Goal: Task Accomplishment & Management: Complete application form

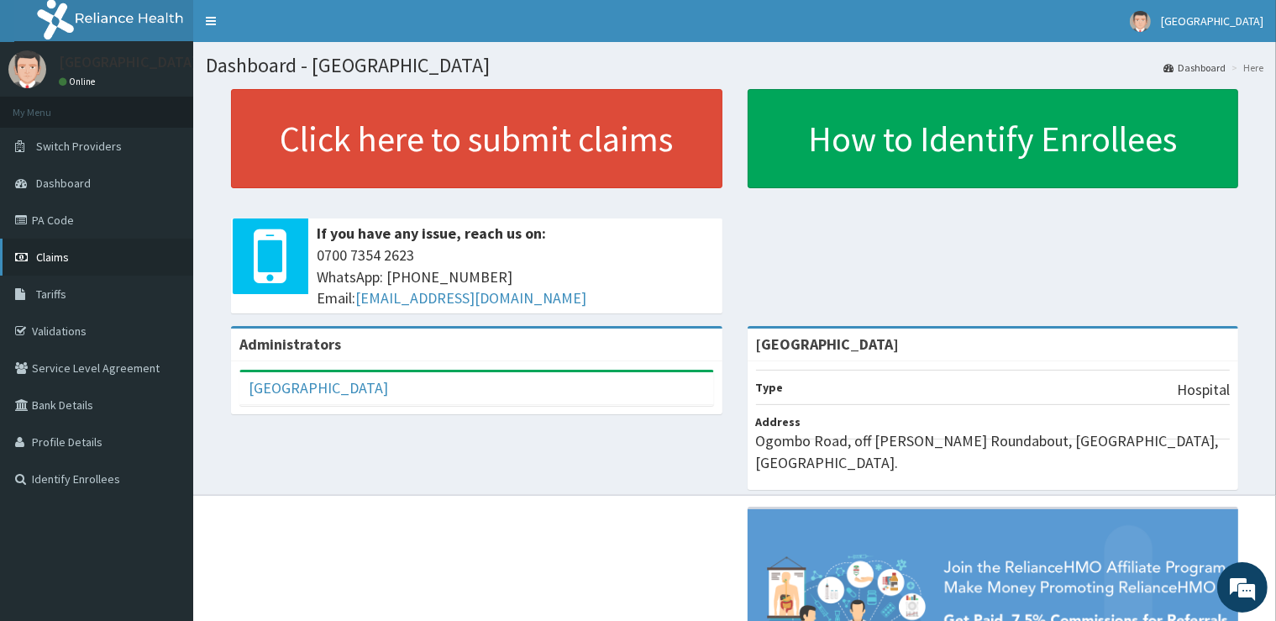
click at [97, 265] on link "Claims" at bounding box center [96, 257] width 193 height 37
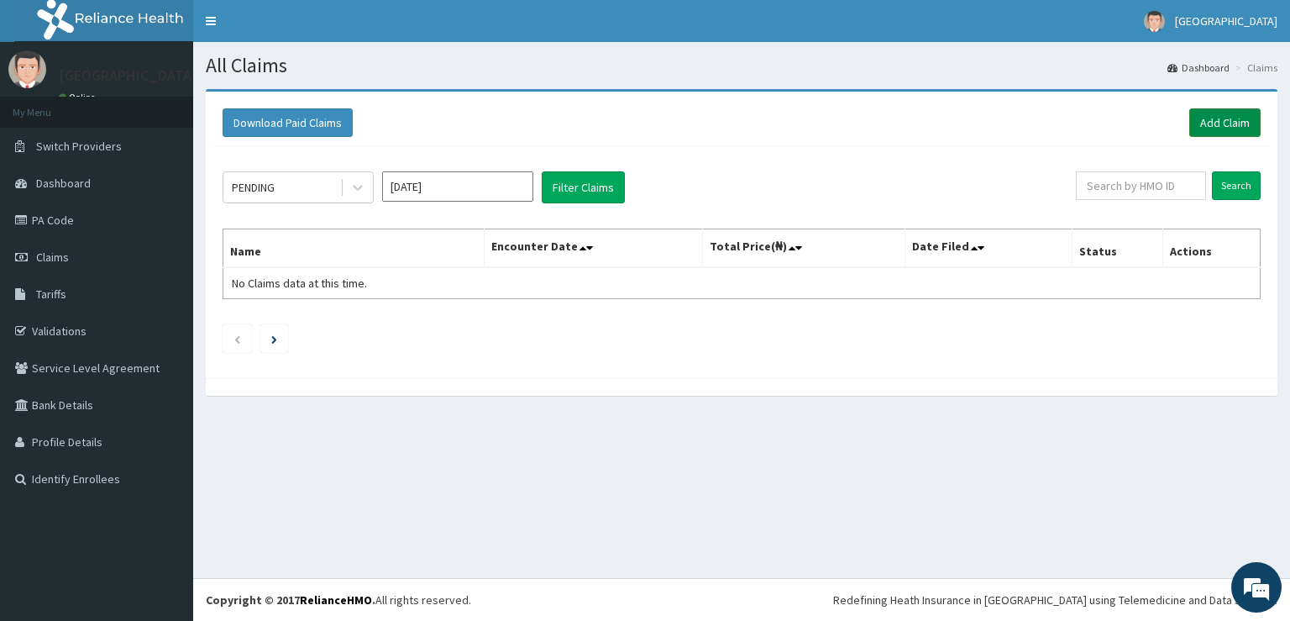
click at [1225, 118] on link "Add Claim" at bounding box center [1225, 122] width 71 height 29
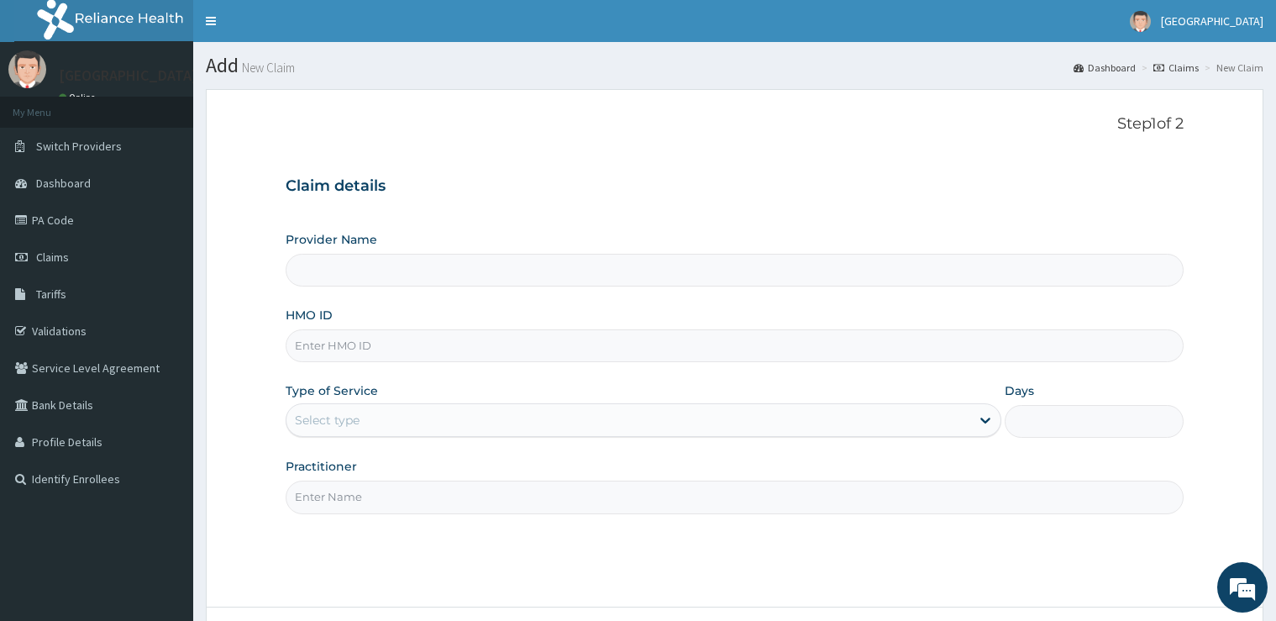
click at [728, 333] on input "HMO ID" at bounding box center [734, 345] width 897 height 33
type input "WK"
type input "[GEOGRAPHIC_DATA]"
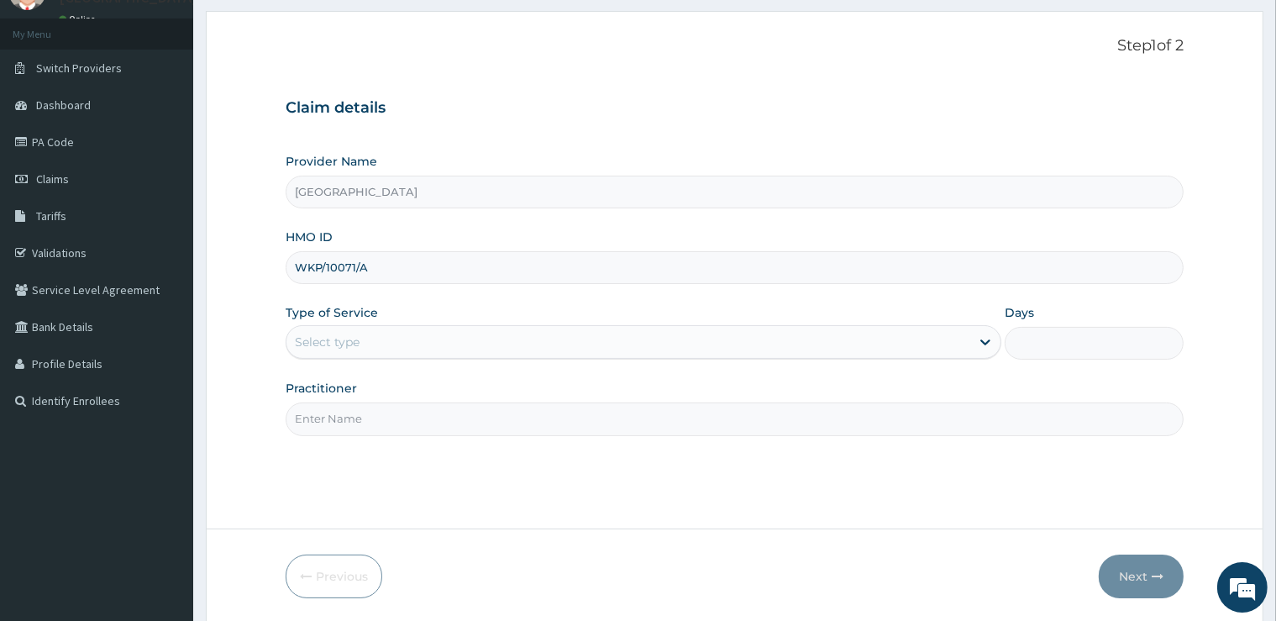
scroll to position [136, 0]
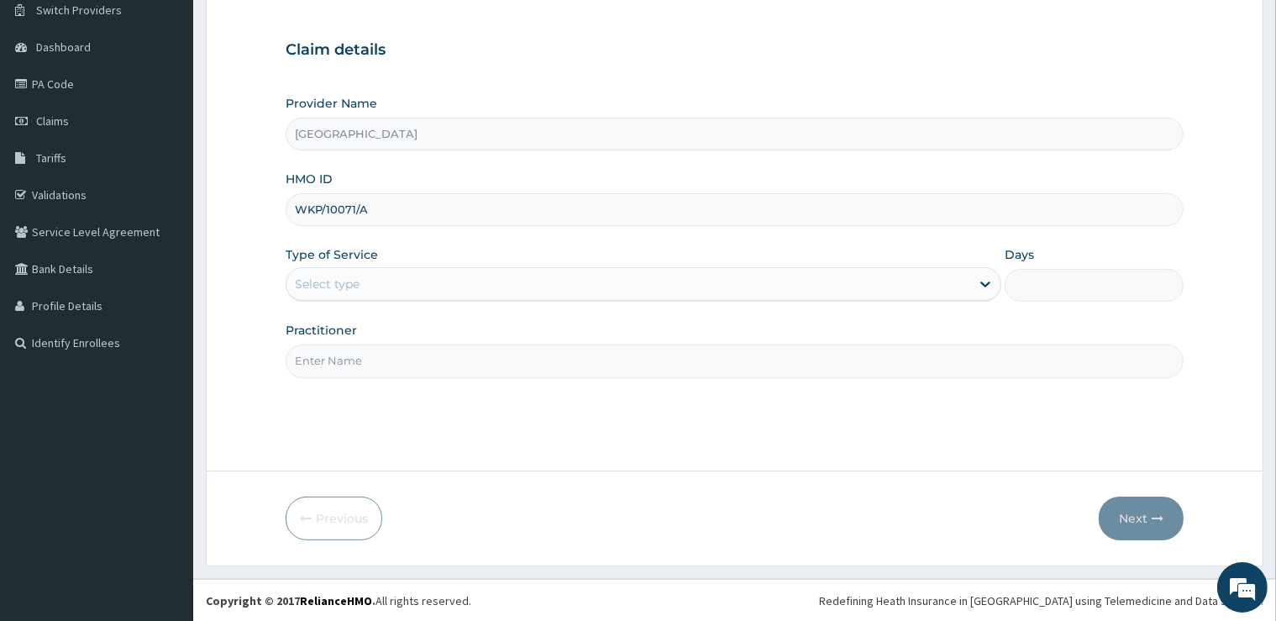
type input "WKP/10071/A"
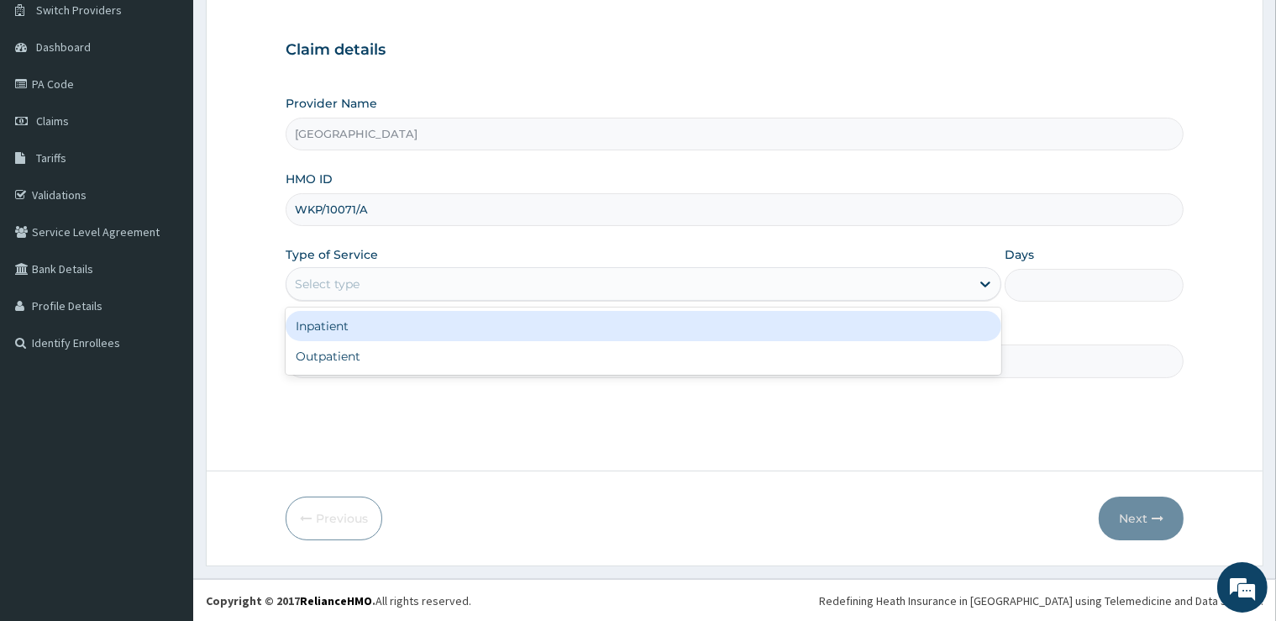
drag, startPoint x: 445, startPoint y: 271, endPoint x: 370, endPoint y: 316, distance: 87.5
click at [444, 274] on div "Select type" at bounding box center [644, 284] width 716 height 34
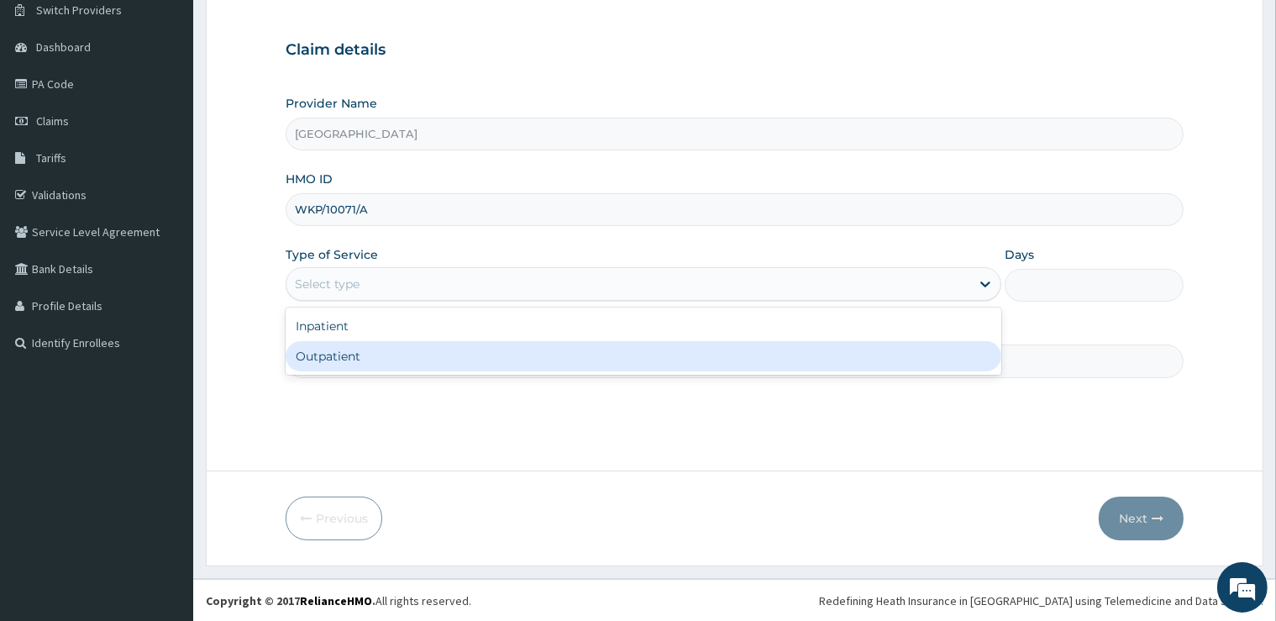
click at [376, 354] on div "Outpatient" at bounding box center [644, 356] width 716 height 30
type input "1"
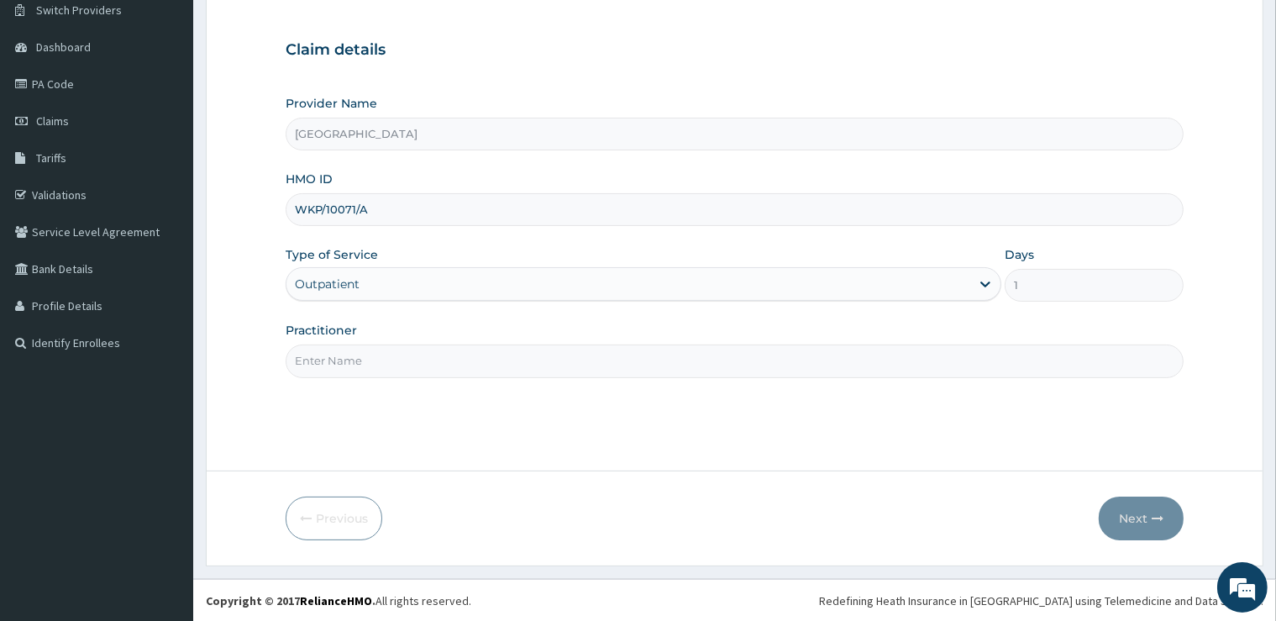
click at [381, 355] on input "Practitioner" at bounding box center [734, 360] width 897 height 33
type input "GENERAL"
click at [1155, 518] on icon "button" at bounding box center [1158, 518] width 12 height 12
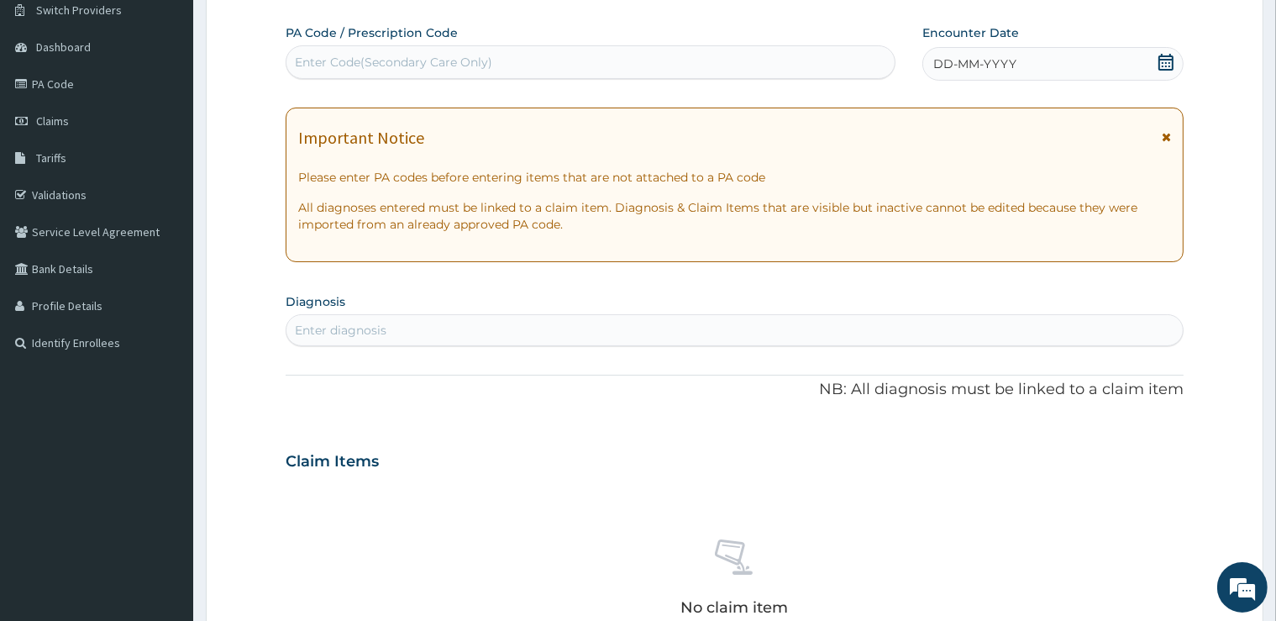
click at [685, 76] on div "Enter Code(Secondary Care Only)" at bounding box center [590, 62] width 608 height 27
type input "PA/6AF6D8"
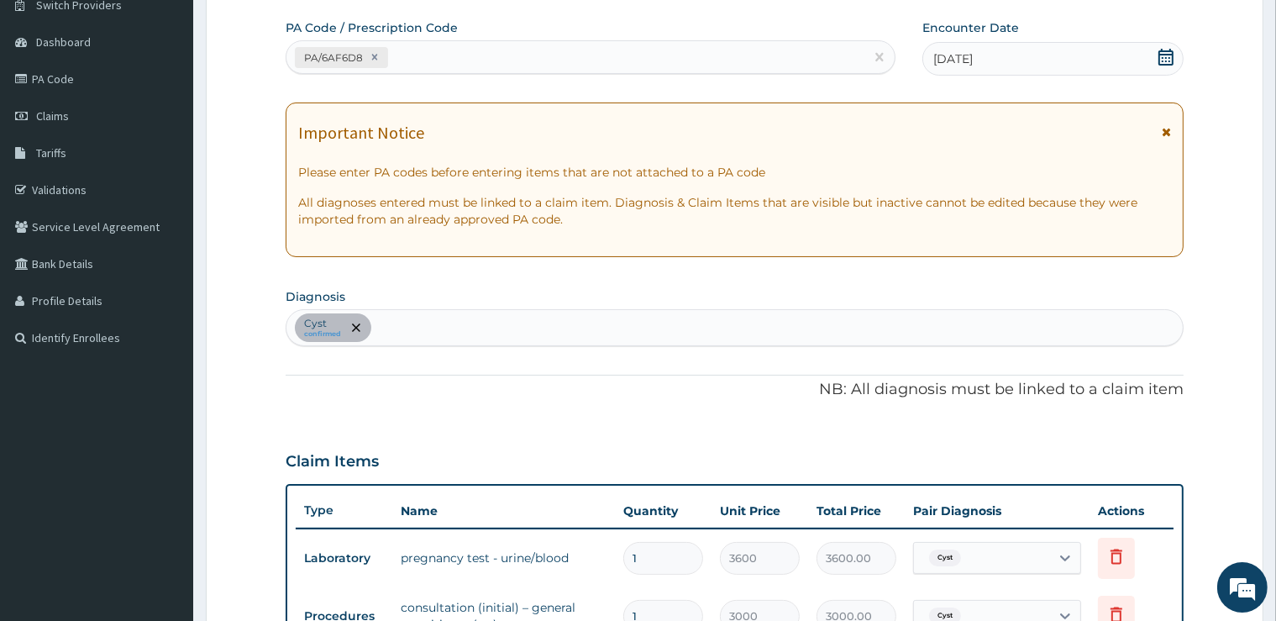
scroll to position [407, 0]
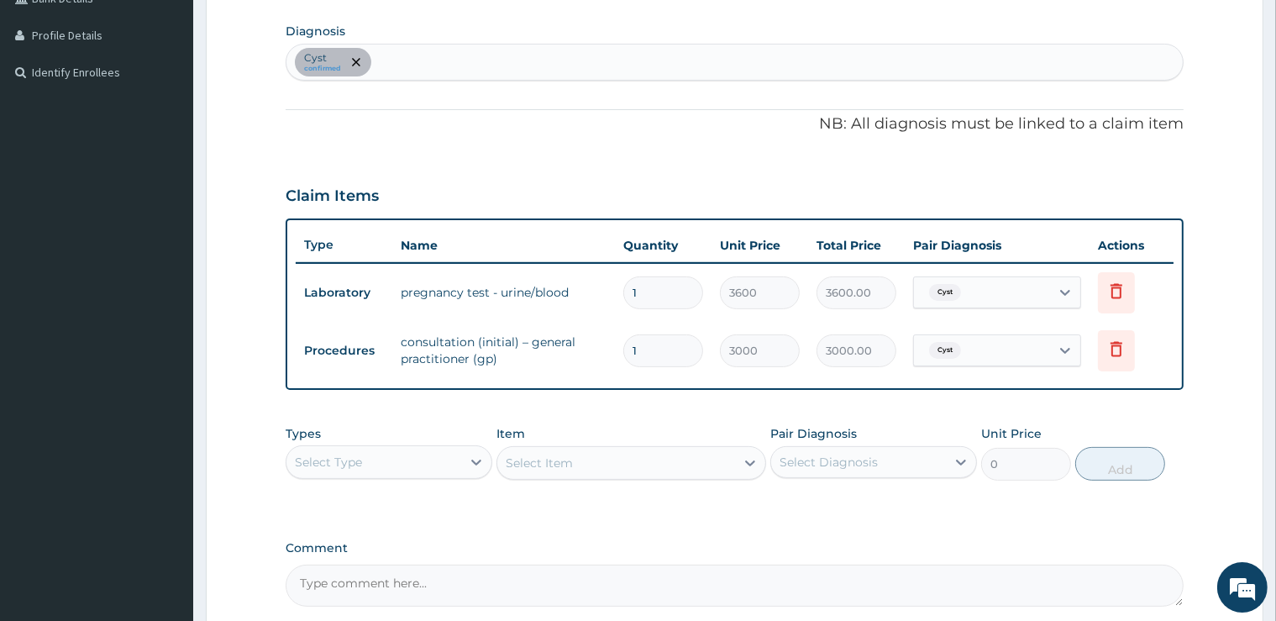
click at [923, 355] on div "Cyst" at bounding box center [942, 350] width 41 height 22
click at [873, 184] on div "Claim Items" at bounding box center [734, 193] width 897 height 44
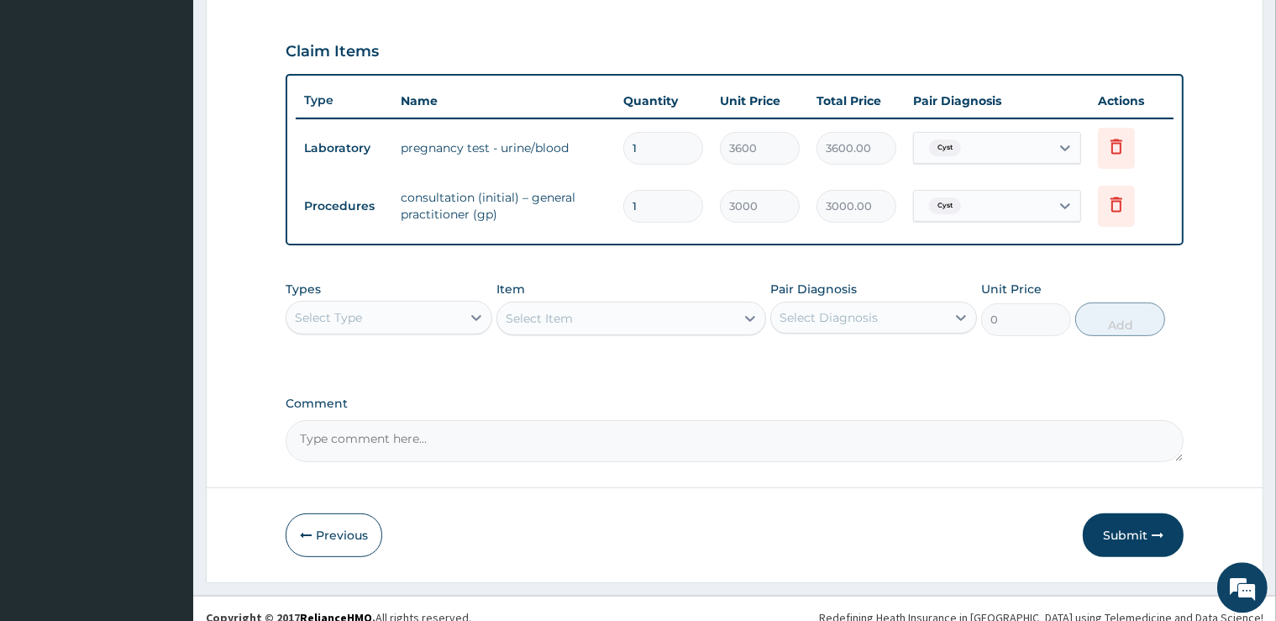
scroll to position [565, 0]
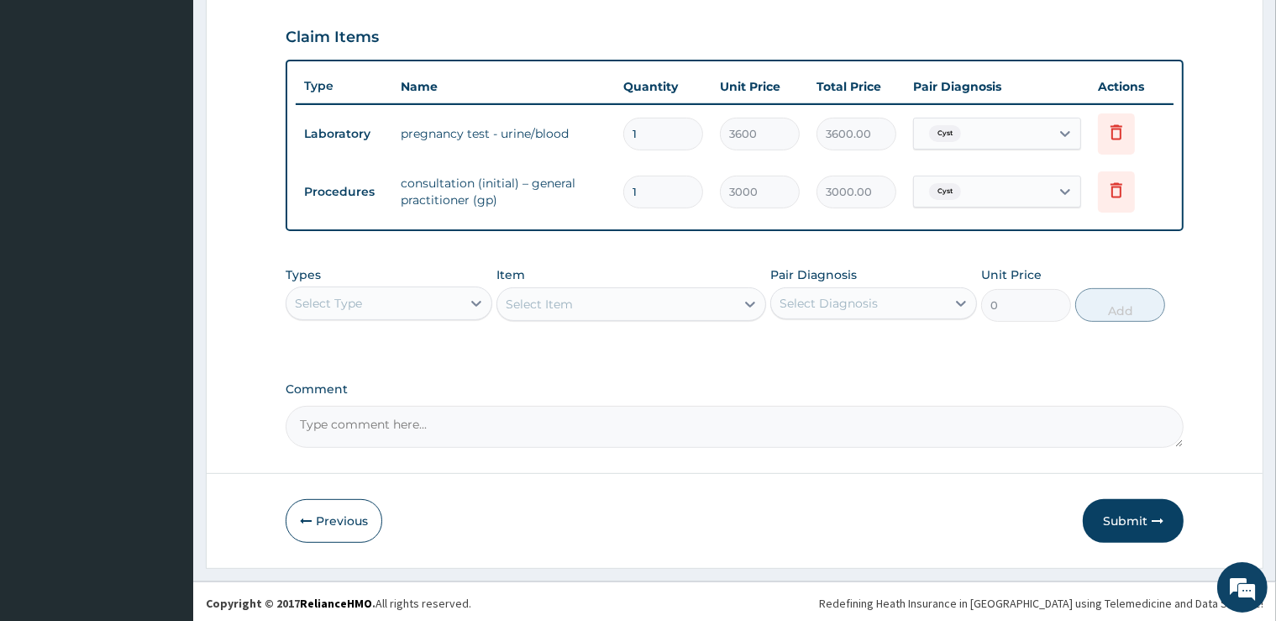
click at [337, 435] on textarea "Comment" at bounding box center [734, 427] width 897 height 42
type textarea "EARLY CYESIS"
click at [1144, 515] on button "Submit" at bounding box center [1133, 521] width 101 height 44
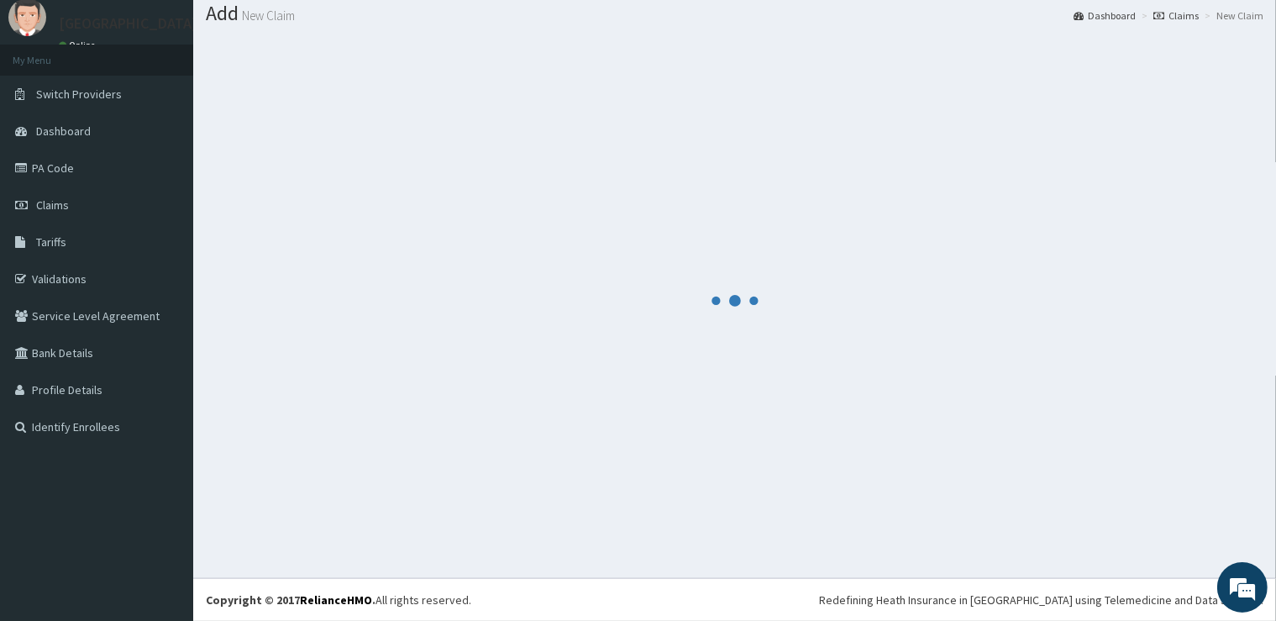
scroll to position [51, 0]
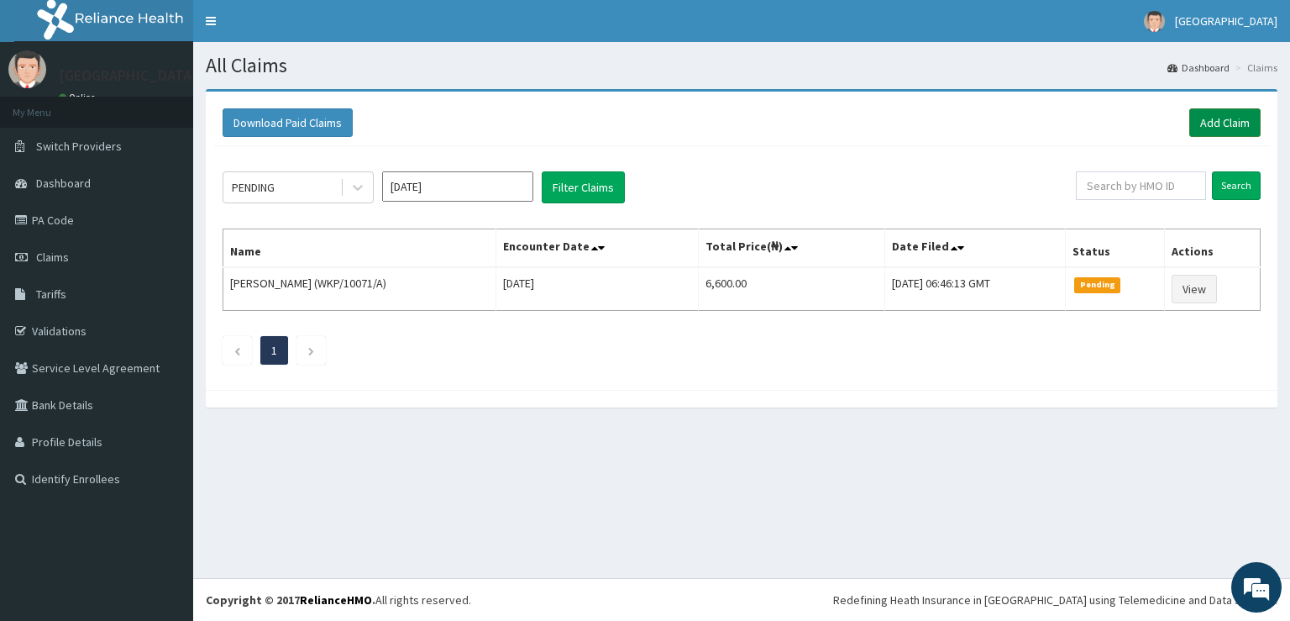
click at [1236, 126] on link "Add Claim" at bounding box center [1225, 122] width 71 height 29
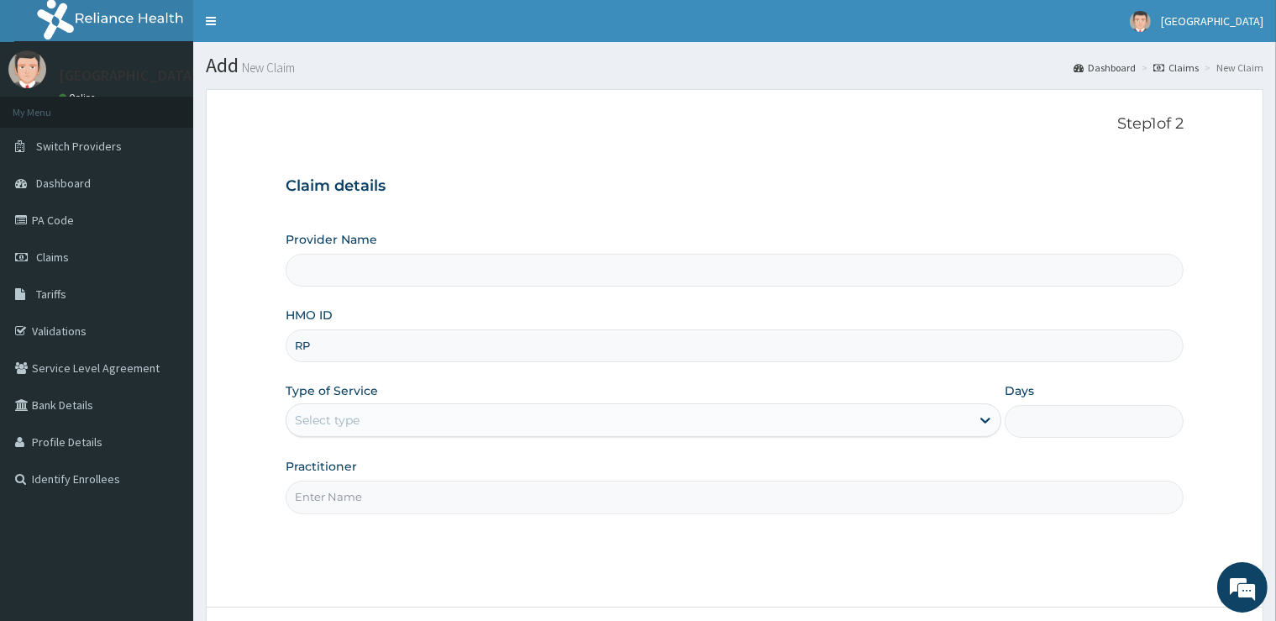
type input "RPI"
type input "[GEOGRAPHIC_DATA]"
type input "RPI/10061/C"
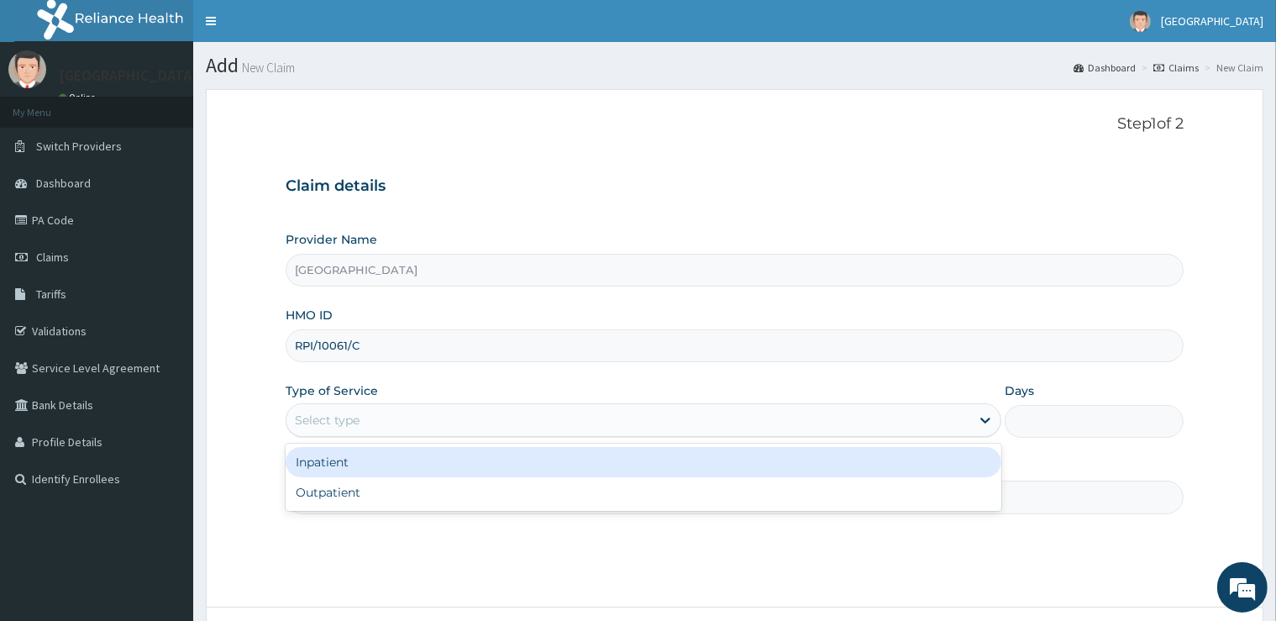
drag, startPoint x: 381, startPoint y: 417, endPoint x: 360, endPoint y: 481, distance: 68.0
click at [379, 422] on div "Select type" at bounding box center [628, 420] width 684 height 27
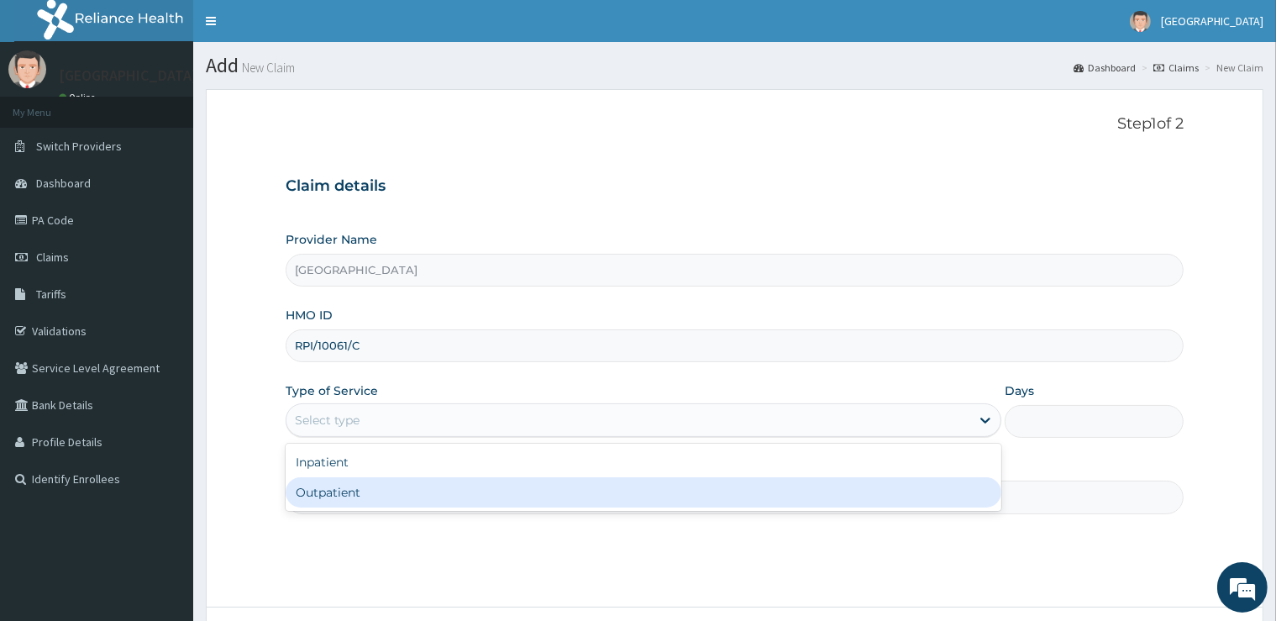
click at [360, 490] on div "Outpatient" at bounding box center [644, 492] width 716 height 30
type input "1"
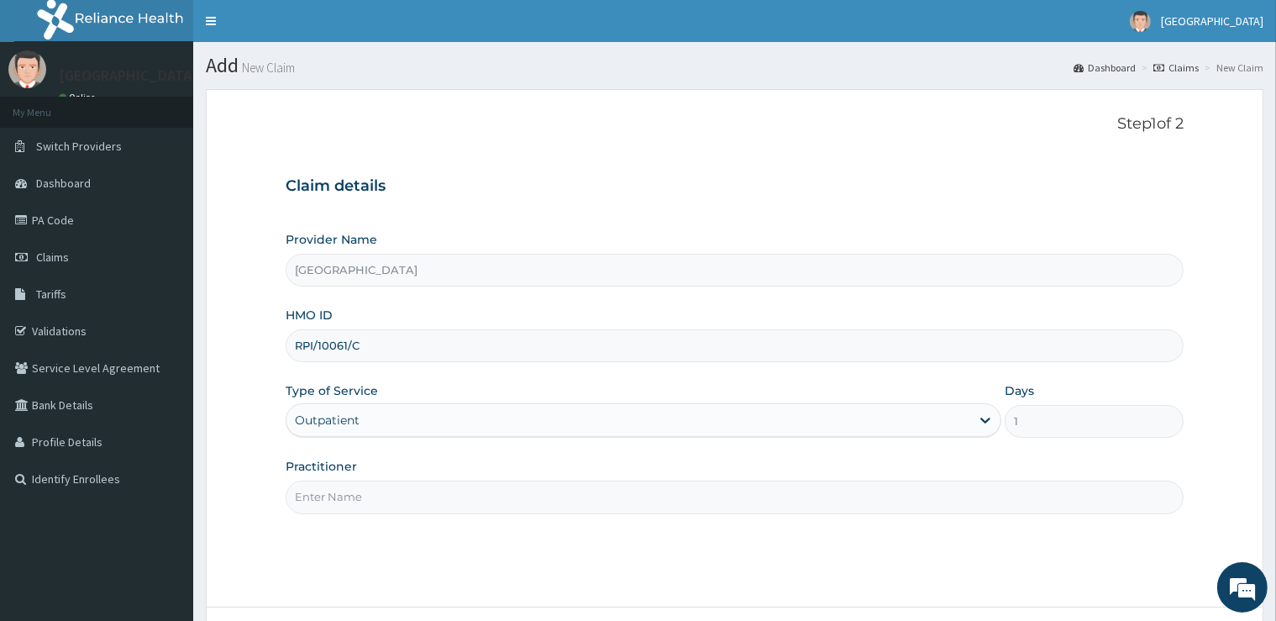
click at [360, 490] on input "Practitioner" at bounding box center [734, 497] width 897 height 33
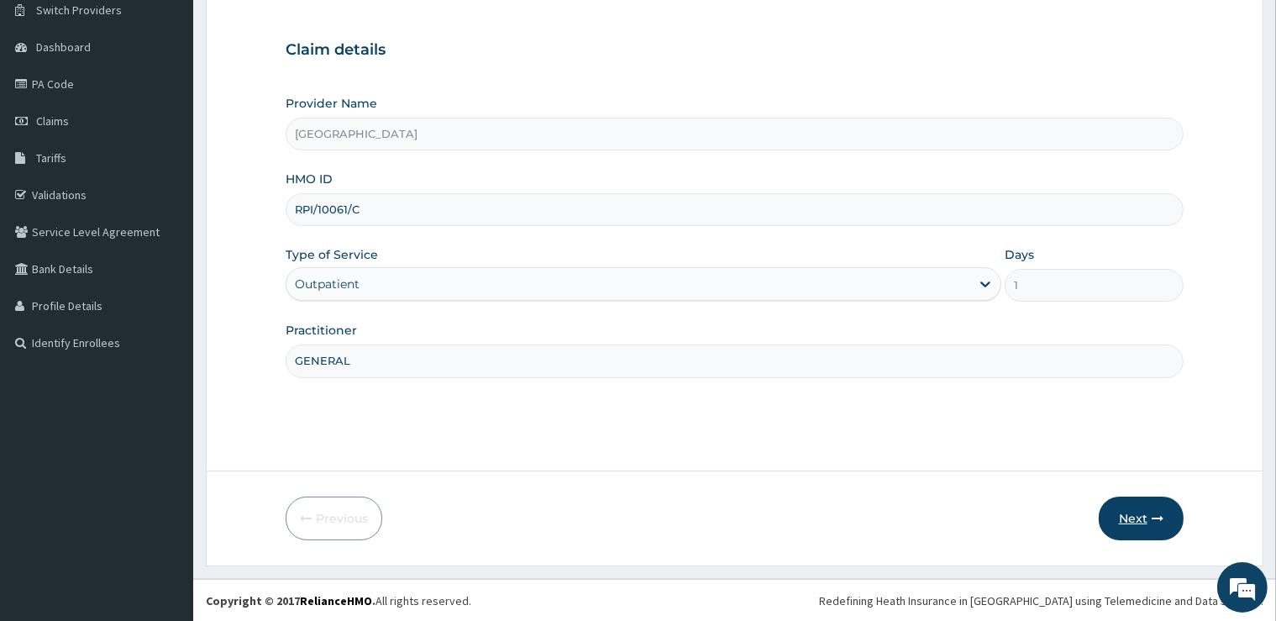
type input "GENERAL"
click at [1132, 521] on button "Next" at bounding box center [1141, 518] width 85 height 44
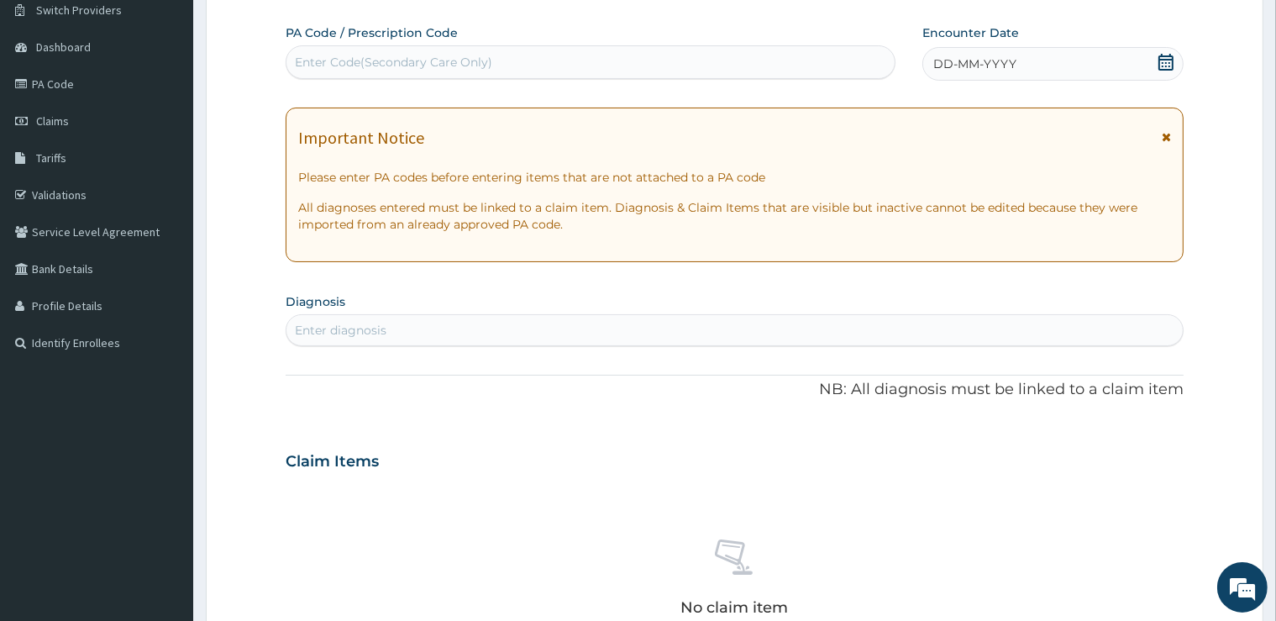
click at [607, 64] on div "Enter Code(Secondary Care Only)" at bounding box center [590, 62] width 608 height 27
type input "PA/3ED613"
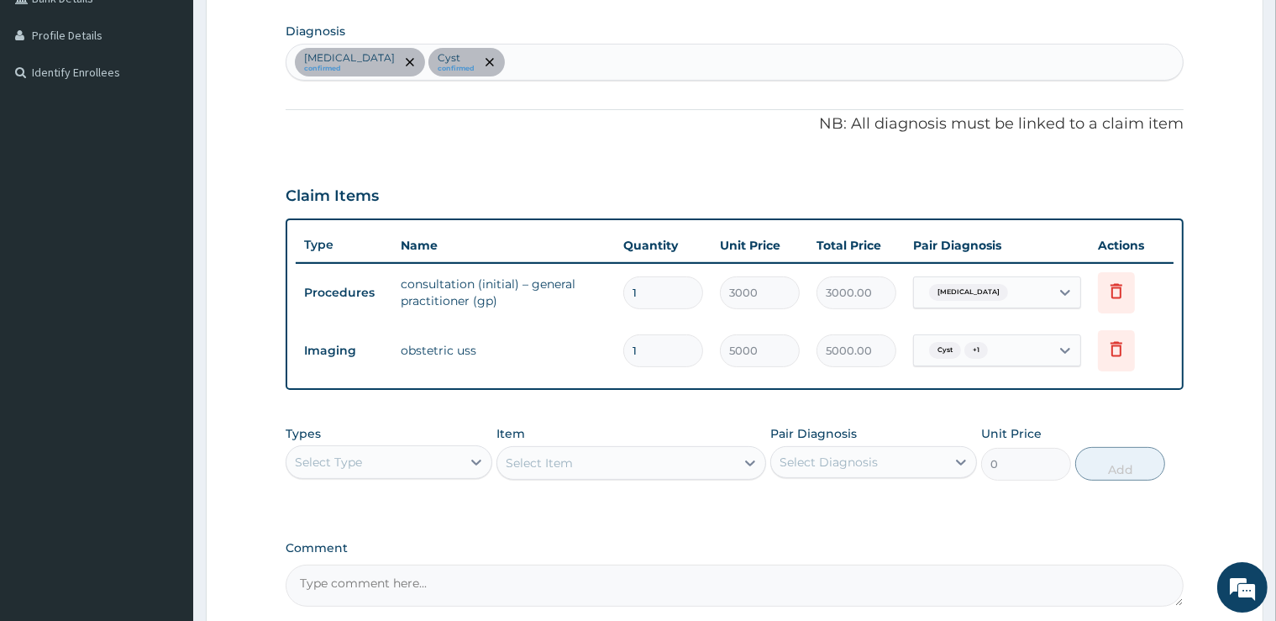
scroll to position [565, 0]
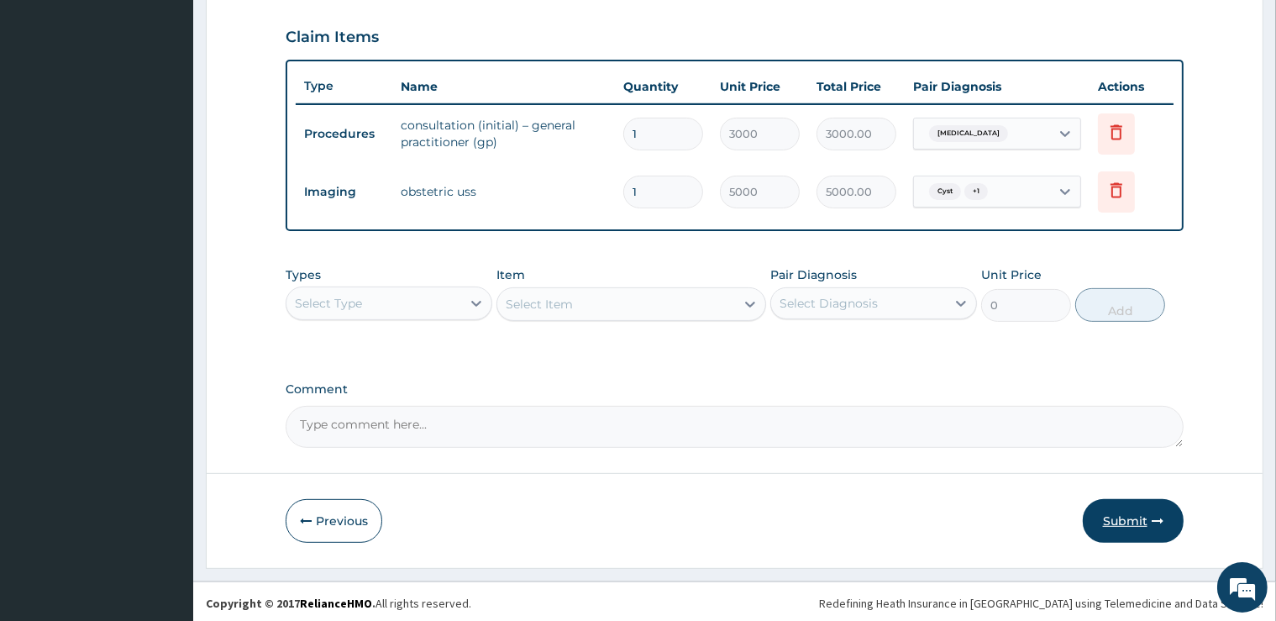
click at [1137, 510] on button "Submit" at bounding box center [1133, 521] width 101 height 44
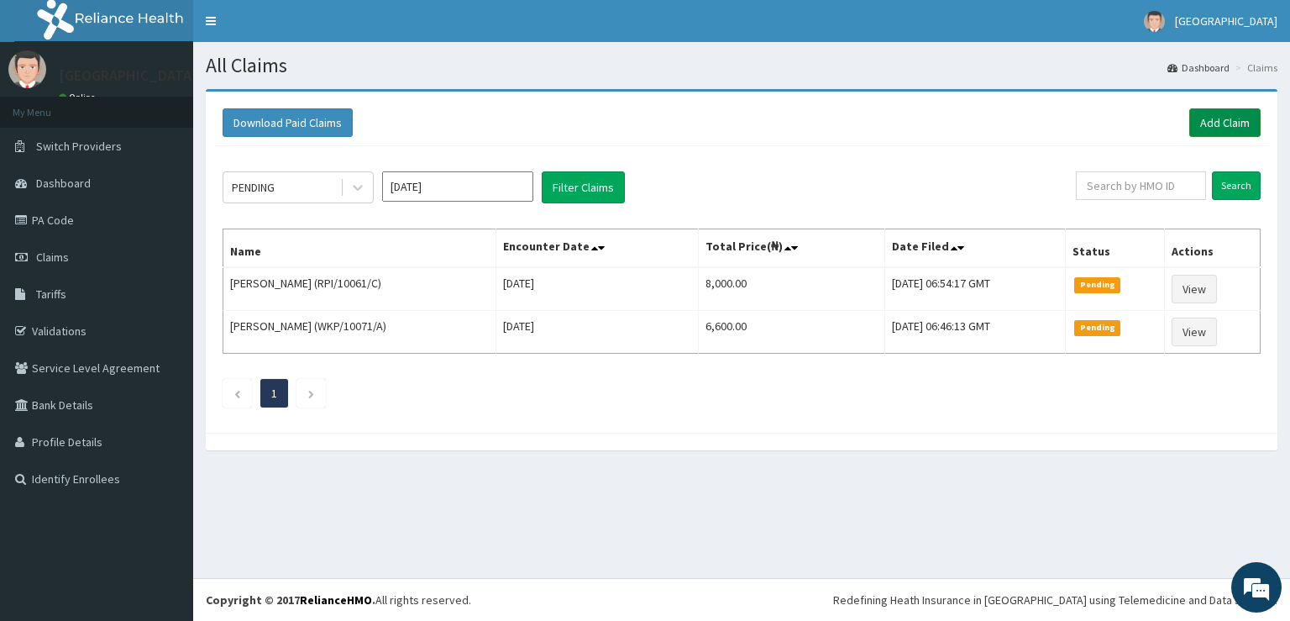
click at [1199, 128] on link "Add Claim" at bounding box center [1225, 122] width 71 height 29
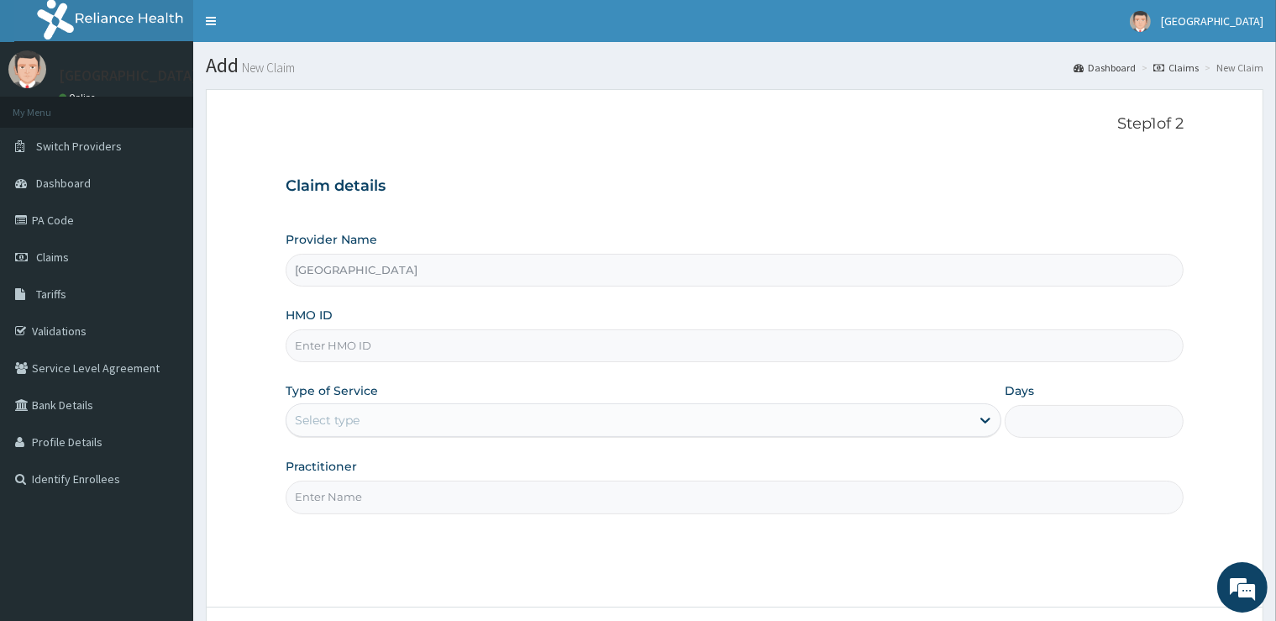
type input "[GEOGRAPHIC_DATA]"
click at [544, 355] on input "HMO ID" at bounding box center [734, 345] width 897 height 33
type input "EDT/10012/C"
click at [489, 415] on div "Select type" at bounding box center [628, 420] width 684 height 27
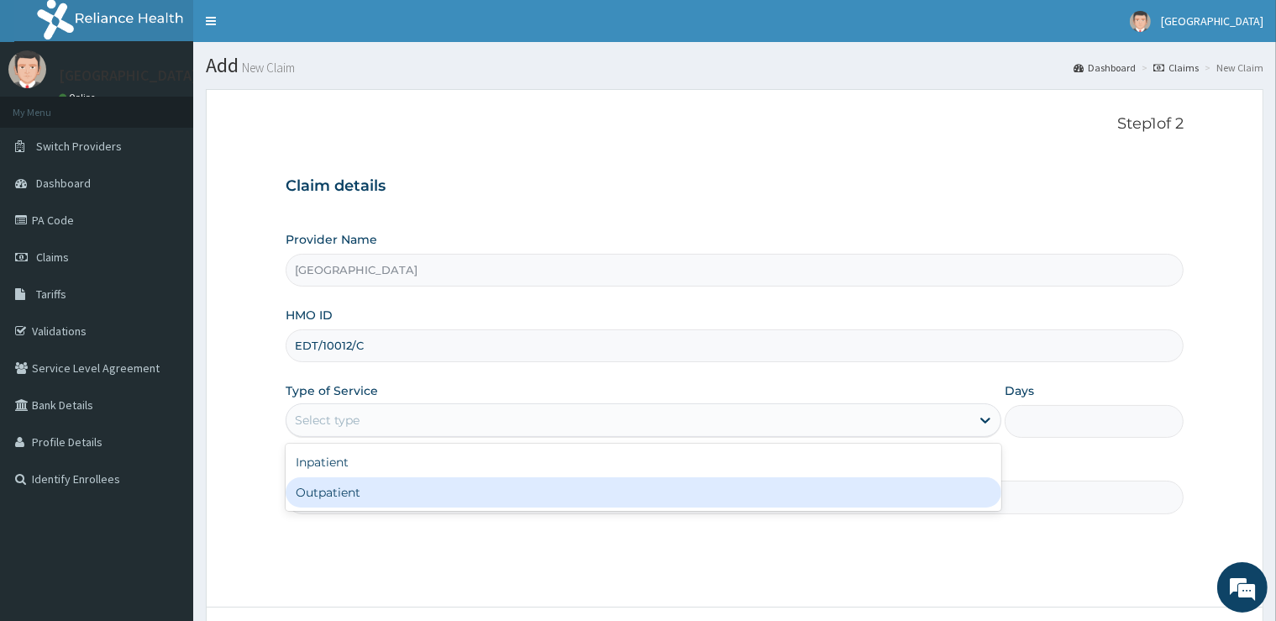
click at [395, 502] on div "Outpatient" at bounding box center [644, 492] width 716 height 30
type input "1"
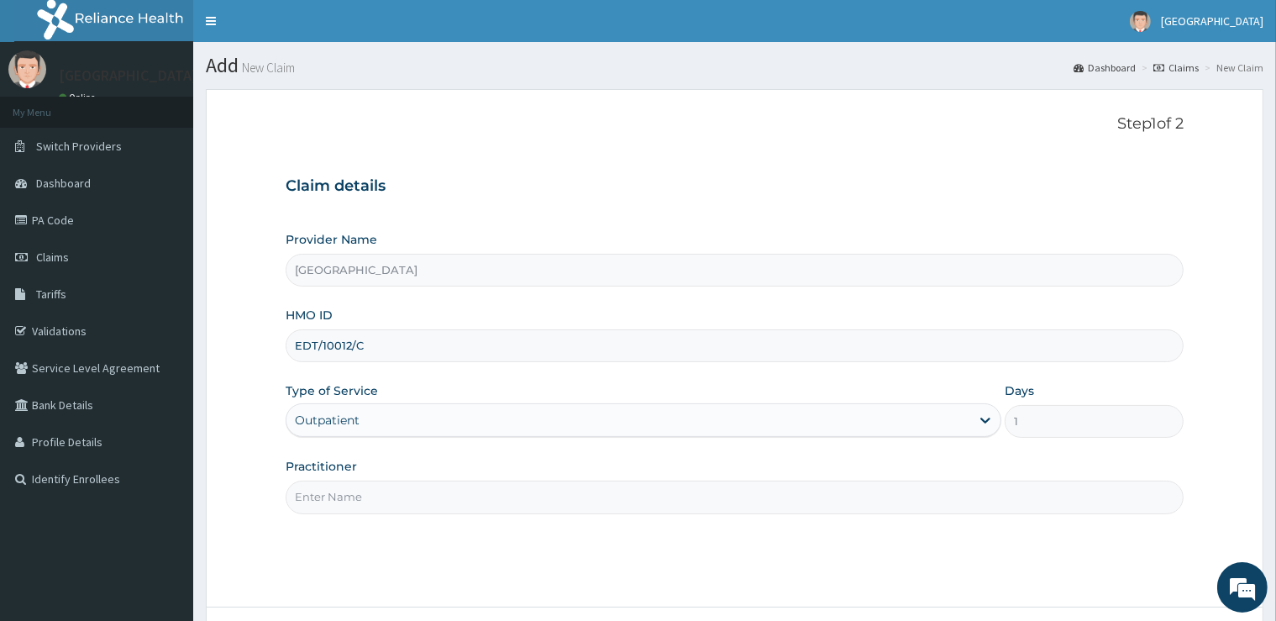
click at [397, 502] on input "Practitioner" at bounding box center [734, 497] width 897 height 33
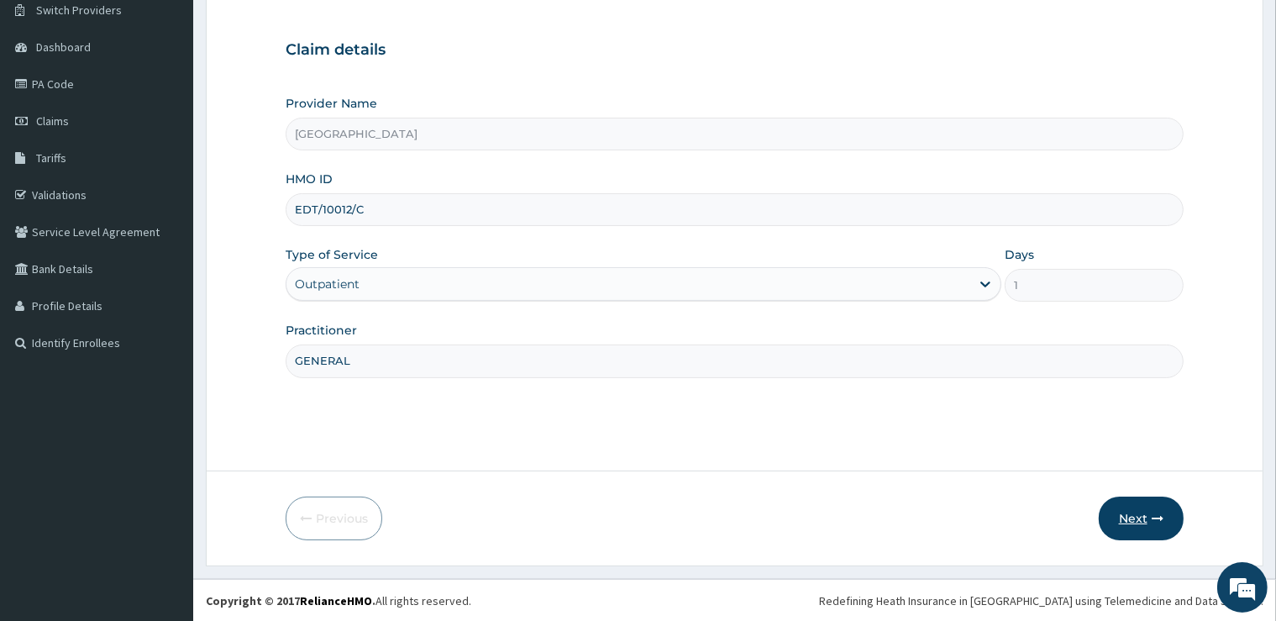
type input "GENERAL"
click at [1144, 526] on button "Next" at bounding box center [1141, 518] width 85 height 44
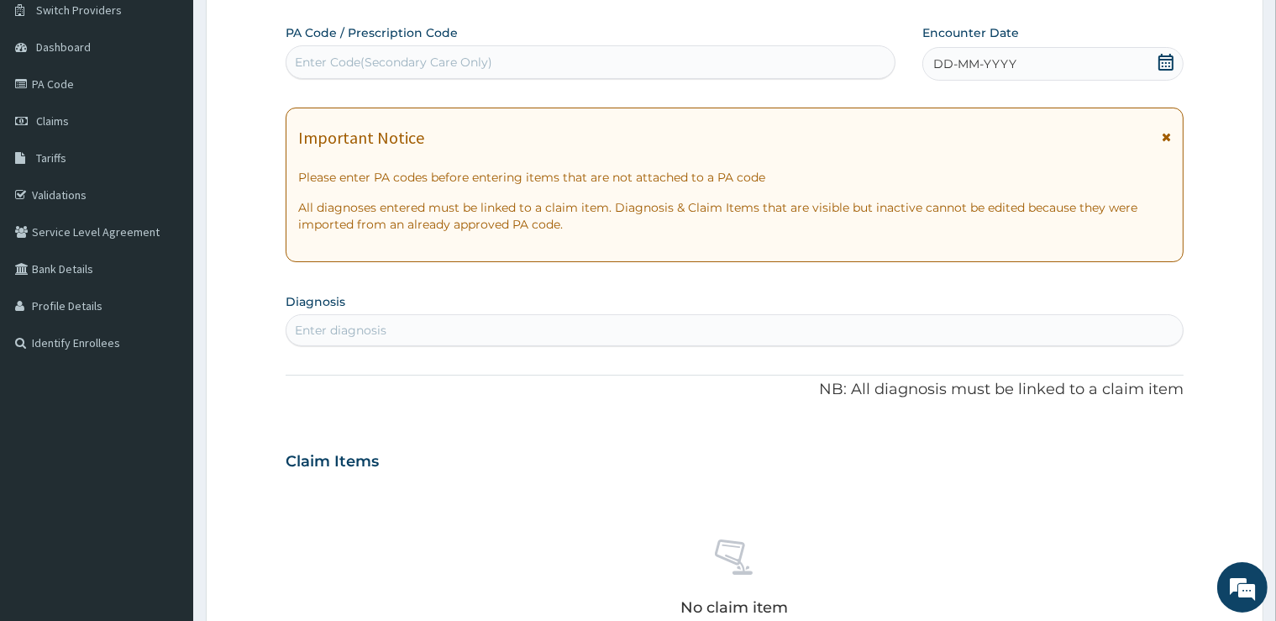
click at [495, 71] on div "Enter Code(Secondary Care Only)" at bounding box center [590, 62] width 608 height 27
type input "PA/B3BD1F"
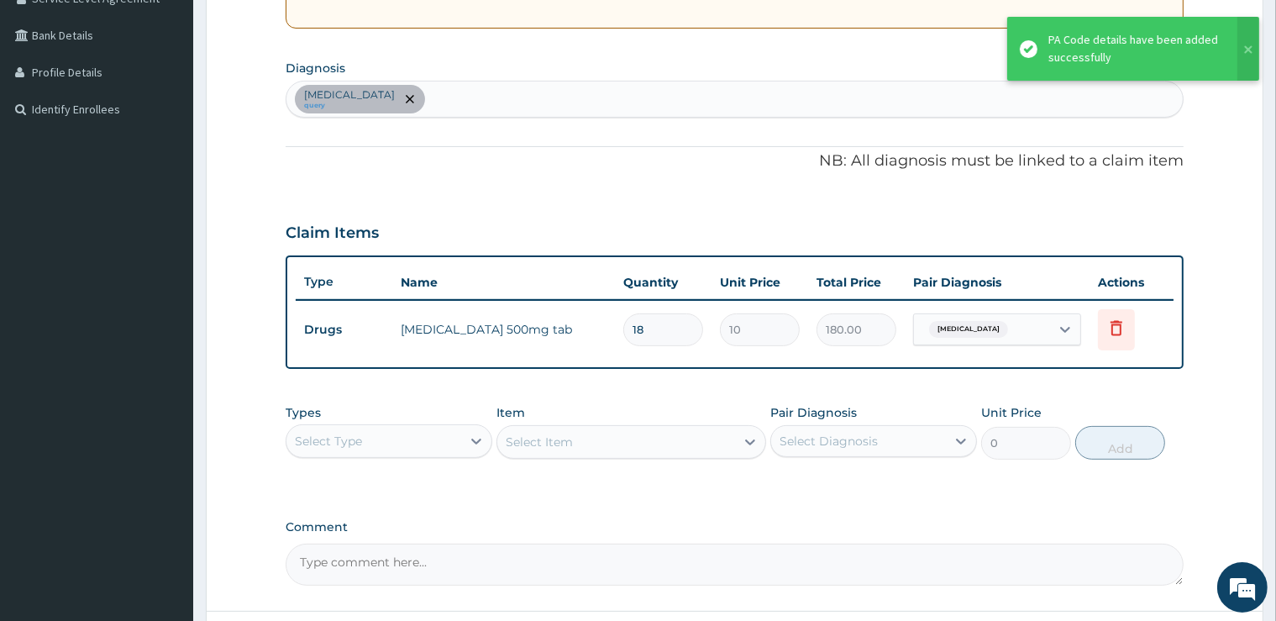
scroll to position [507, 0]
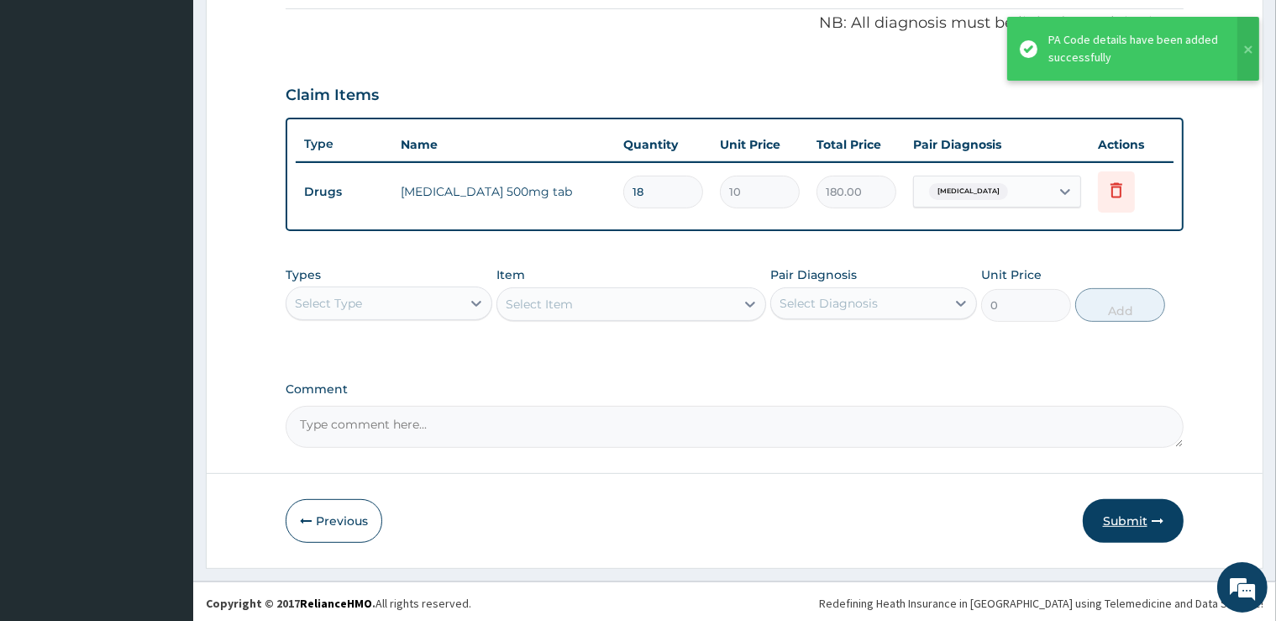
click at [1111, 532] on button "Submit" at bounding box center [1133, 521] width 101 height 44
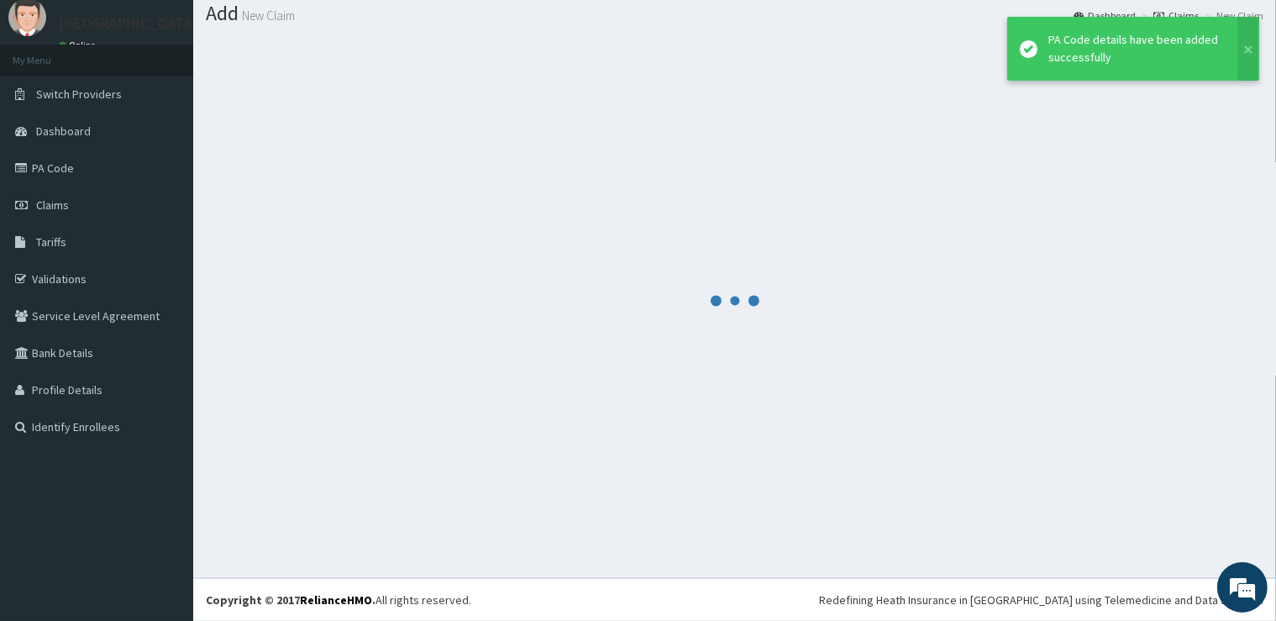
scroll to position [51, 0]
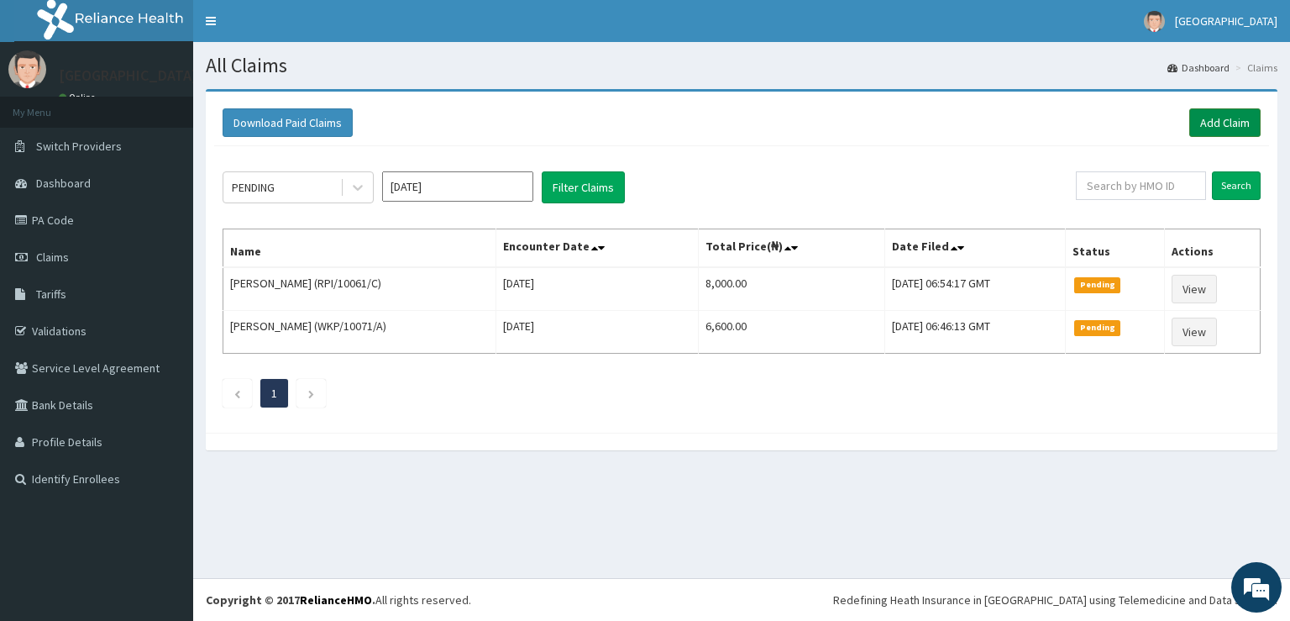
click at [1222, 120] on link "Add Claim" at bounding box center [1225, 122] width 71 height 29
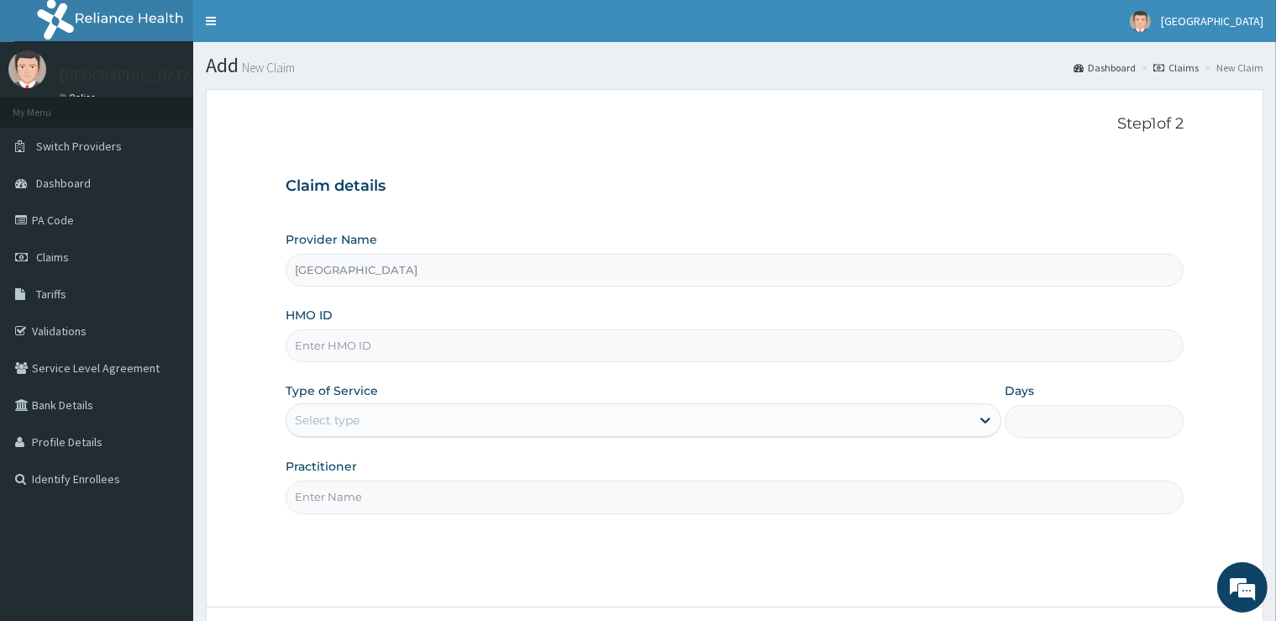
type input "[GEOGRAPHIC_DATA]"
type input "LEP/10073/A"
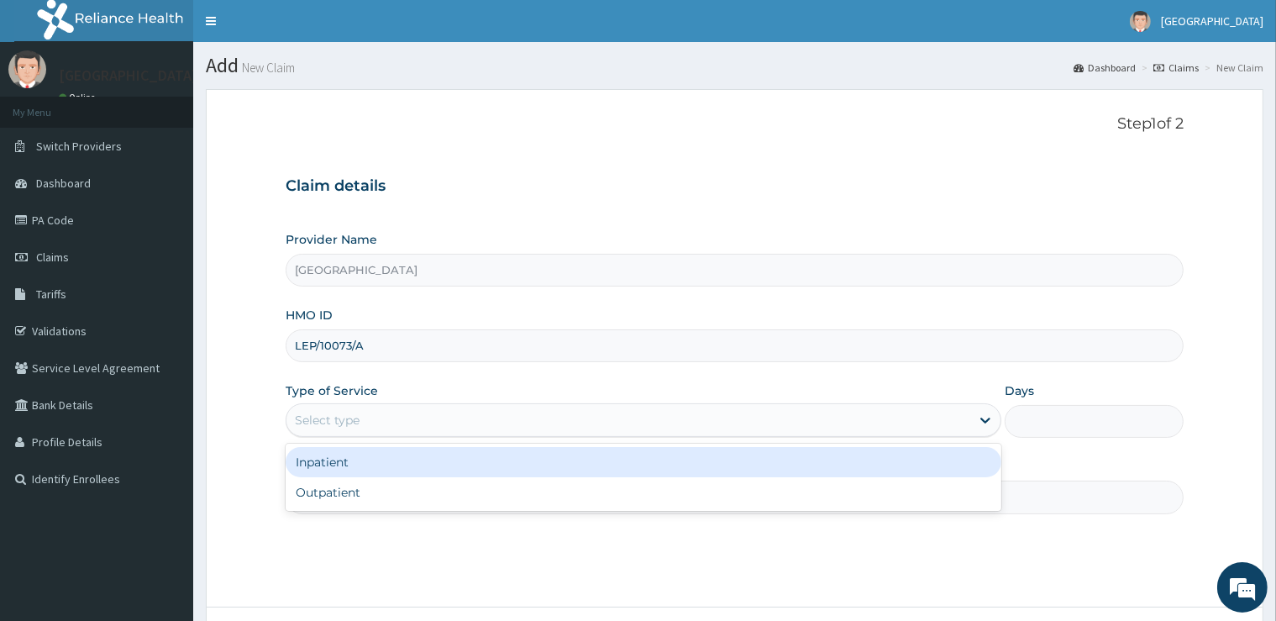
drag, startPoint x: 482, startPoint y: 408, endPoint x: 475, endPoint y: 439, distance: 31.0
click at [478, 432] on div "Select type" at bounding box center [628, 420] width 684 height 27
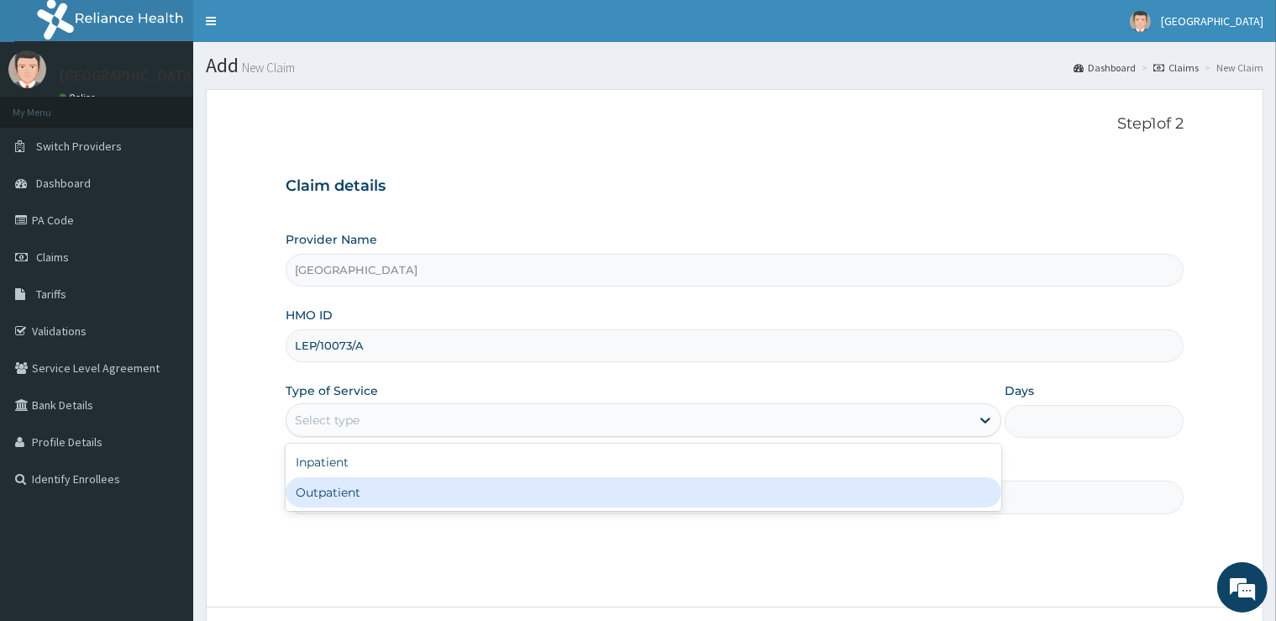
click at [452, 506] on div "Outpatient" at bounding box center [644, 492] width 716 height 30
type input "1"
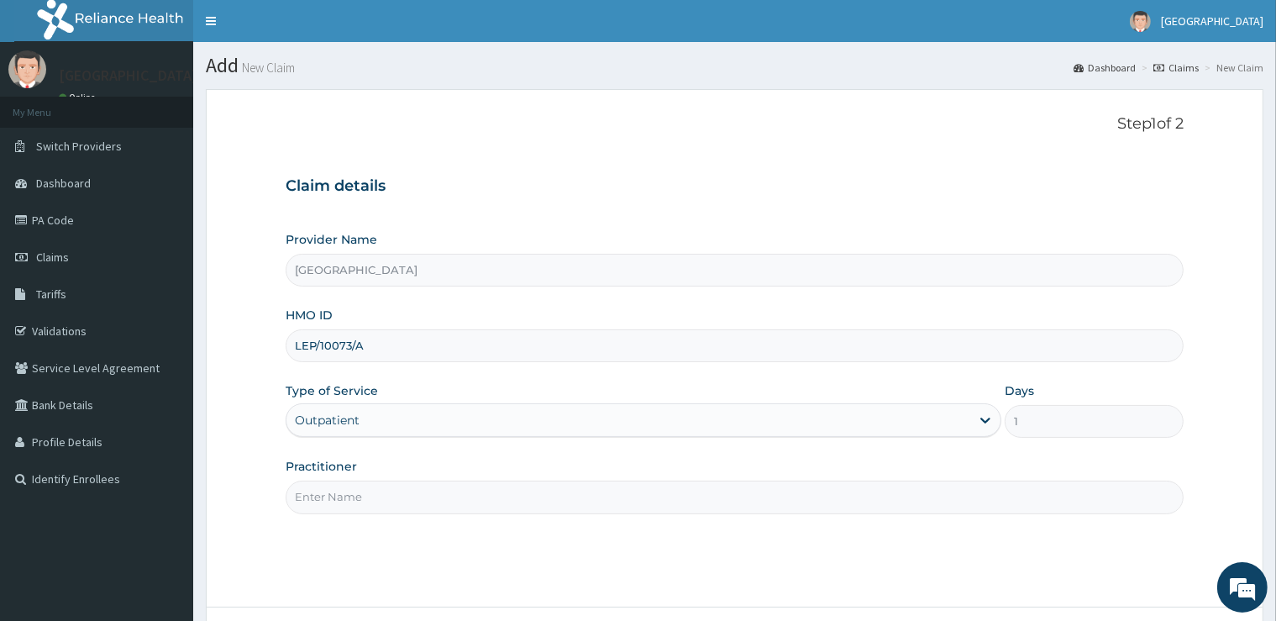
click at [444, 498] on input "Practitioner" at bounding box center [734, 497] width 897 height 33
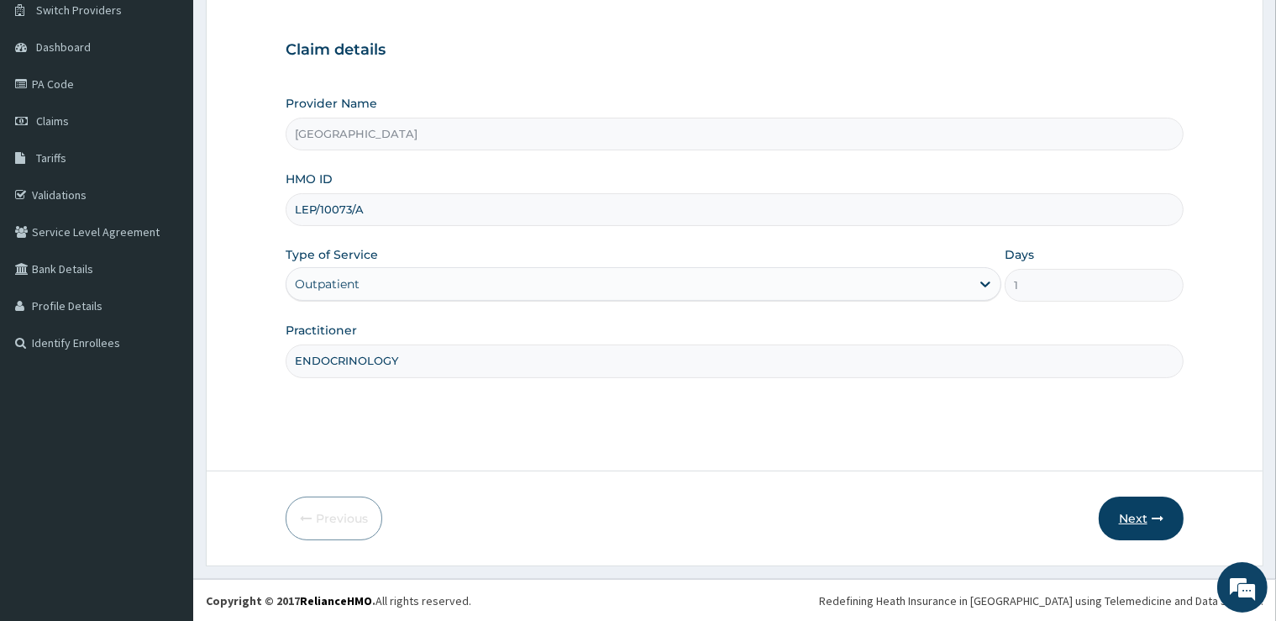
type input "ENDOCRINOLOGY"
click at [1159, 510] on button "Next" at bounding box center [1141, 518] width 85 height 44
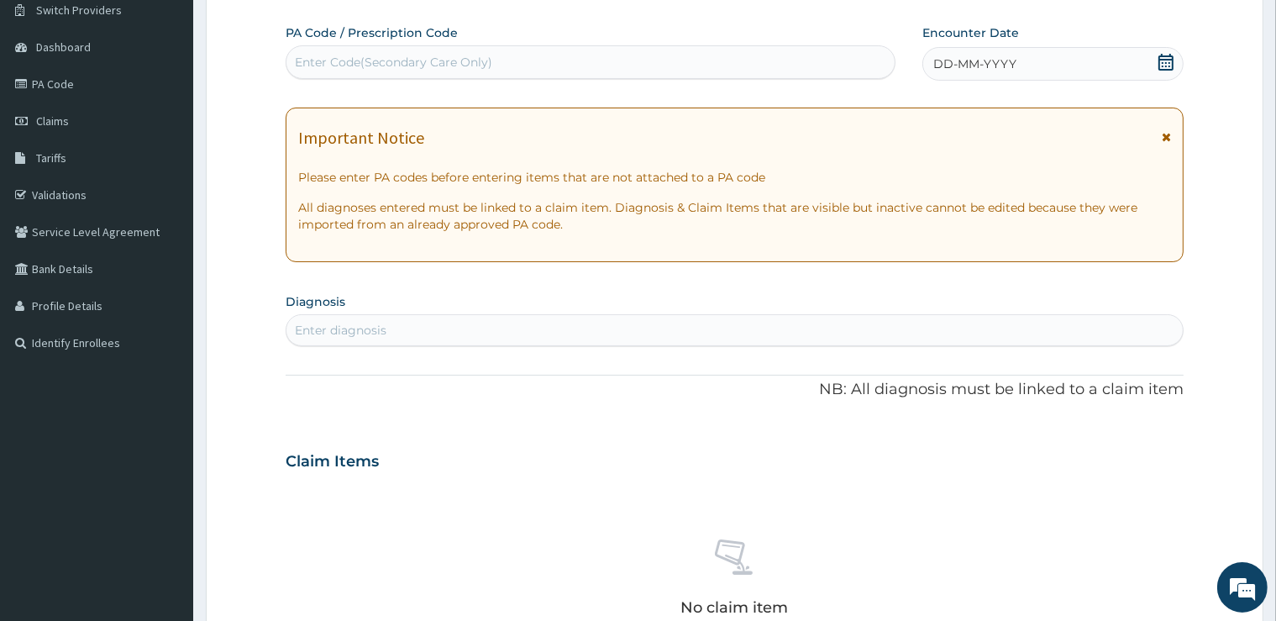
click at [549, 50] on div "Enter Code(Secondary Care Only)" at bounding box center [590, 62] width 608 height 27
type input "PA/A412CD"
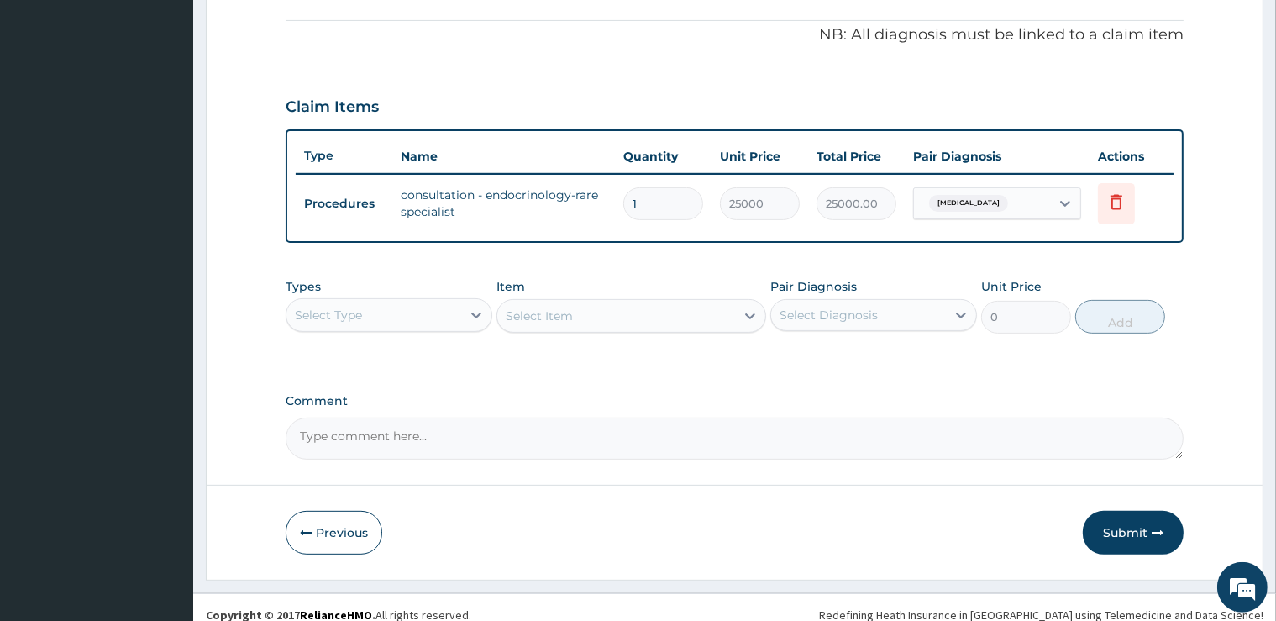
scroll to position [507, 0]
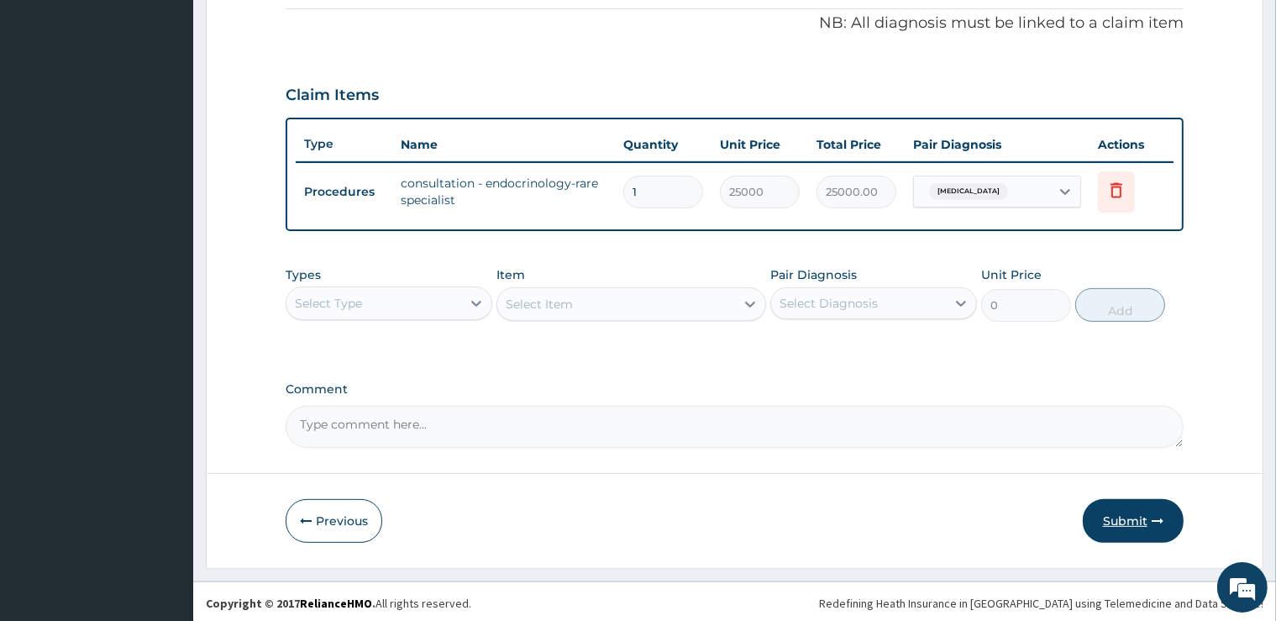
click at [1143, 523] on button "Submit" at bounding box center [1133, 521] width 101 height 44
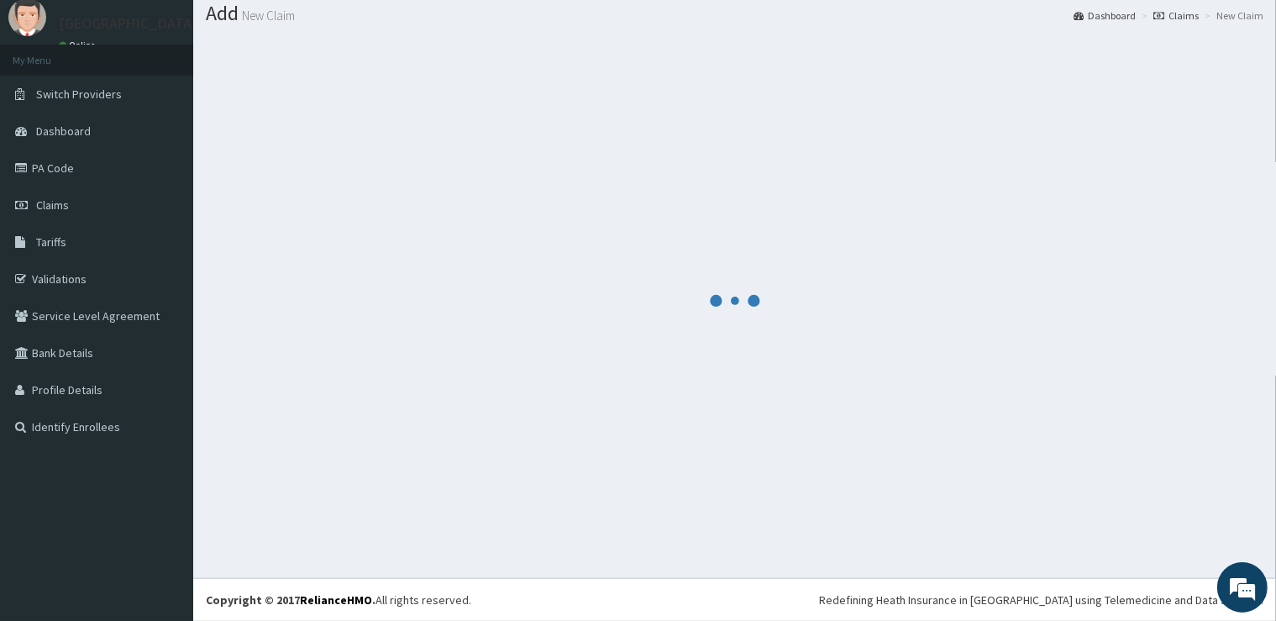
scroll to position [51, 0]
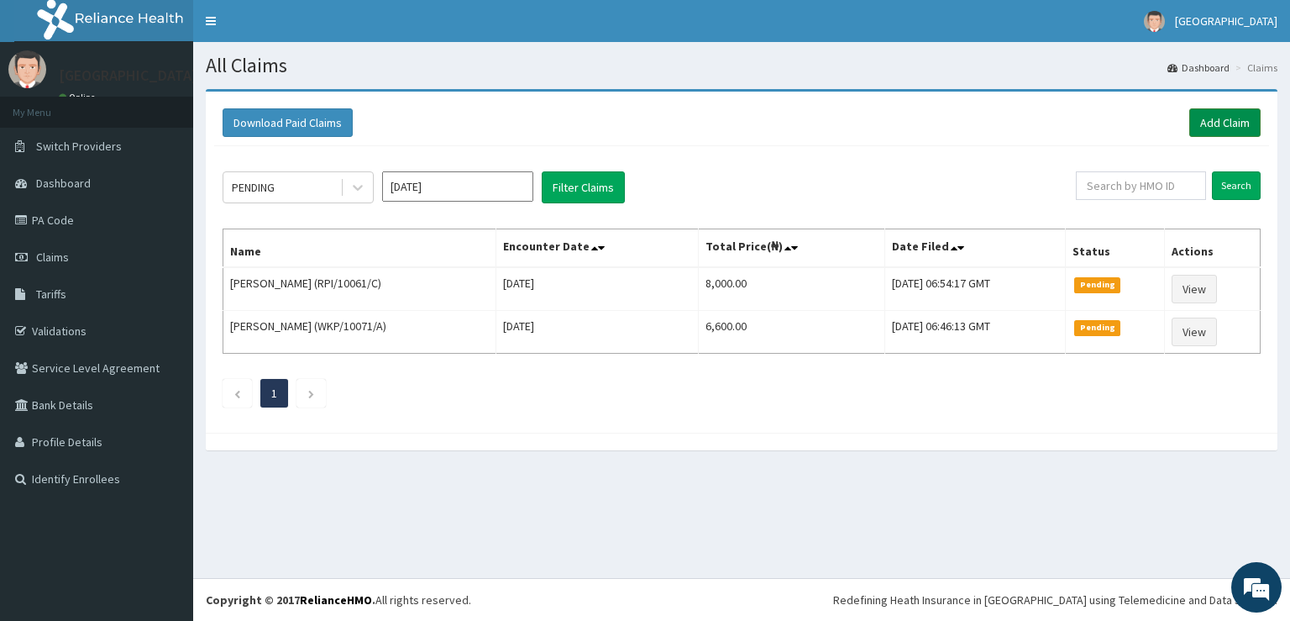
click at [1198, 126] on link "Add Claim" at bounding box center [1225, 122] width 71 height 29
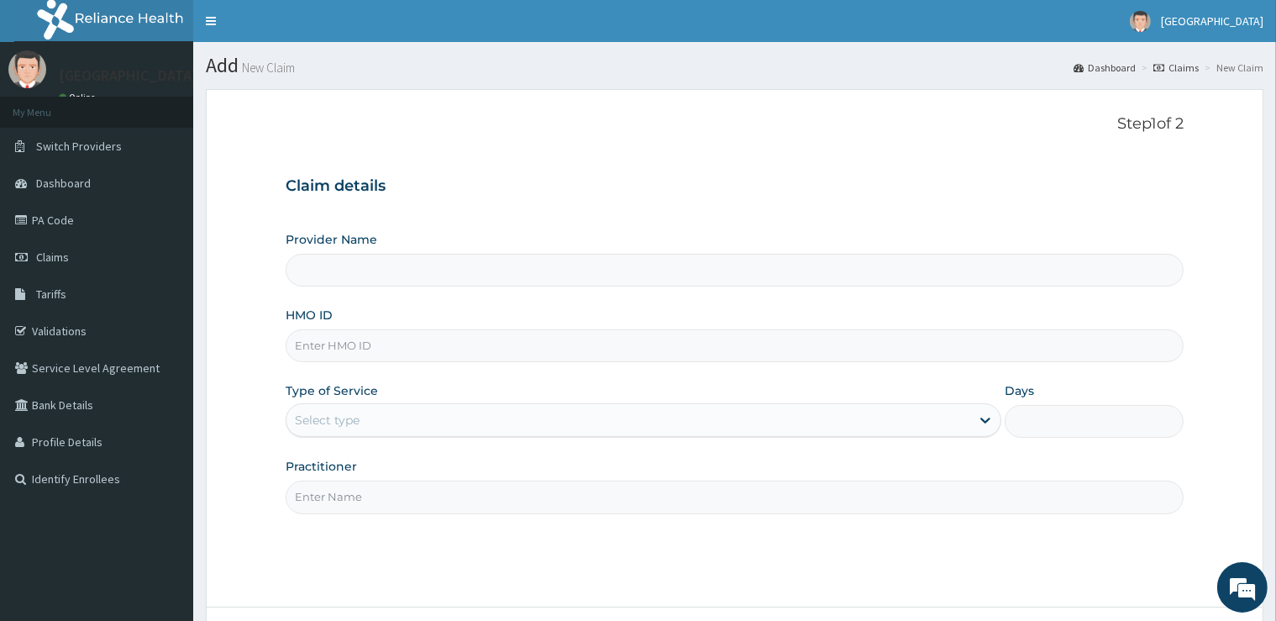
type input "[GEOGRAPHIC_DATA]"
type input "SSN/10470/A"
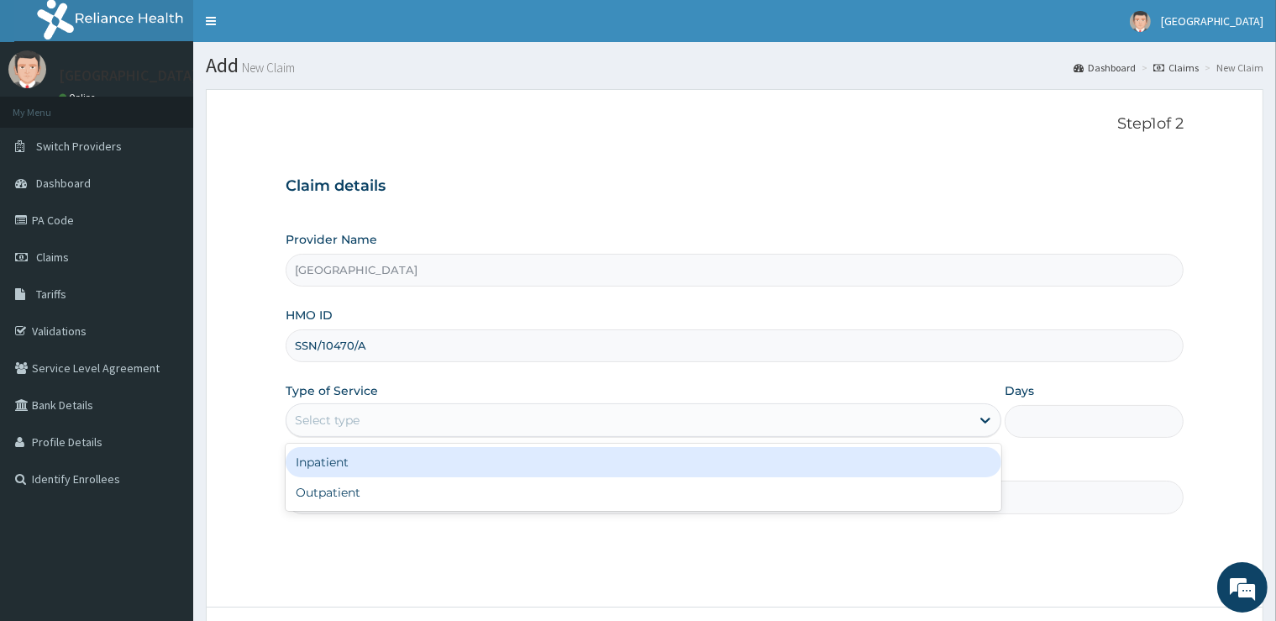
drag, startPoint x: 515, startPoint y: 415, endPoint x: 470, endPoint y: 516, distance: 110.2
click at [505, 442] on div "Provider Name Cedar Care Hospital HMO ID SSN/10470/A Type of Service option Inp…" at bounding box center [734, 372] width 897 height 282
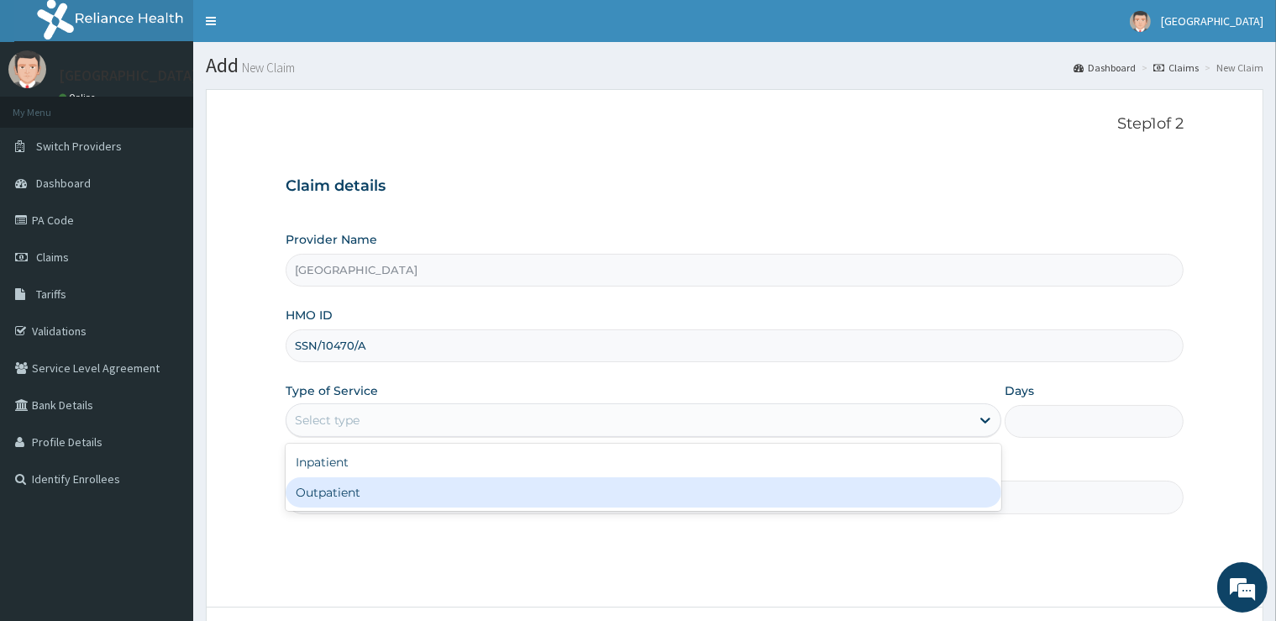
click at [462, 513] on div "Step 1 of 2 Claim details Provider Name Cedar Care Hospital HMO ID SSN/10470/A …" at bounding box center [734, 347] width 897 height 465
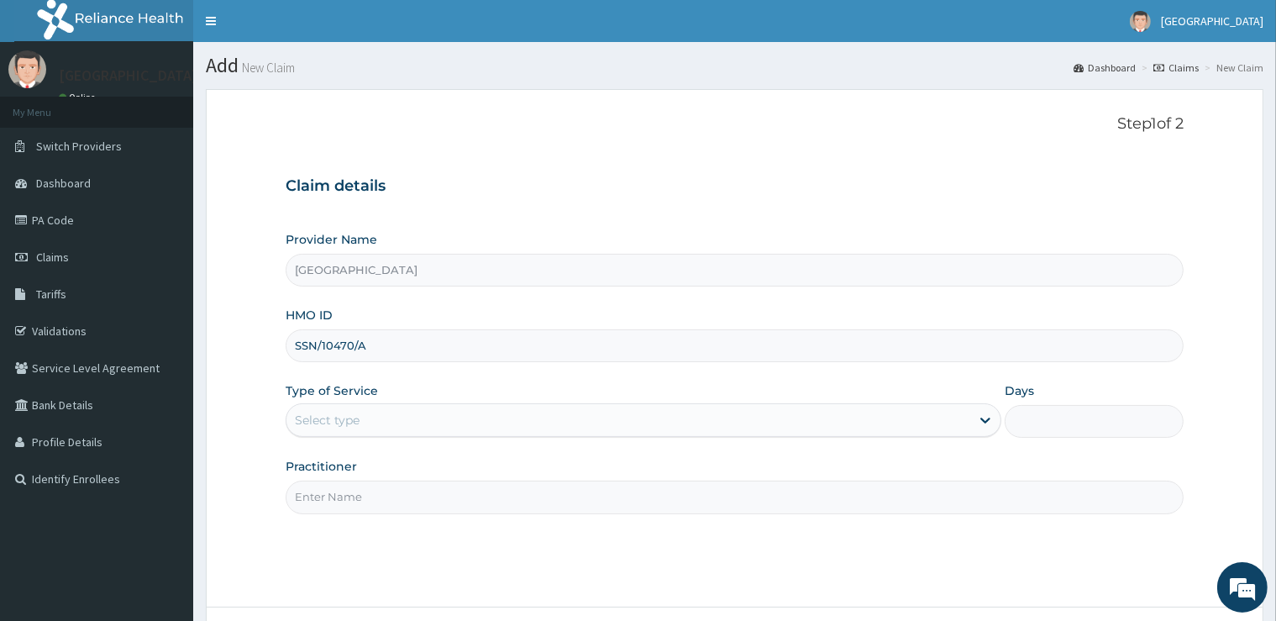
click at [455, 507] on input "Practitioner" at bounding box center [734, 497] width 897 height 33
type input "G"
type input "ENDOCRINOLOGY"
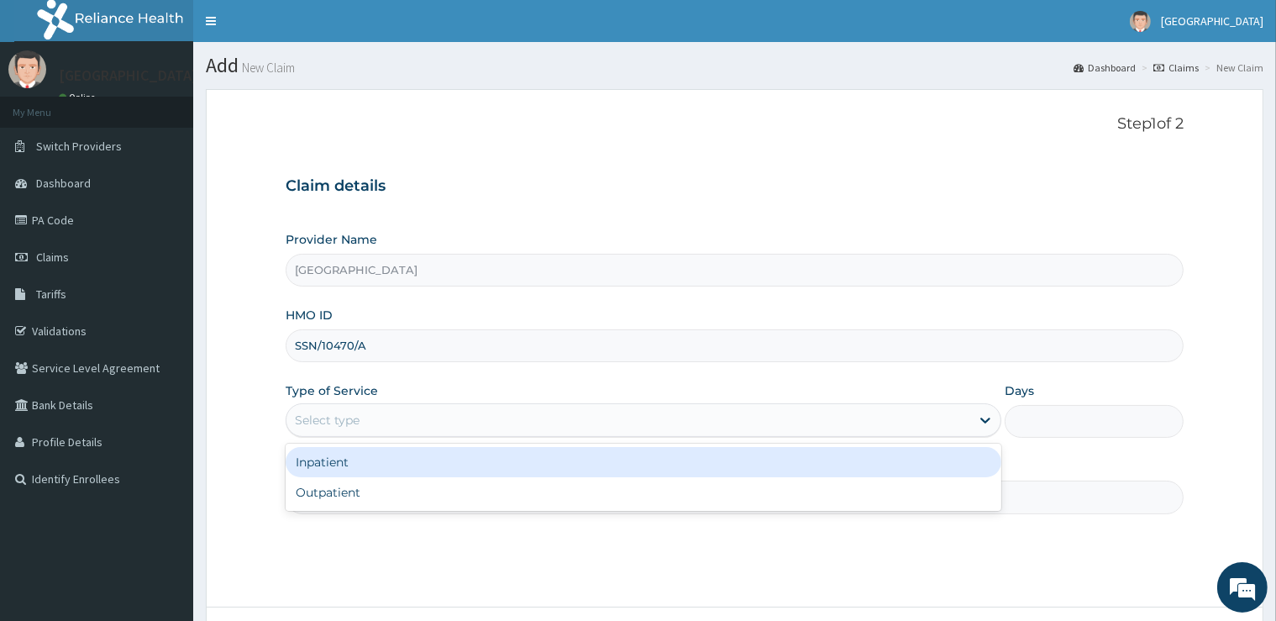
click at [618, 425] on div "Select type" at bounding box center [628, 420] width 684 height 27
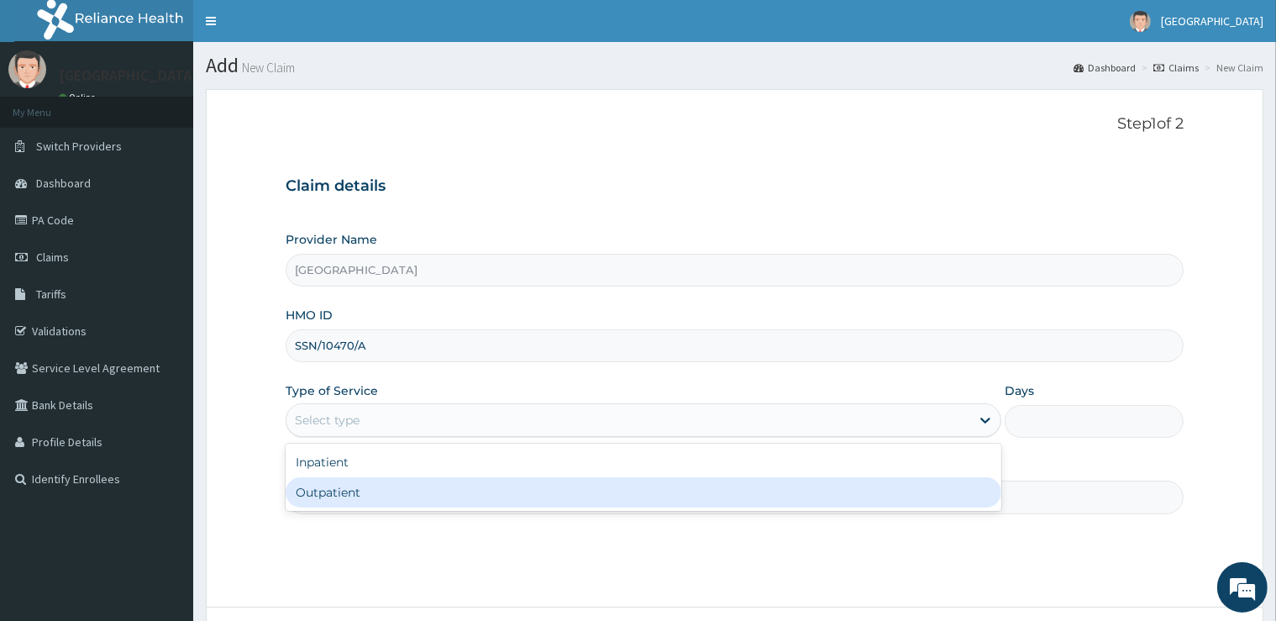
click at [461, 515] on div "Step 1 of 2 Claim details Provider Name Cedar Care Hospital HMO ID SSN/10470/A …" at bounding box center [734, 347] width 897 height 465
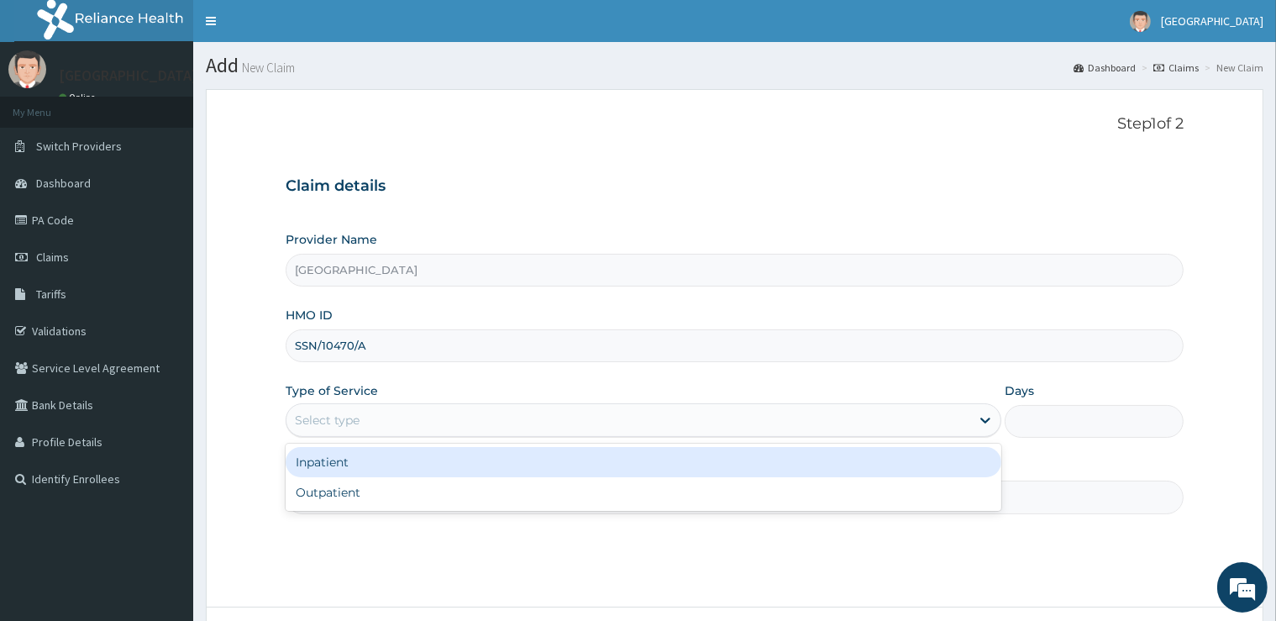
drag, startPoint x: 435, startPoint y: 407, endPoint x: 431, endPoint y: 418, distance: 12.5
click at [433, 413] on div "Select type" at bounding box center [628, 420] width 684 height 27
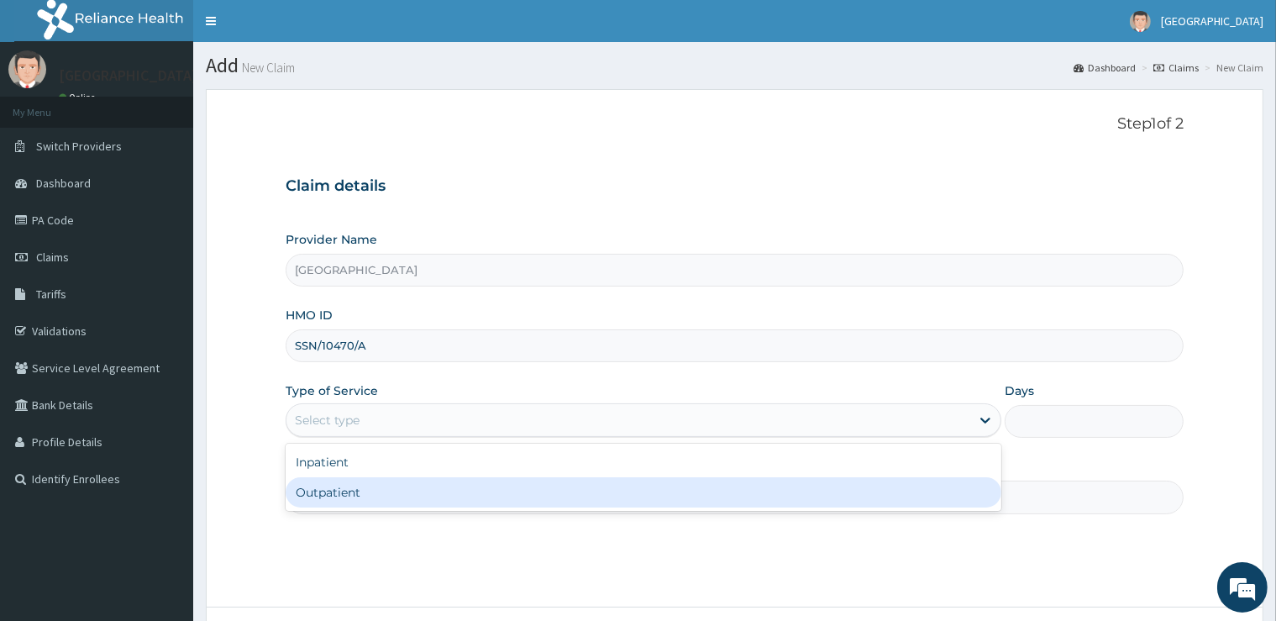
click at [435, 492] on div "Outpatient" at bounding box center [644, 492] width 716 height 30
type input "1"
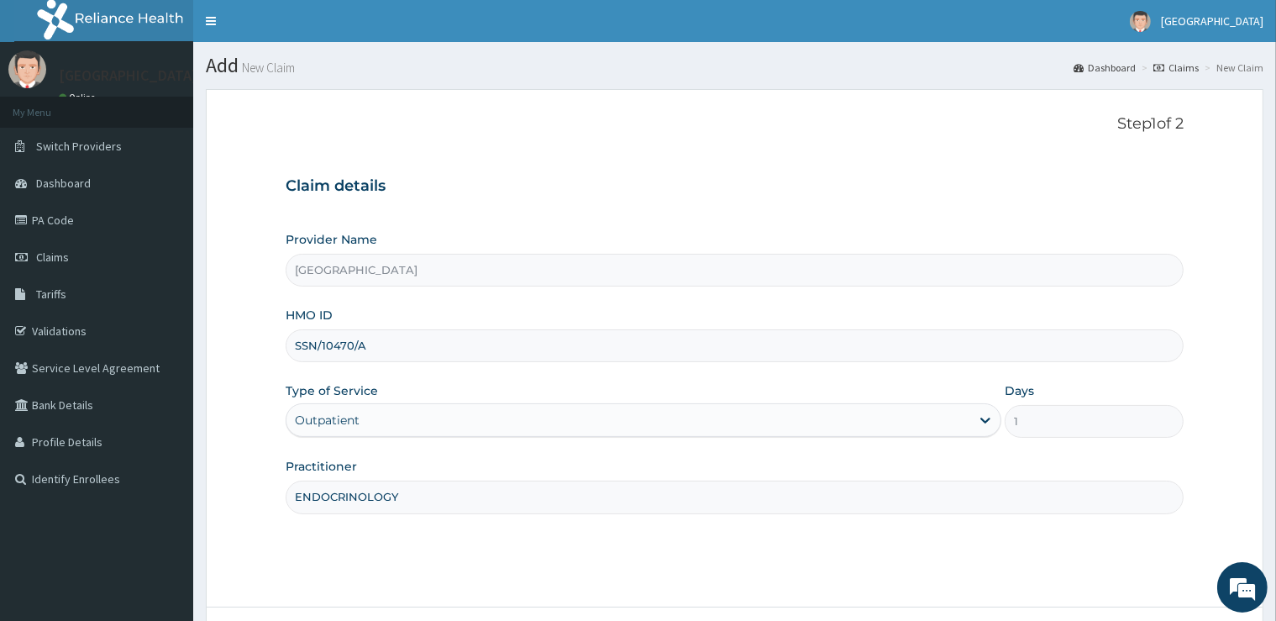
scroll to position [136, 0]
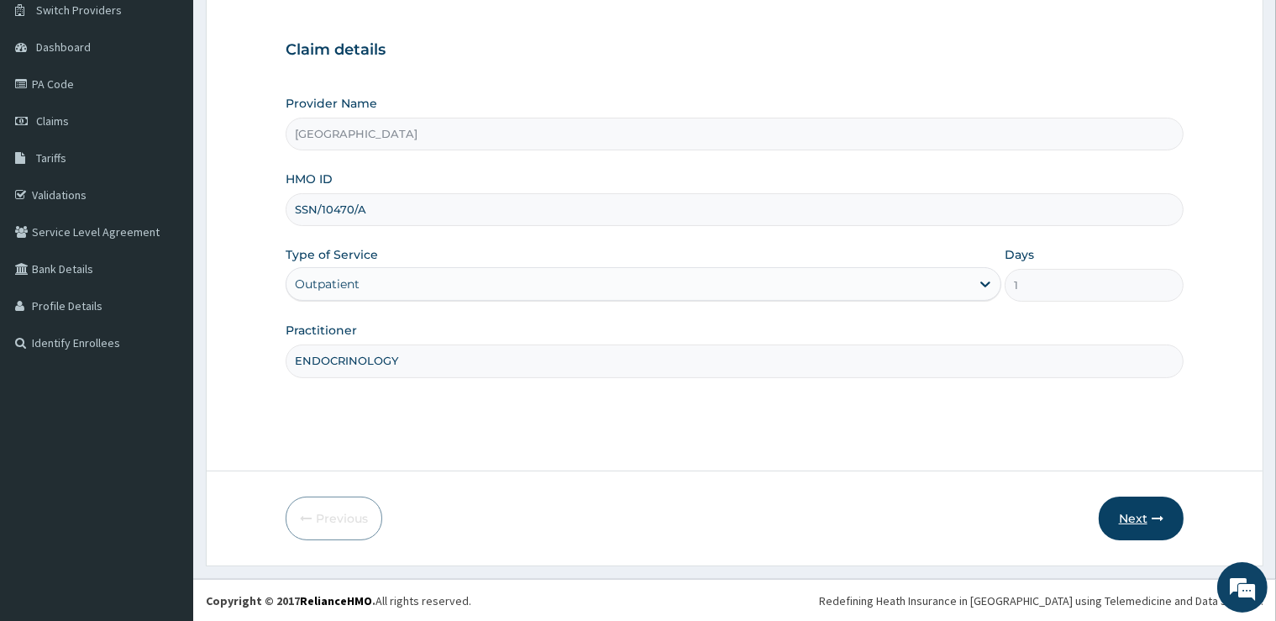
click at [1130, 520] on button "Next" at bounding box center [1141, 518] width 85 height 44
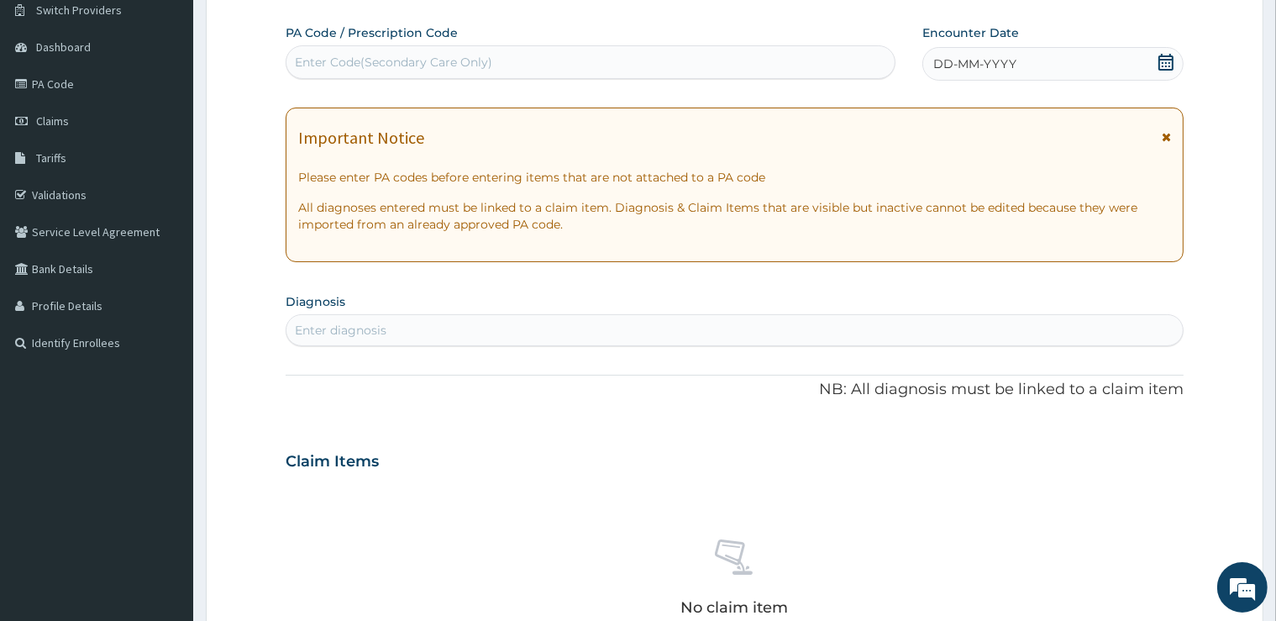
click at [533, 57] on div "Enter Code(Secondary Care Only)" at bounding box center [590, 62] width 608 height 27
type input "PA/E2BD0F"
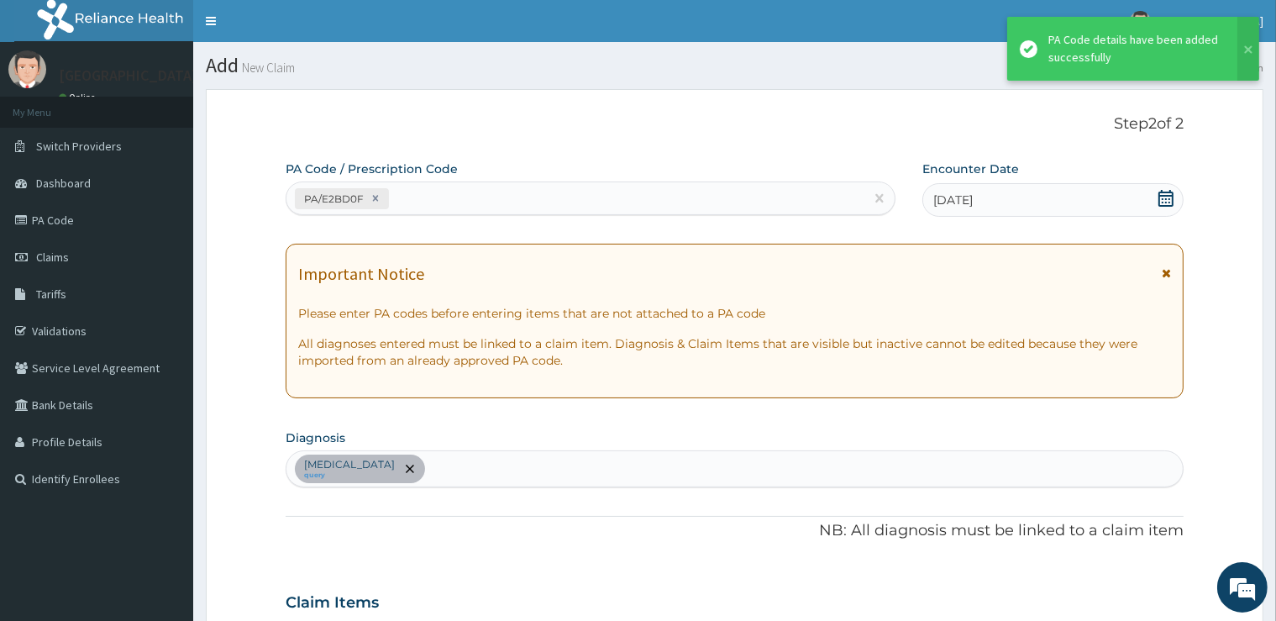
scroll to position [386, 0]
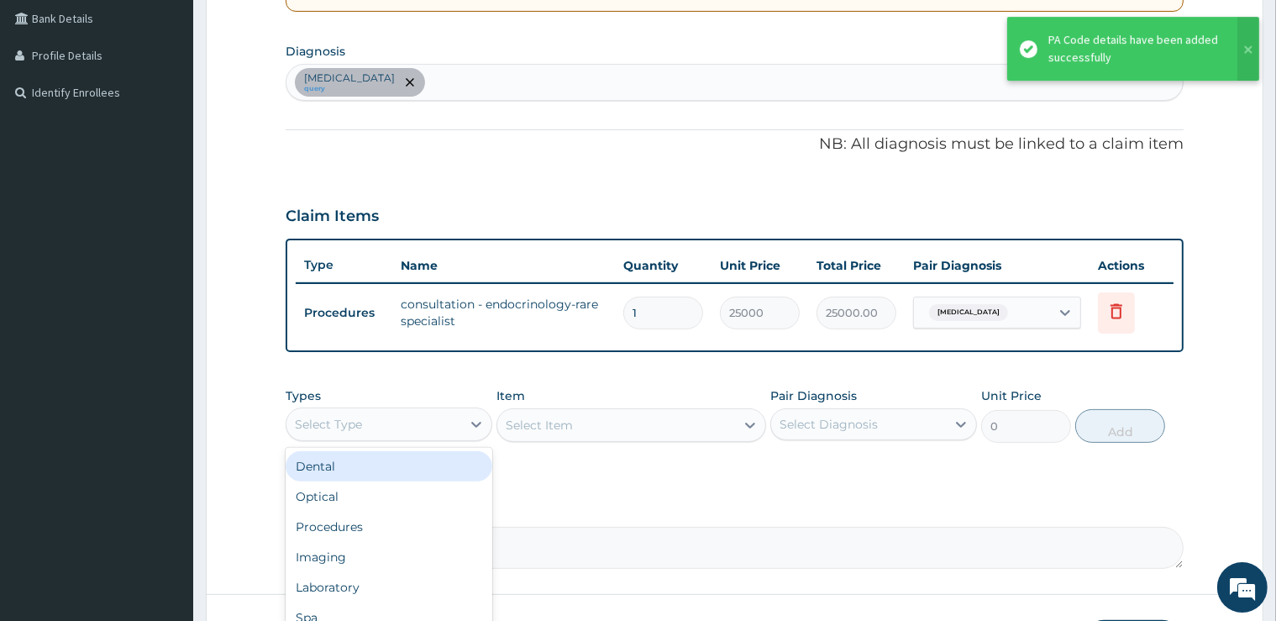
click at [430, 426] on div "Select Type" at bounding box center [373, 424] width 175 height 27
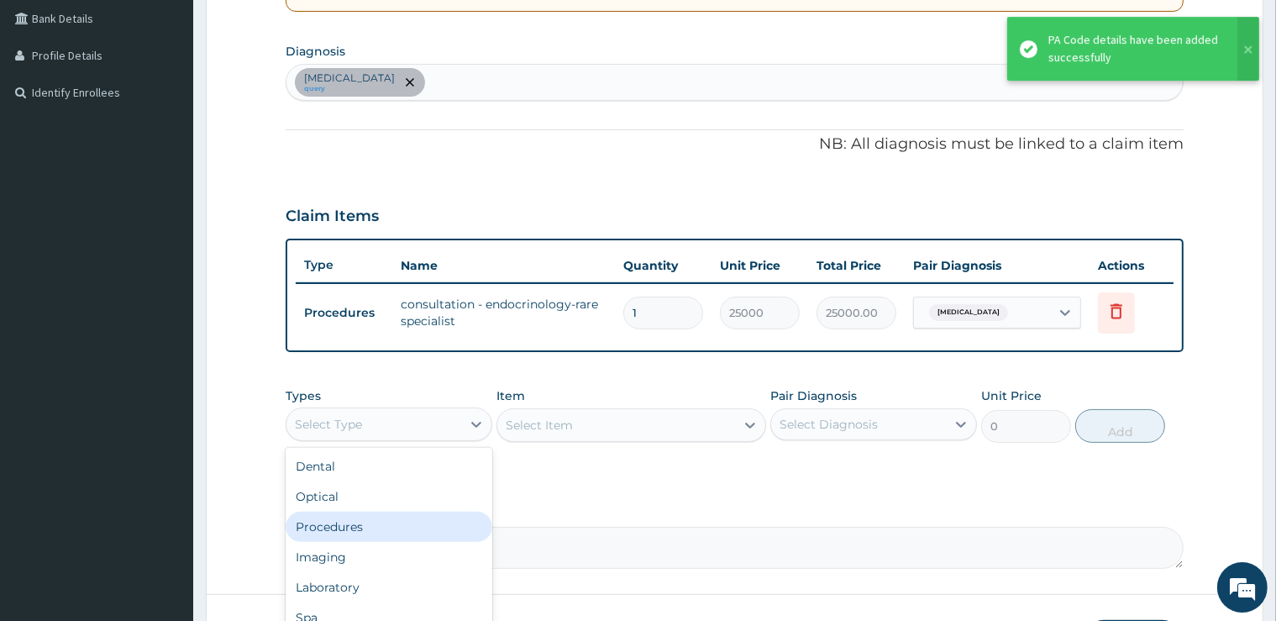
click at [378, 525] on div "Procedures" at bounding box center [389, 527] width 207 height 30
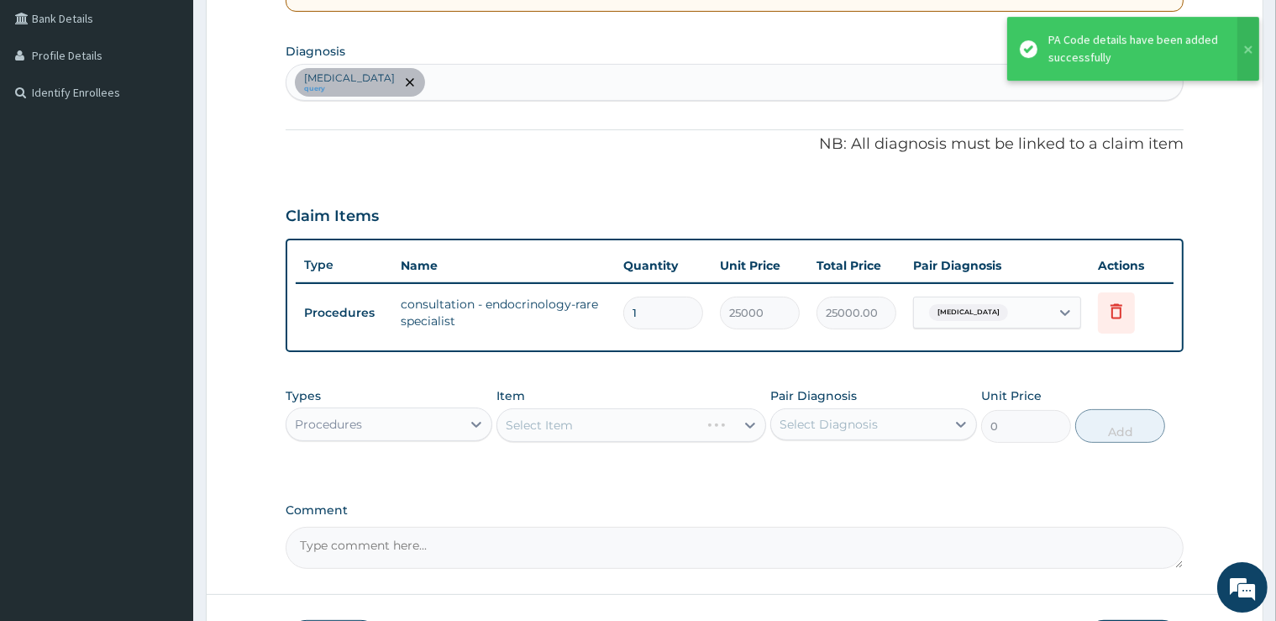
click at [572, 425] on div "Select Item" at bounding box center [631, 425] width 270 height 34
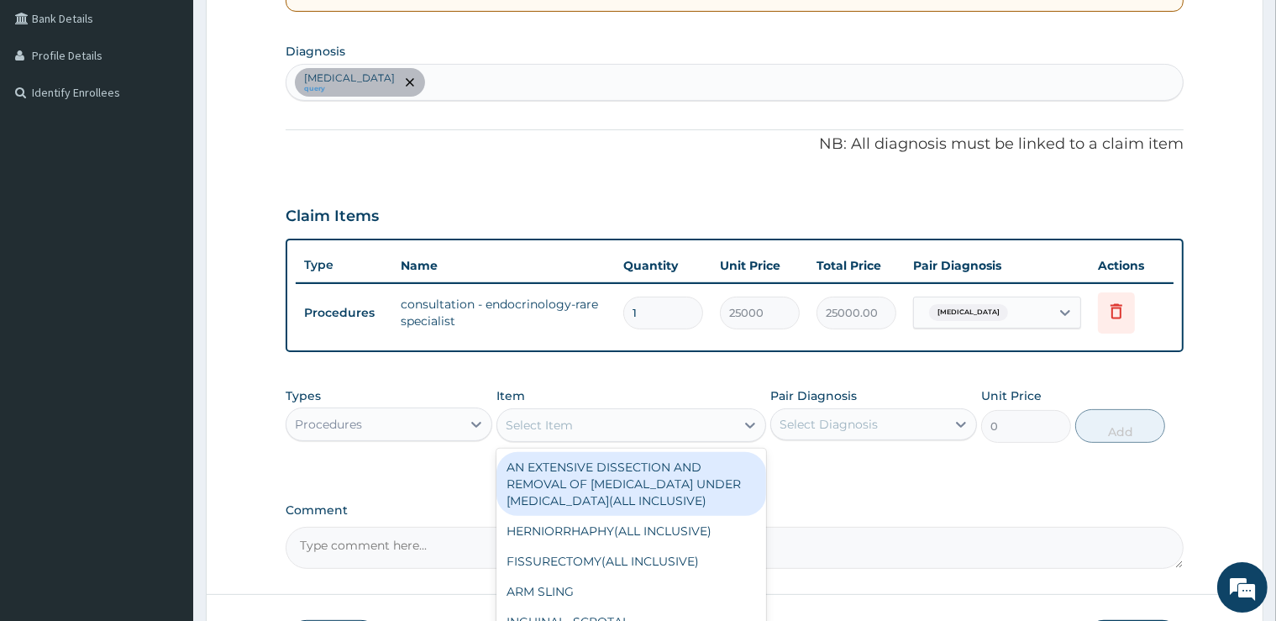
click at [572, 425] on div "Select Item" at bounding box center [539, 425] width 67 height 17
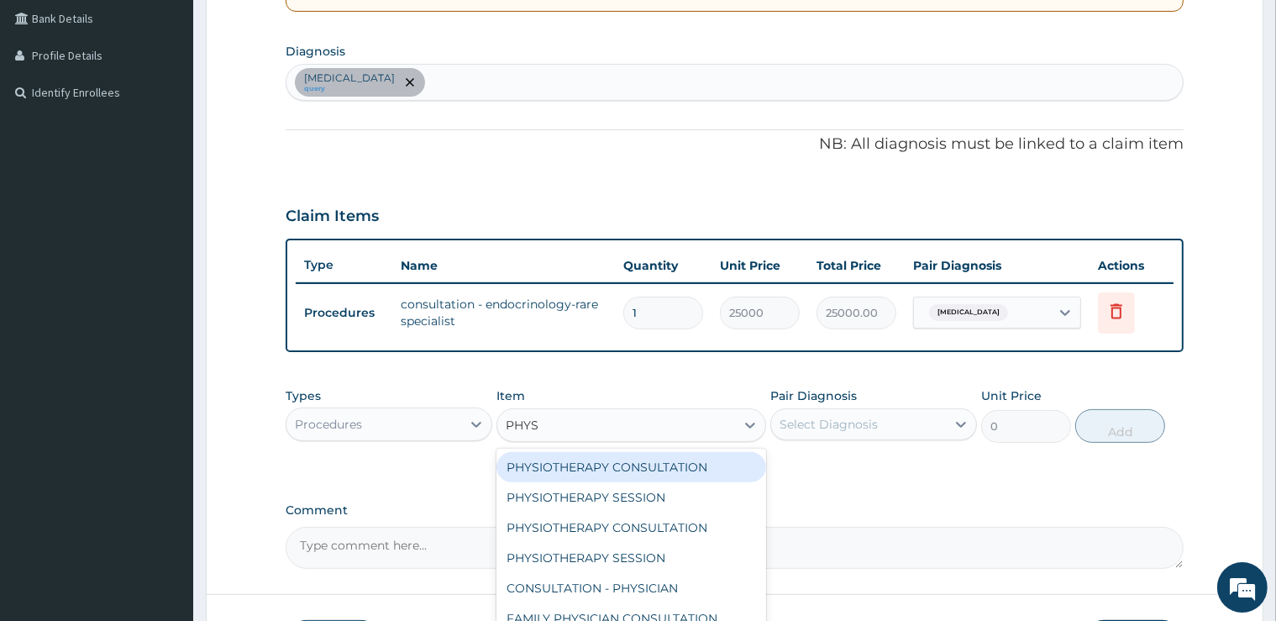
type input "PHYSI"
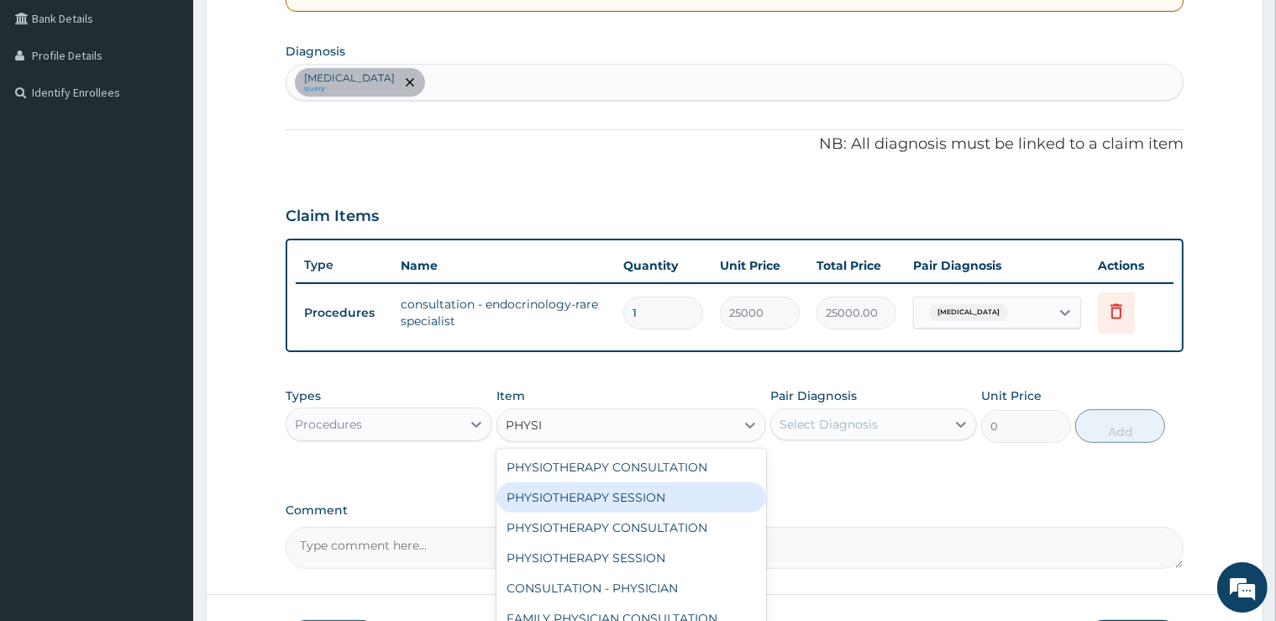
scroll to position [507, 0]
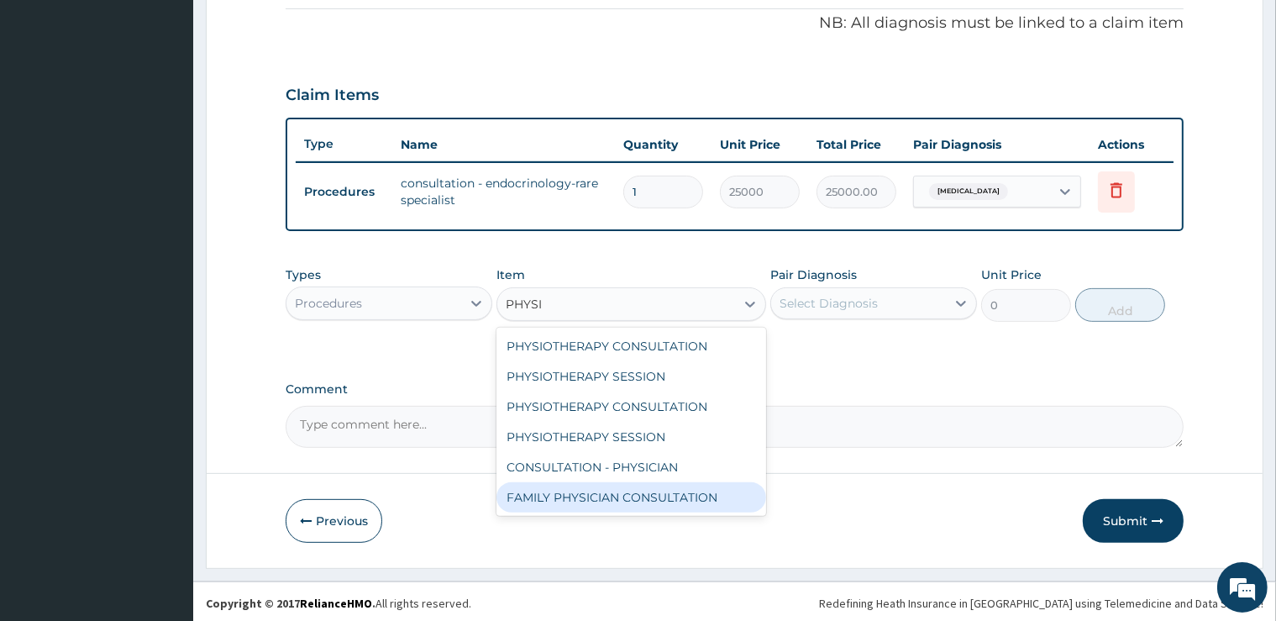
click at [620, 500] on div "FAMILY PHYSICIAN CONSULTATION" at bounding box center [631, 497] width 270 height 30
type input "30000"
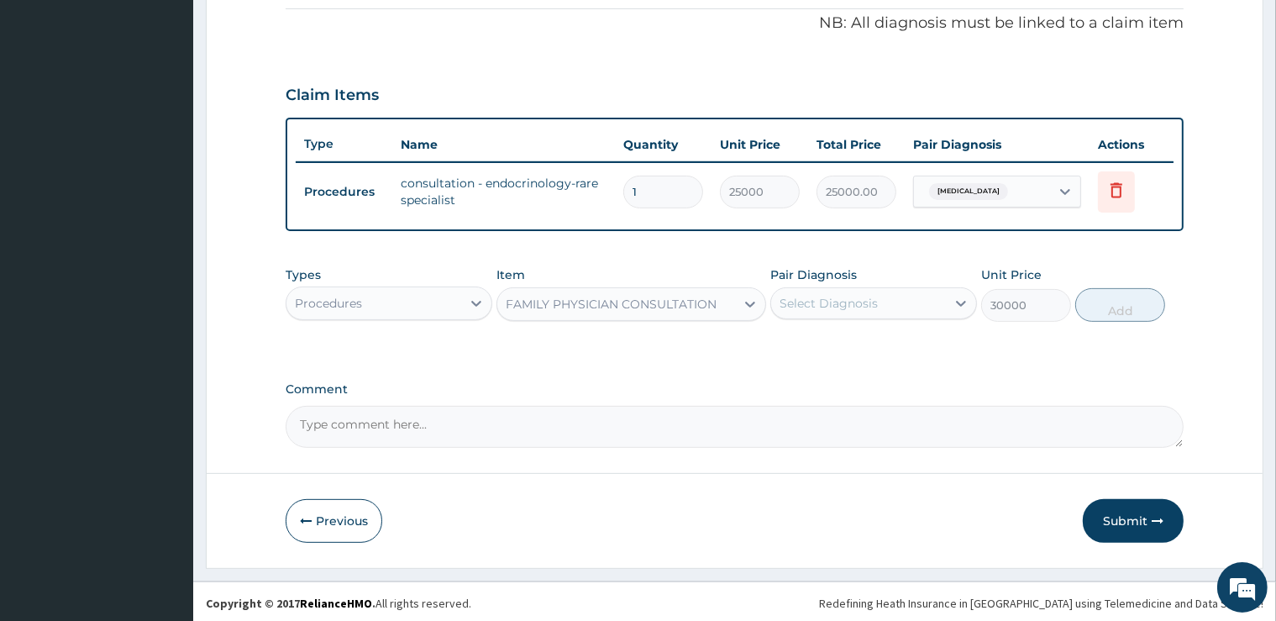
click at [851, 295] on div "Select Diagnosis" at bounding box center [829, 303] width 98 height 17
click at [838, 347] on label "Bradycardia" at bounding box center [850, 344] width 104 height 17
checkbox input "true"
drag, startPoint x: 1130, startPoint y: 305, endPoint x: 1092, endPoint y: 338, distance: 50.0
click at [1130, 306] on button "Add" at bounding box center [1120, 305] width 90 height 34
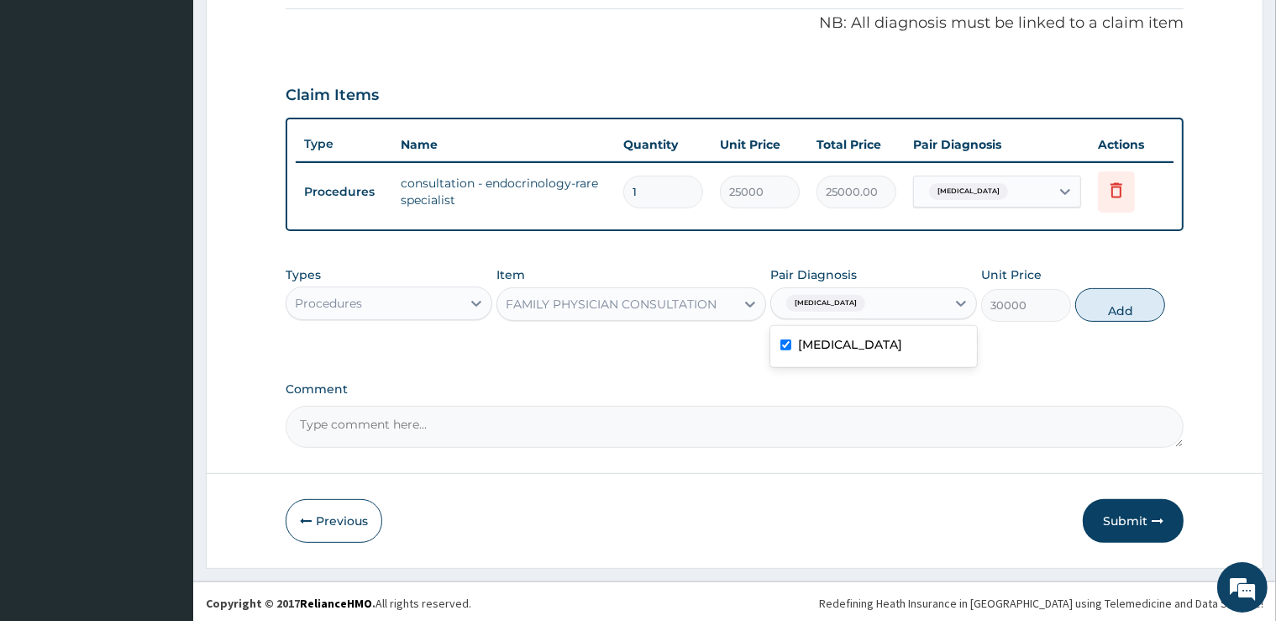
type input "0"
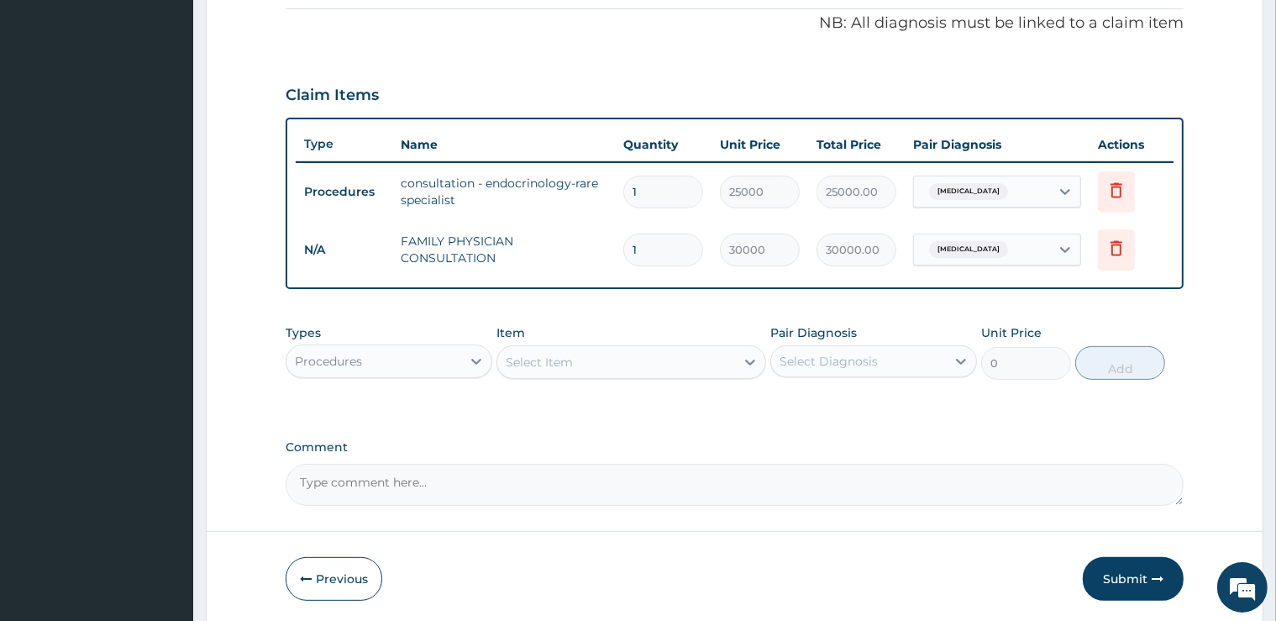
scroll to position [565, 0]
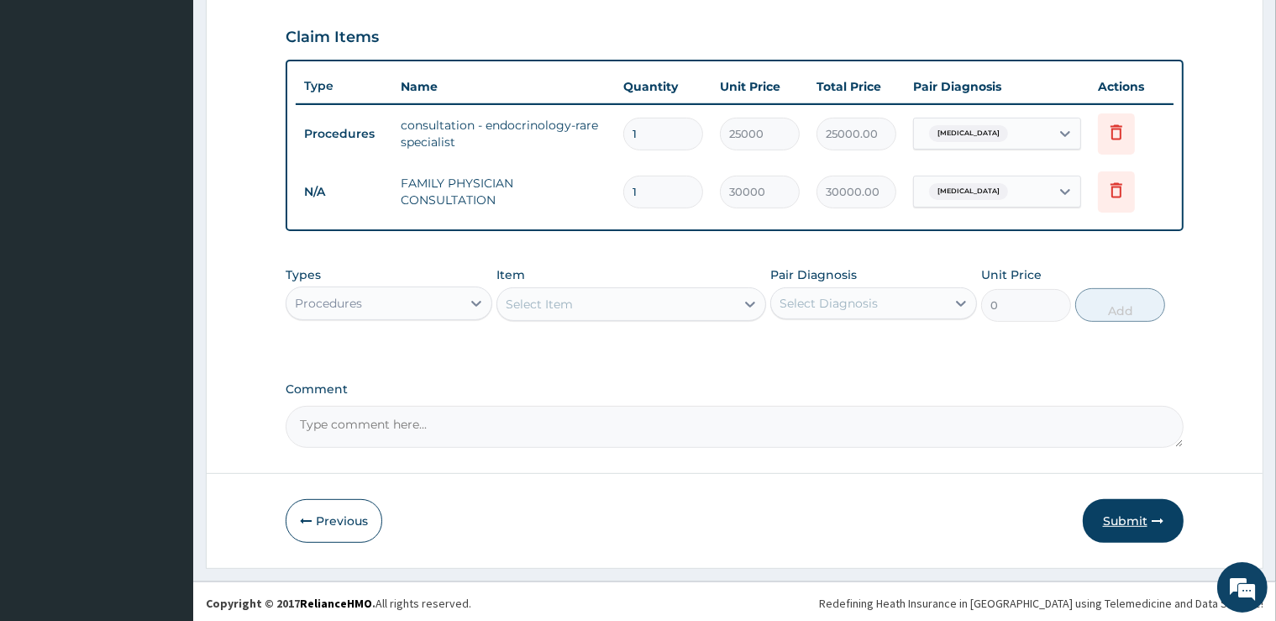
click at [1121, 528] on button "Submit" at bounding box center [1133, 521] width 101 height 44
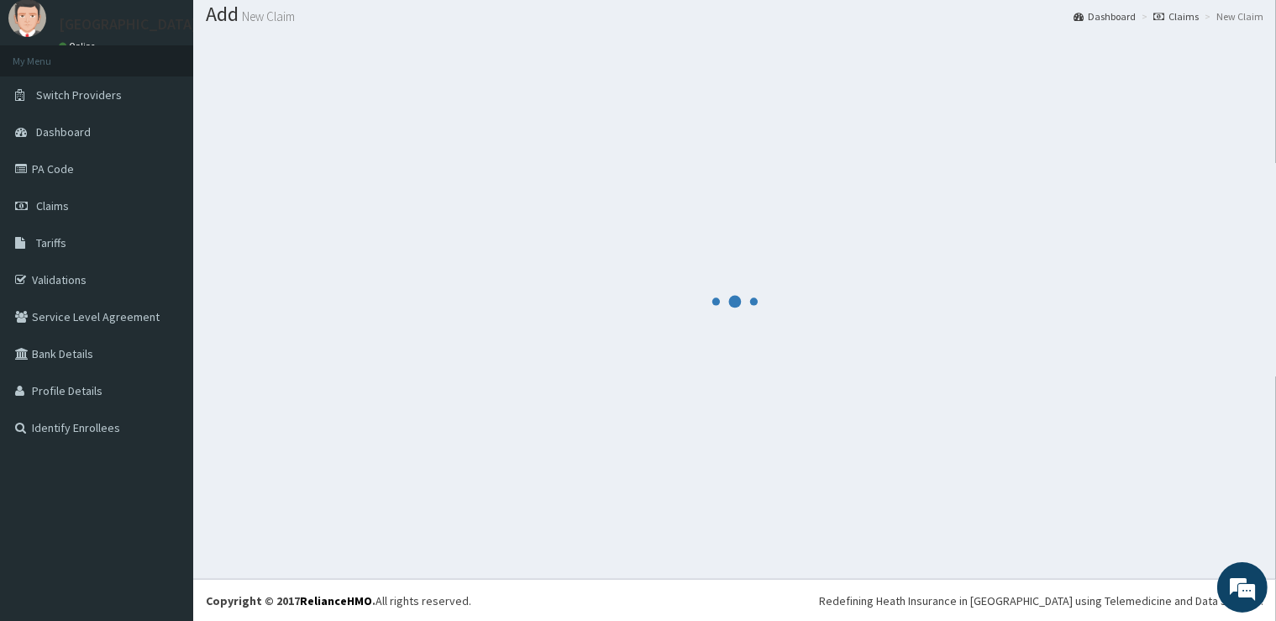
scroll to position [0, 0]
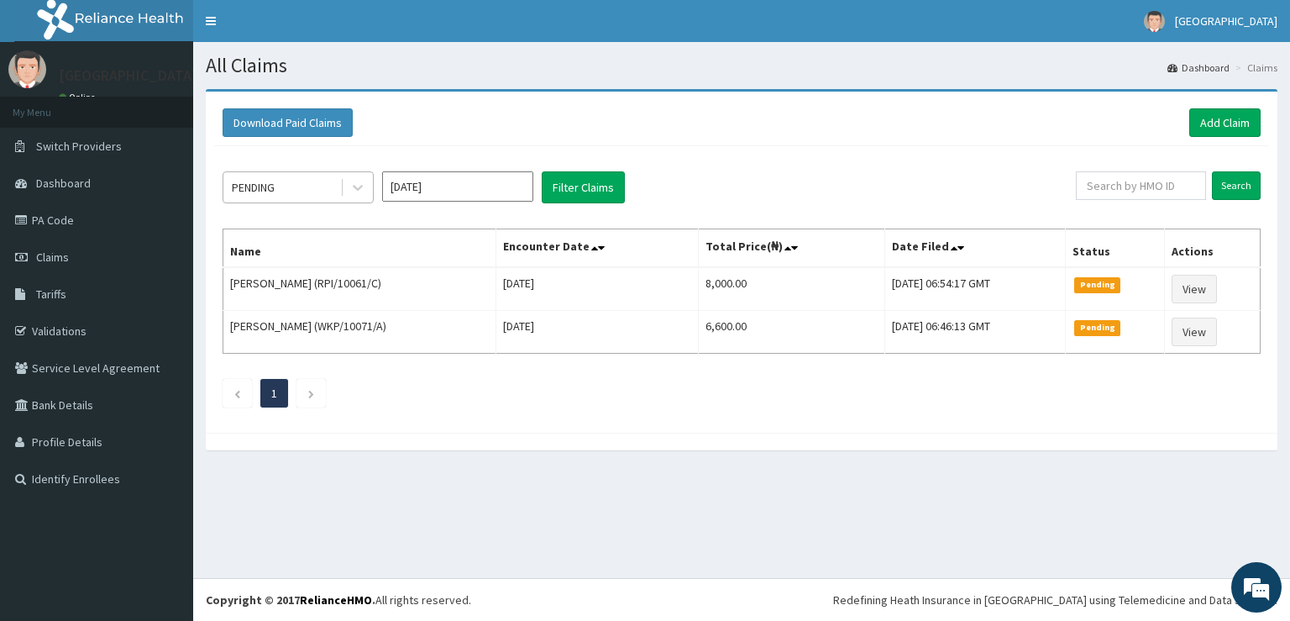
click at [307, 197] on div "PENDING" at bounding box center [281, 187] width 117 height 27
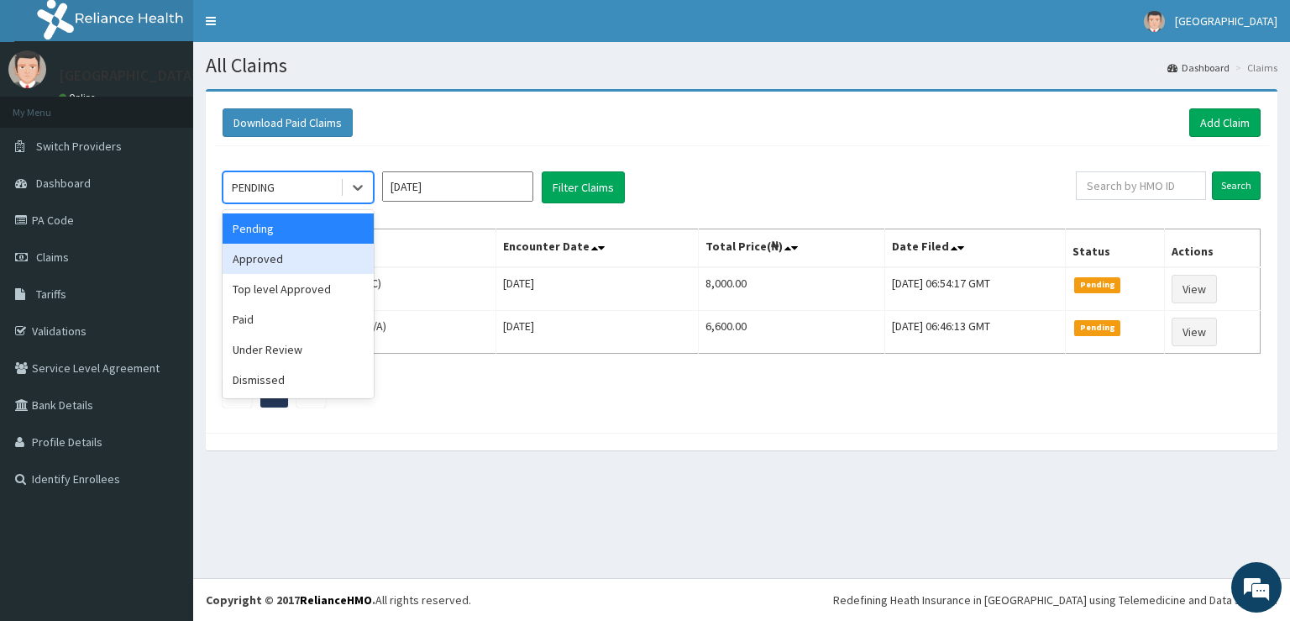
click at [287, 258] on div "Approved" at bounding box center [298, 259] width 151 height 30
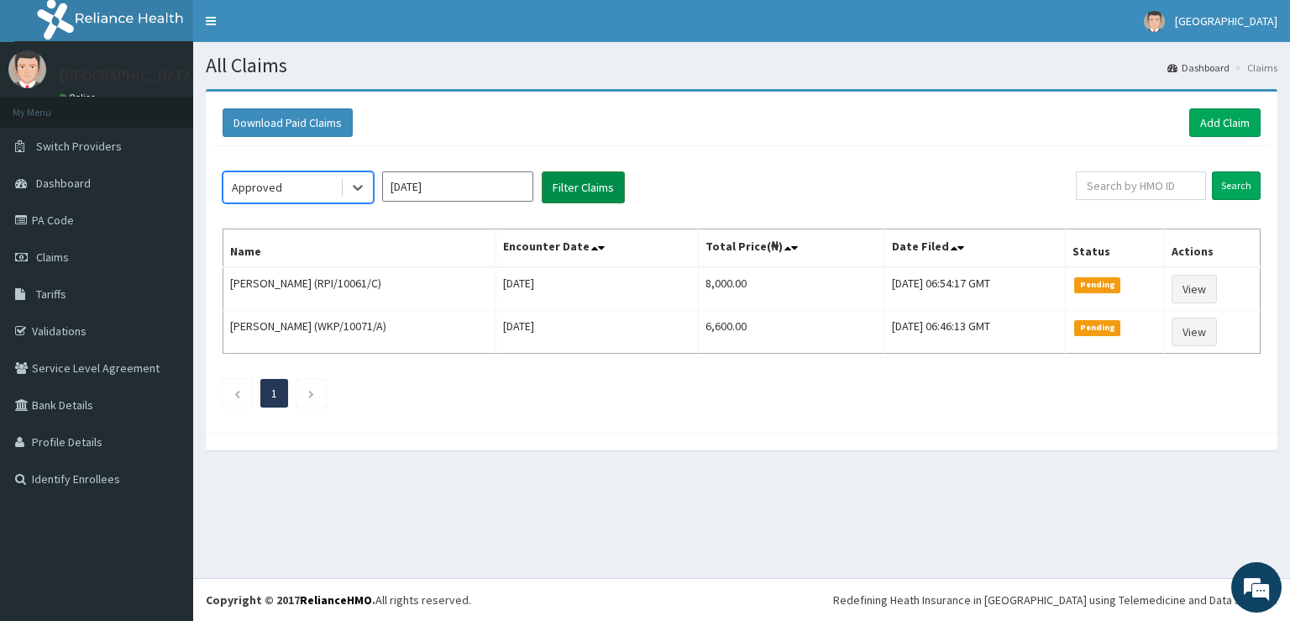
click at [554, 198] on button "Filter Claims" at bounding box center [583, 187] width 83 height 32
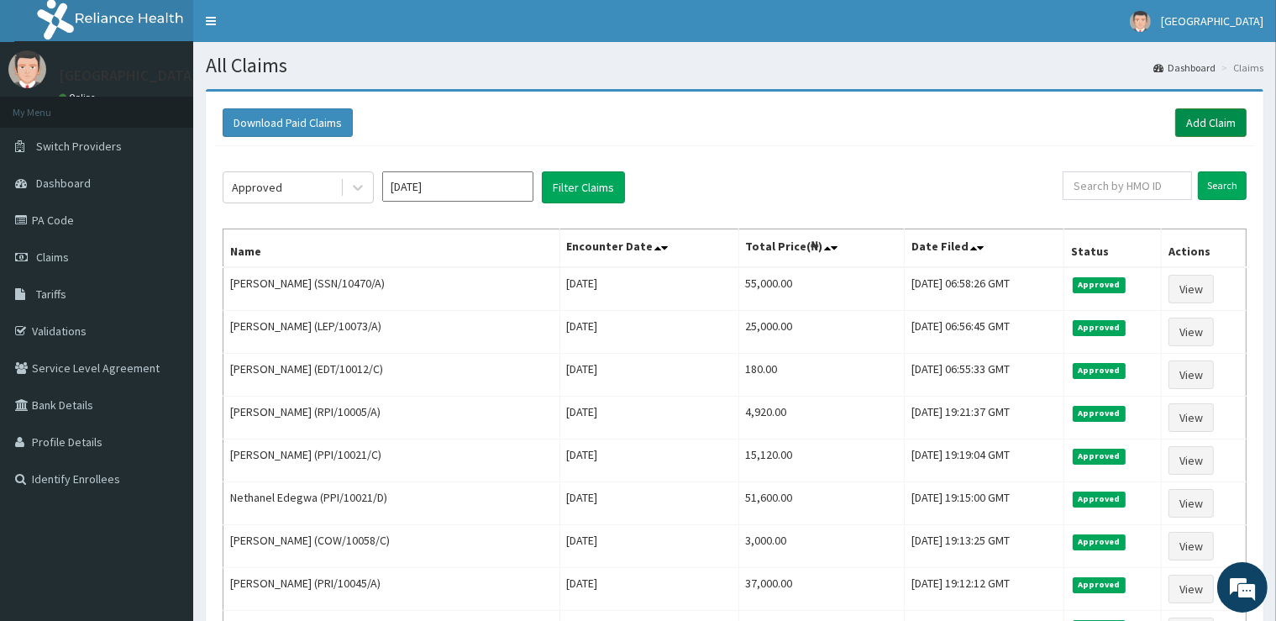
click at [1185, 123] on link "Add Claim" at bounding box center [1210, 122] width 71 height 29
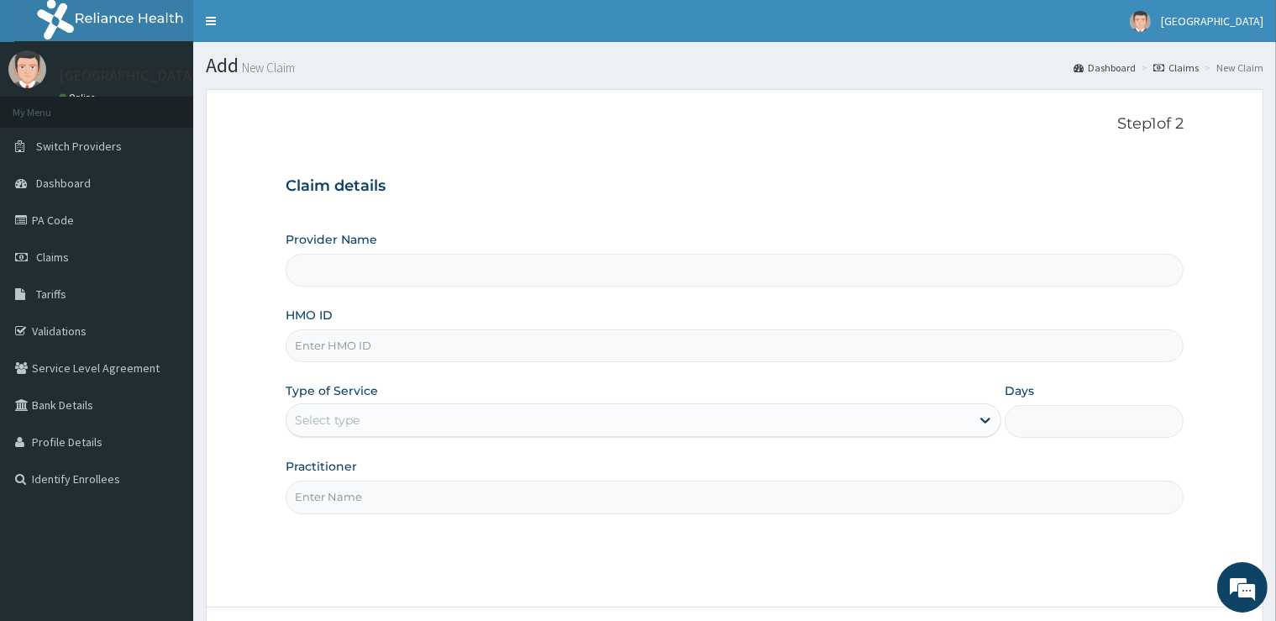
type input "[GEOGRAPHIC_DATA]"
click at [929, 355] on input "HMO ID" at bounding box center [734, 345] width 897 height 33
type input "LEP/10073/A"
click at [818, 407] on div "Select type" at bounding box center [628, 420] width 684 height 27
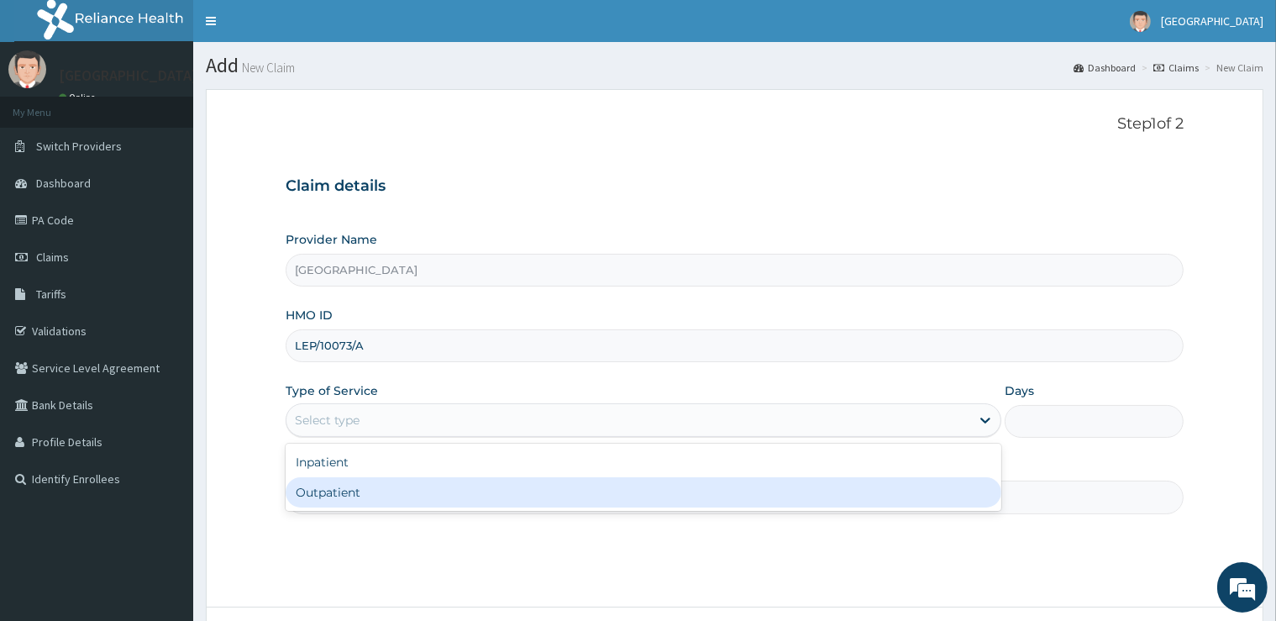
click at [674, 502] on div "Outpatient" at bounding box center [644, 492] width 716 height 30
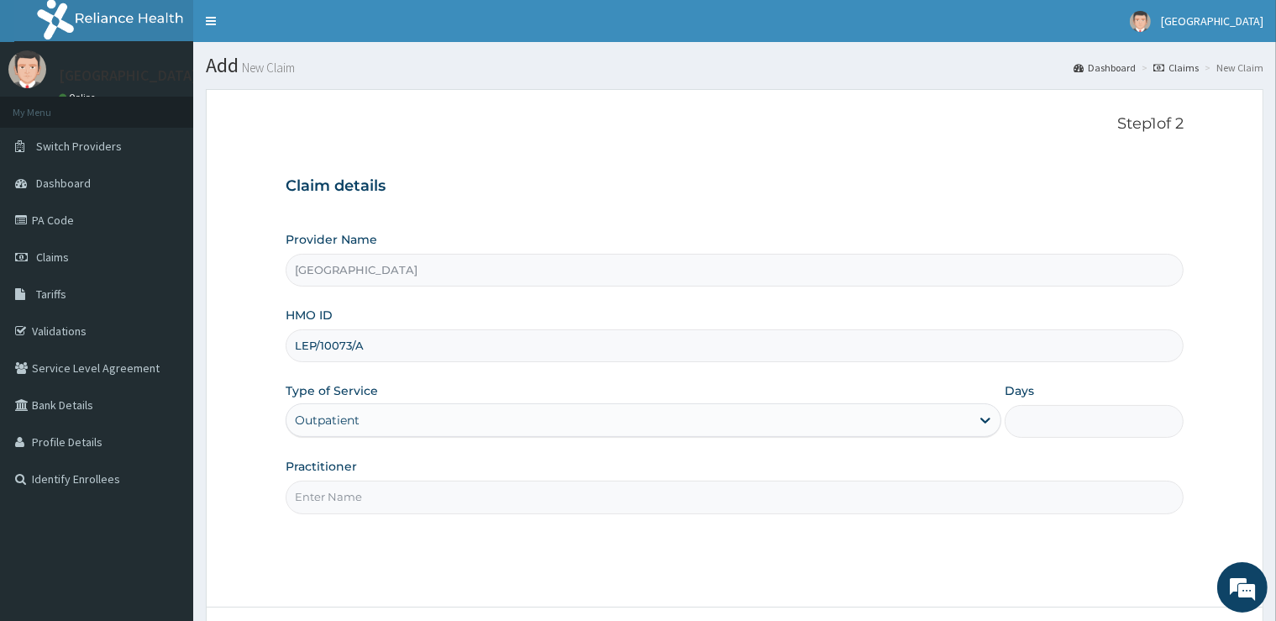
type input "1"
click at [674, 502] on input "Practitioner" at bounding box center [734, 497] width 897 height 33
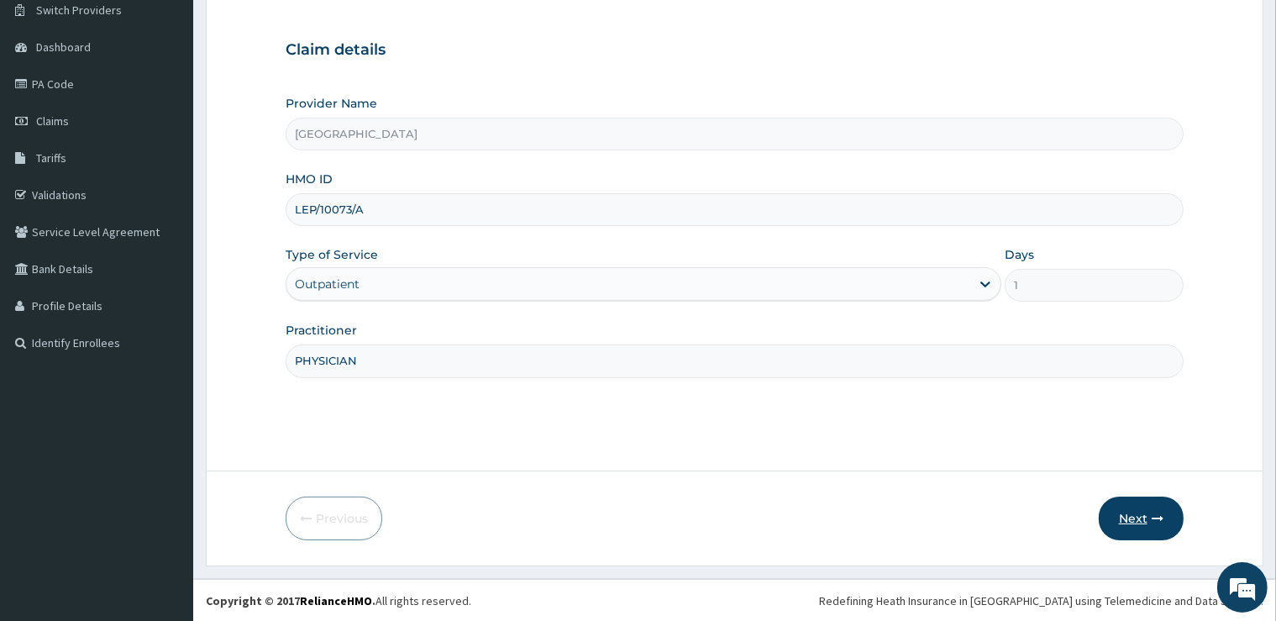
type input "PHYSICIAN"
click at [1125, 522] on button "Next" at bounding box center [1141, 518] width 85 height 44
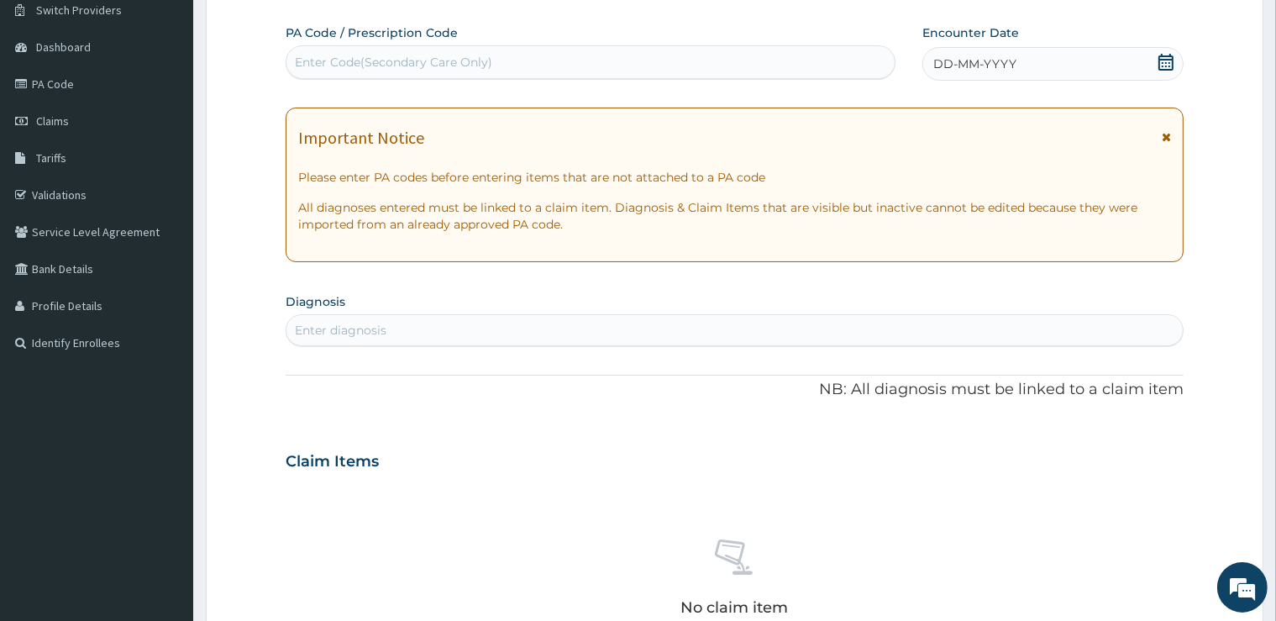
click at [586, 66] on div "Enter Code(Secondary Care Only)" at bounding box center [590, 62] width 608 height 27
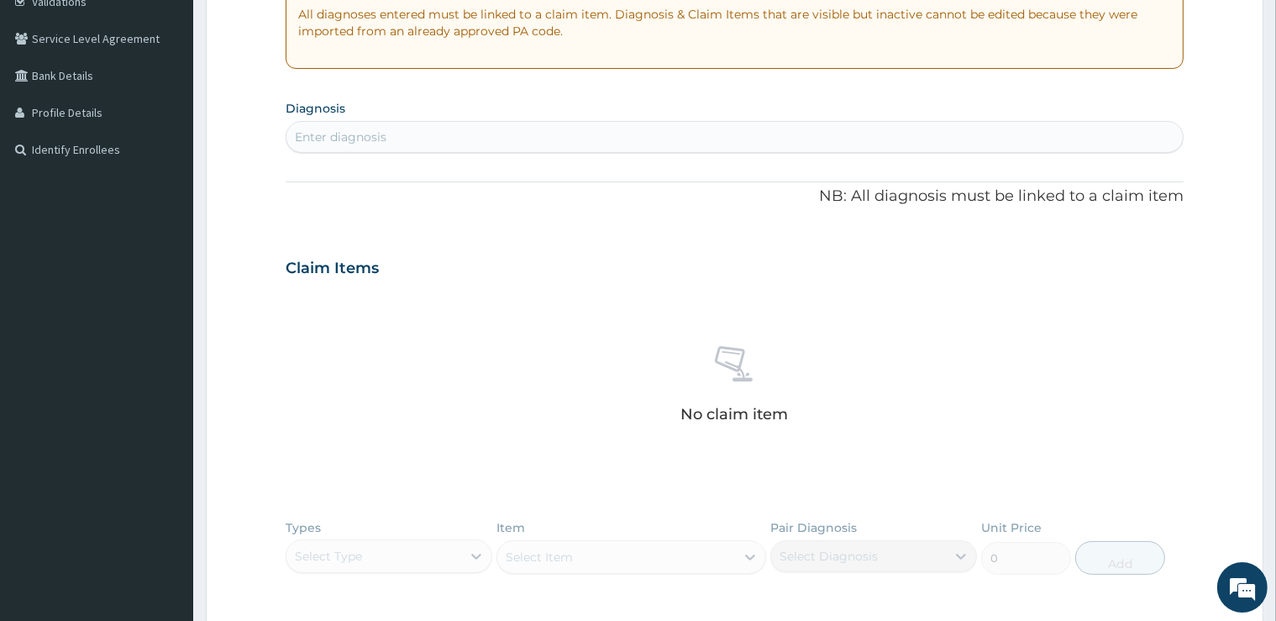
scroll to position [402, 0]
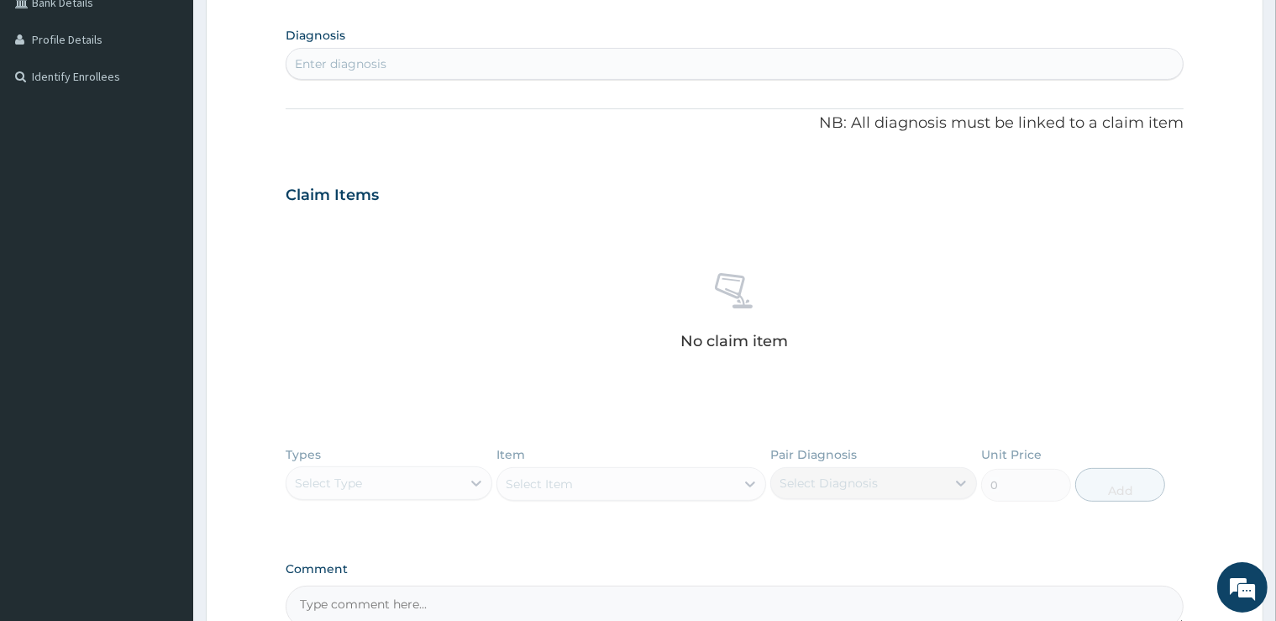
click at [486, 62] on div "Enter diagnosis" at bounding box center [734, 63] width 896 height 27
type input "GOITR"
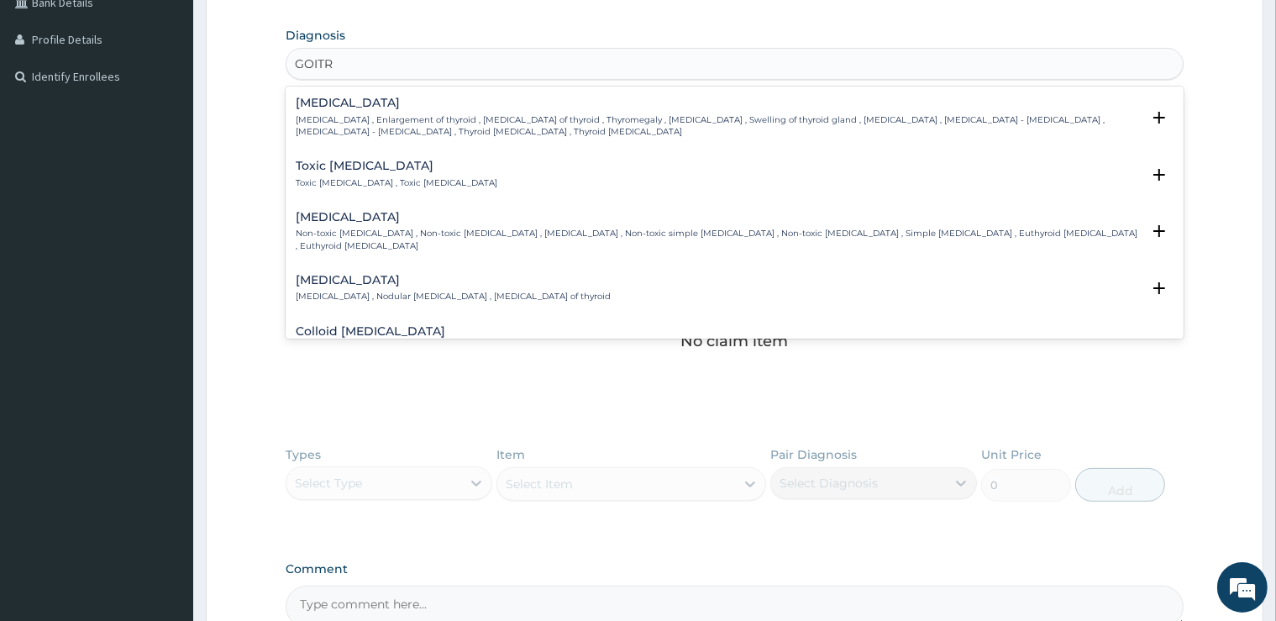
click at [378, 110] on div "[MEDICAL_DATA] [MEDICAL_DATA] , Enlargement of thyroid , [MEDICAL_DATA] of thyr…" at bounding box center [718, 117] width 844 height 41
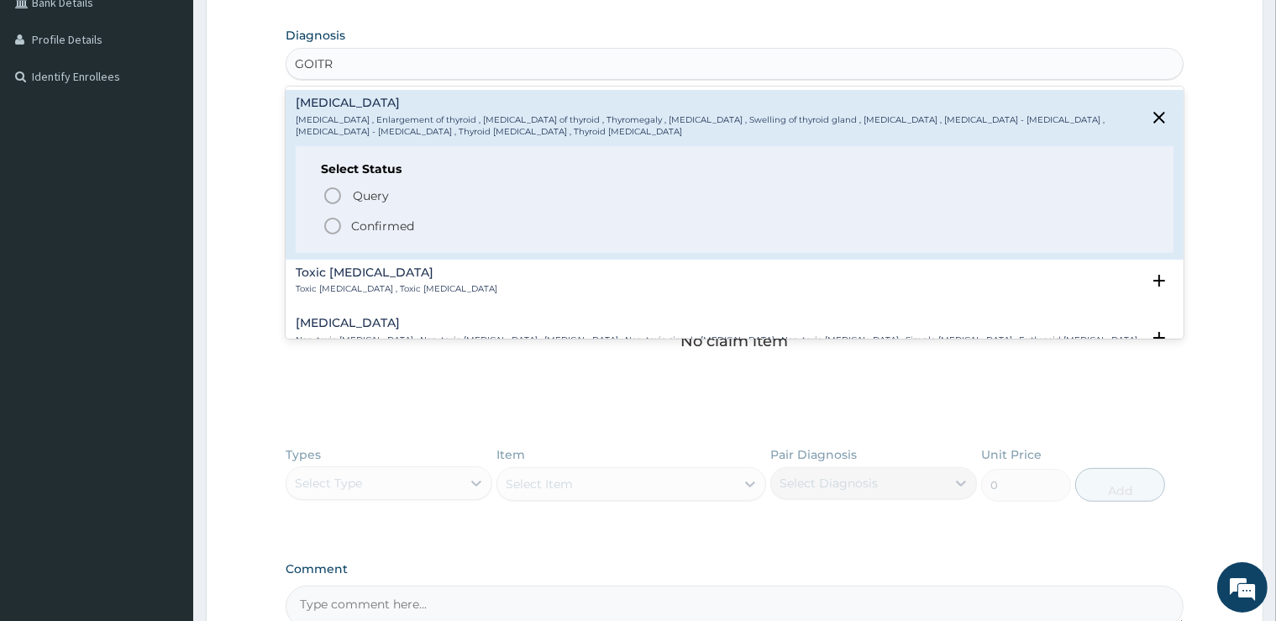
click at [389, 218] on p "Confirmed" at bounding box center [382, 226] width 63 height 17
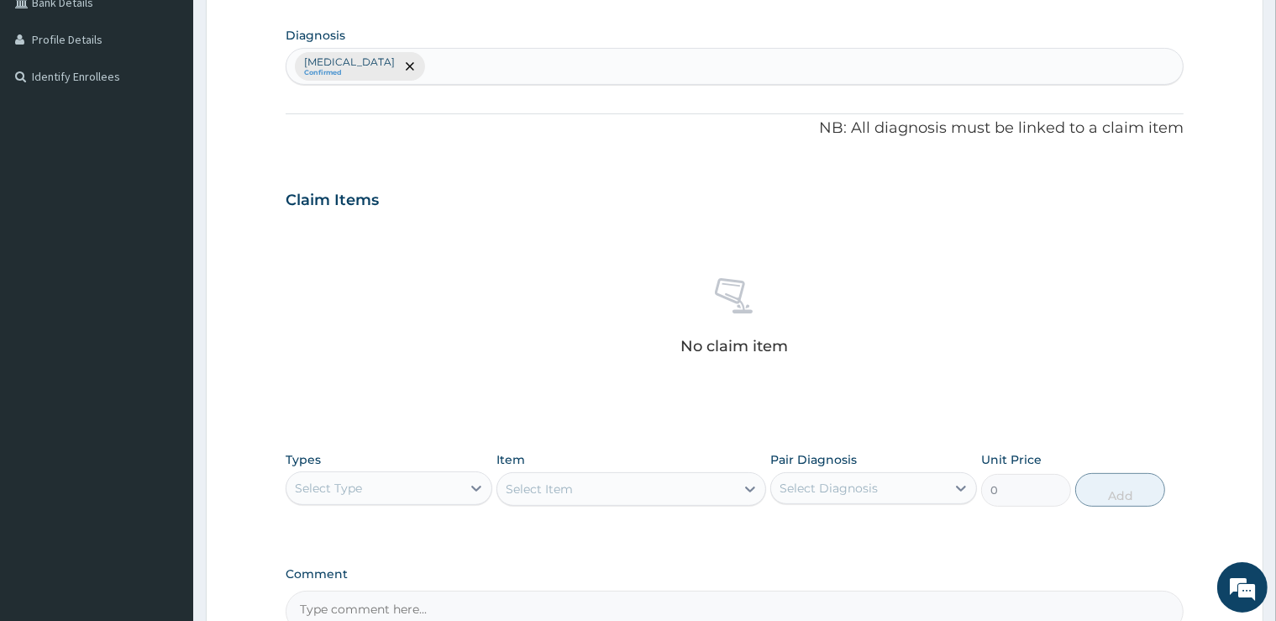
scroll to position [588, 0]
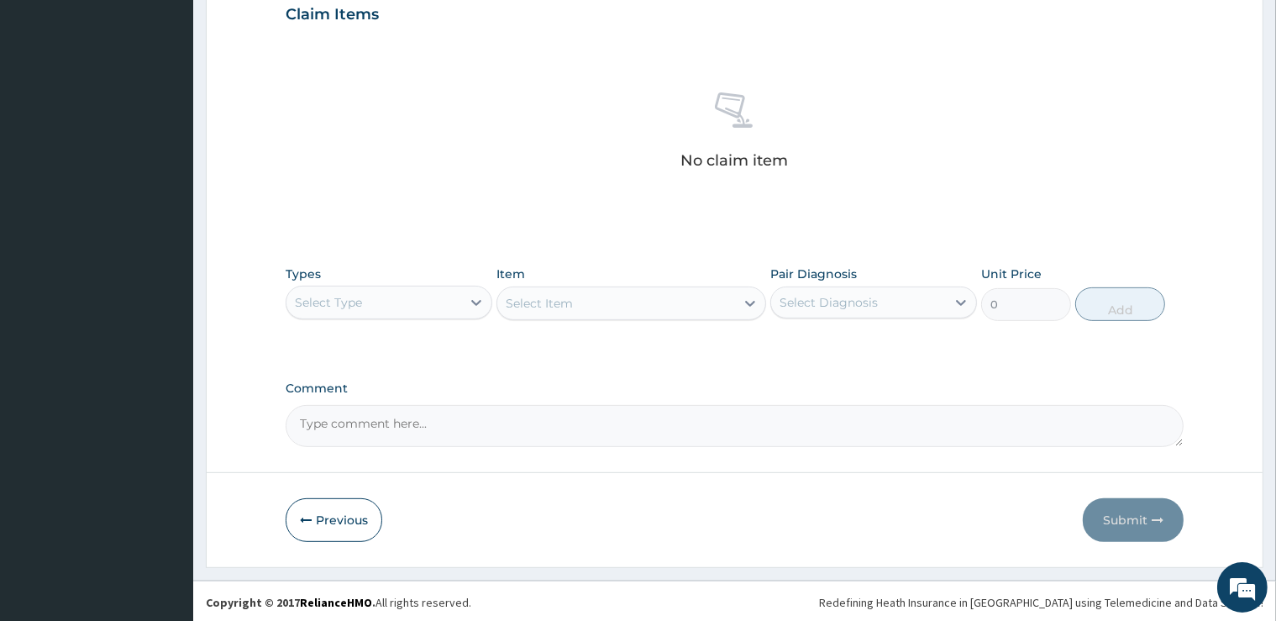
click at [355, 286] on div "Select Type" at bounding box center [389, 303] width 207 height 34
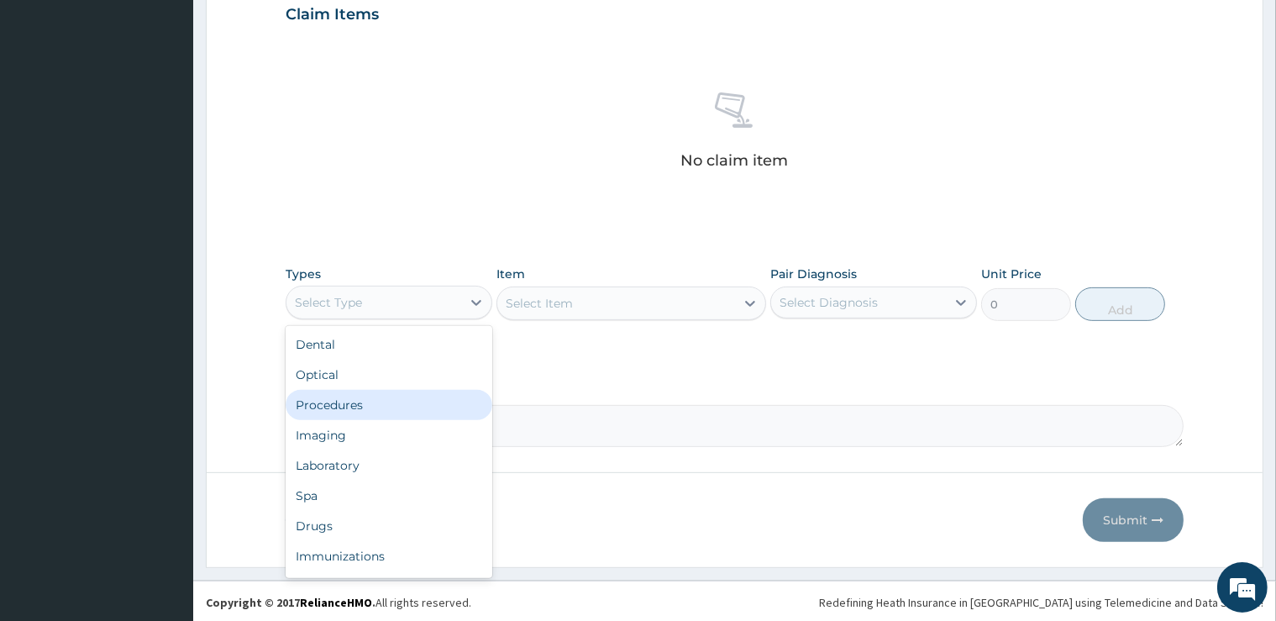
click at [368, 413] on div "Procedures" at bounding box center [389, 405] width 207 height 30
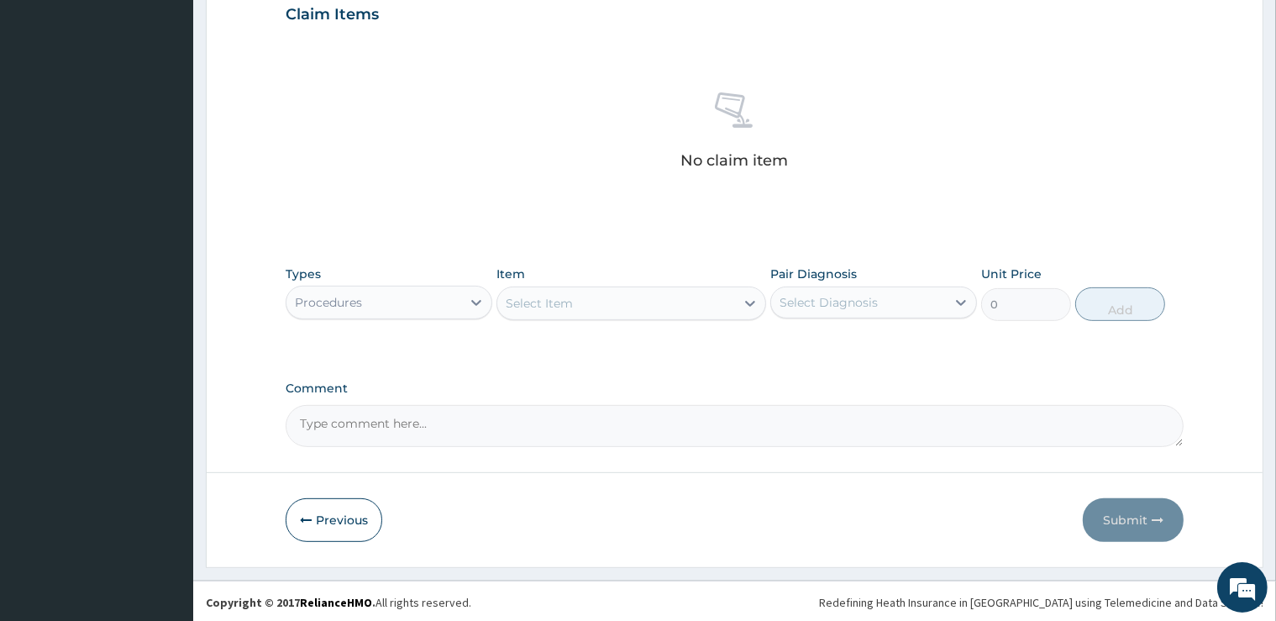
click at [665, 310] on div "Select Item" at bounding box center [631, 303] width 270 height 34
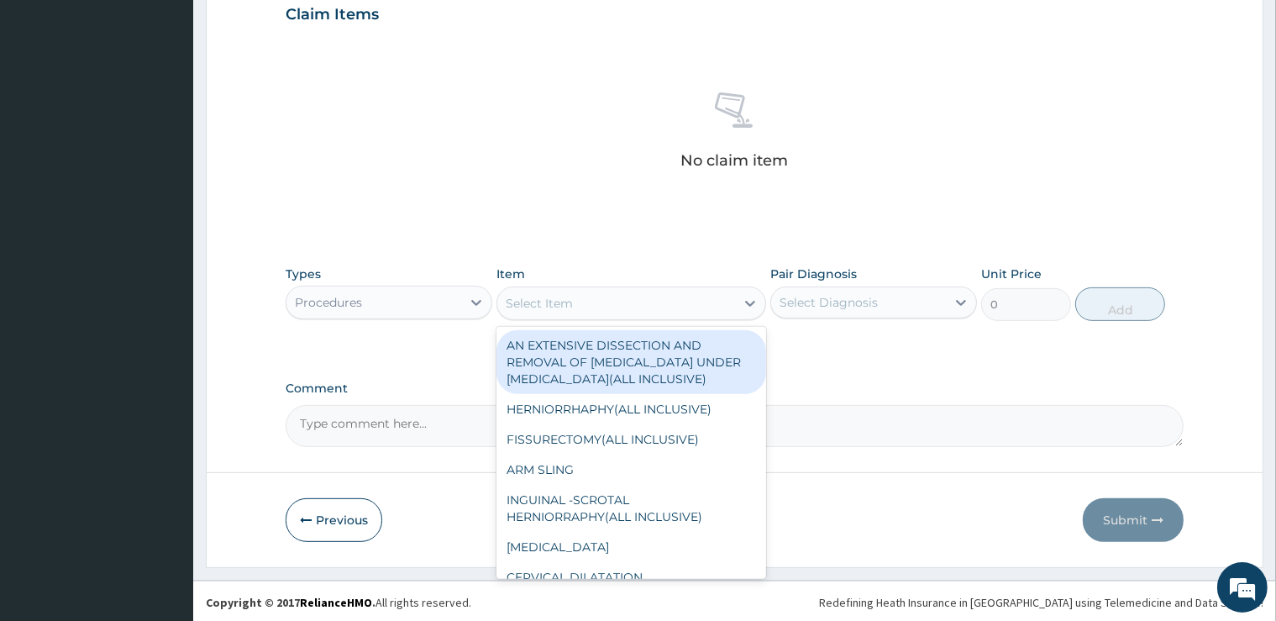
click at [667, 308] on div "Select Item" at bounding box center [616, 303] width 238 height 27
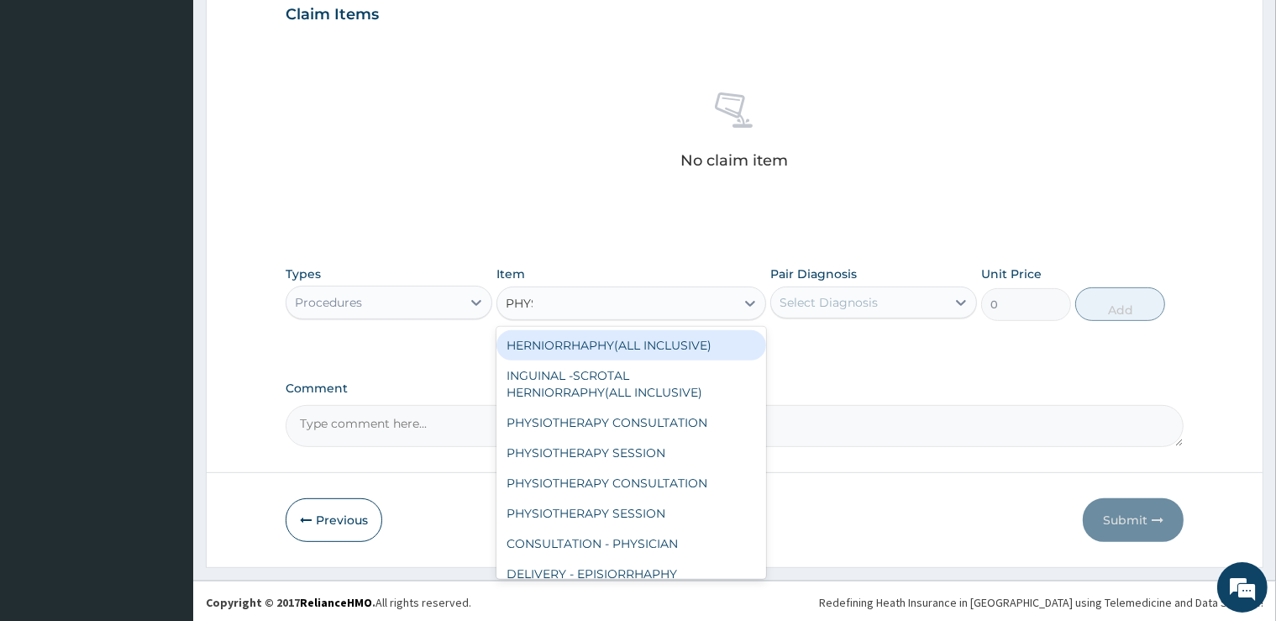
type input "PHYSI"
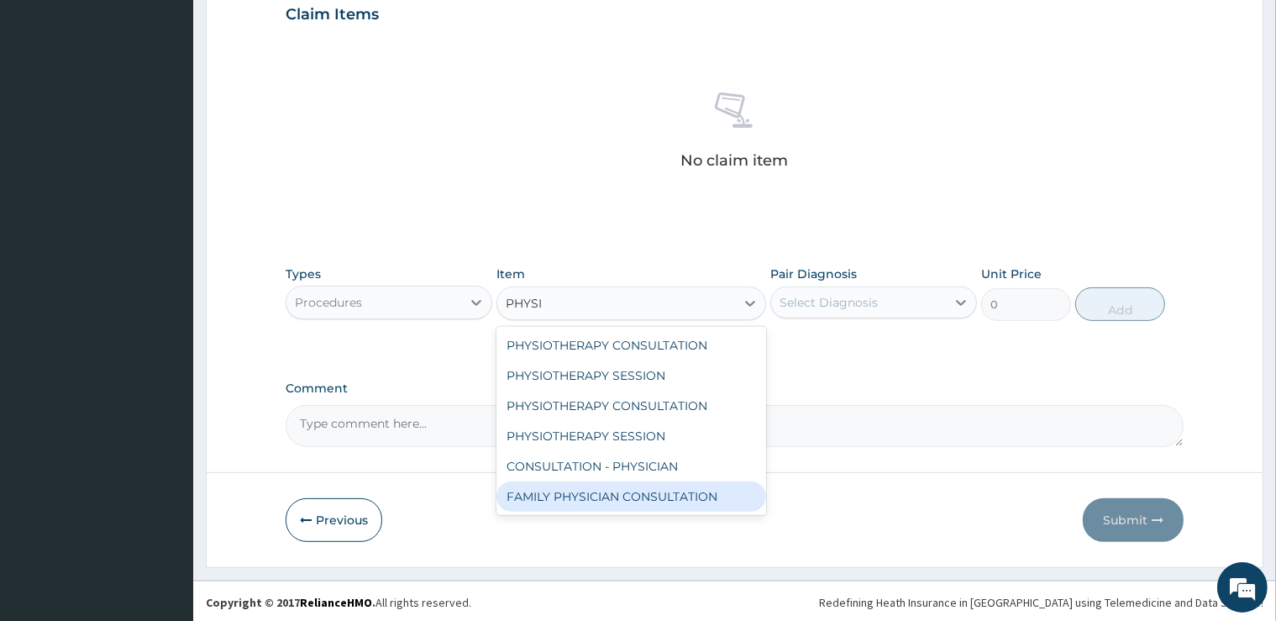
click at [691, 501] on div "FAMILY PHYSICIAN CONSULTATION" at bounding box center [631, 496] width 270 height 30
type input "30000"
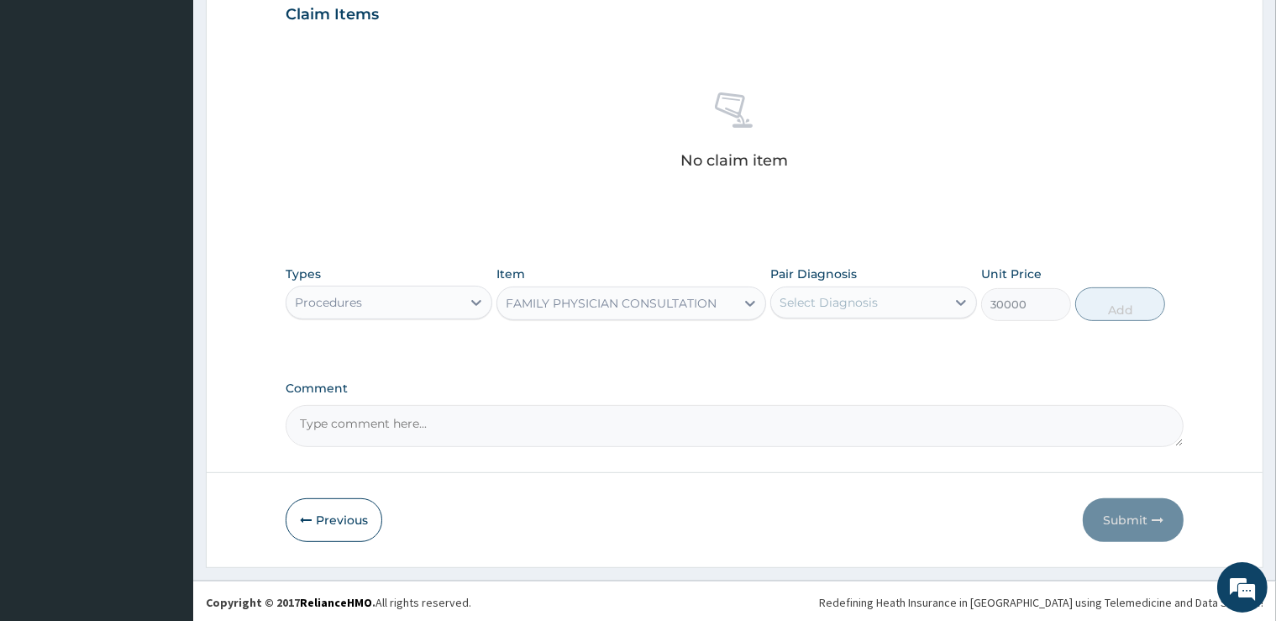
click at [817, 289] on div "Select Diagnosis" at bounding box center [858, 302] width 175 height 27
click at [839, 358] on div "[MEDICAL_DATA]" at bounding box center [873, 345] width 207 height 34
checkbox input "true"
click at [1118, 304] on button "Add" at bounding box center [1120, 304] width 90 height 34
type input "0"
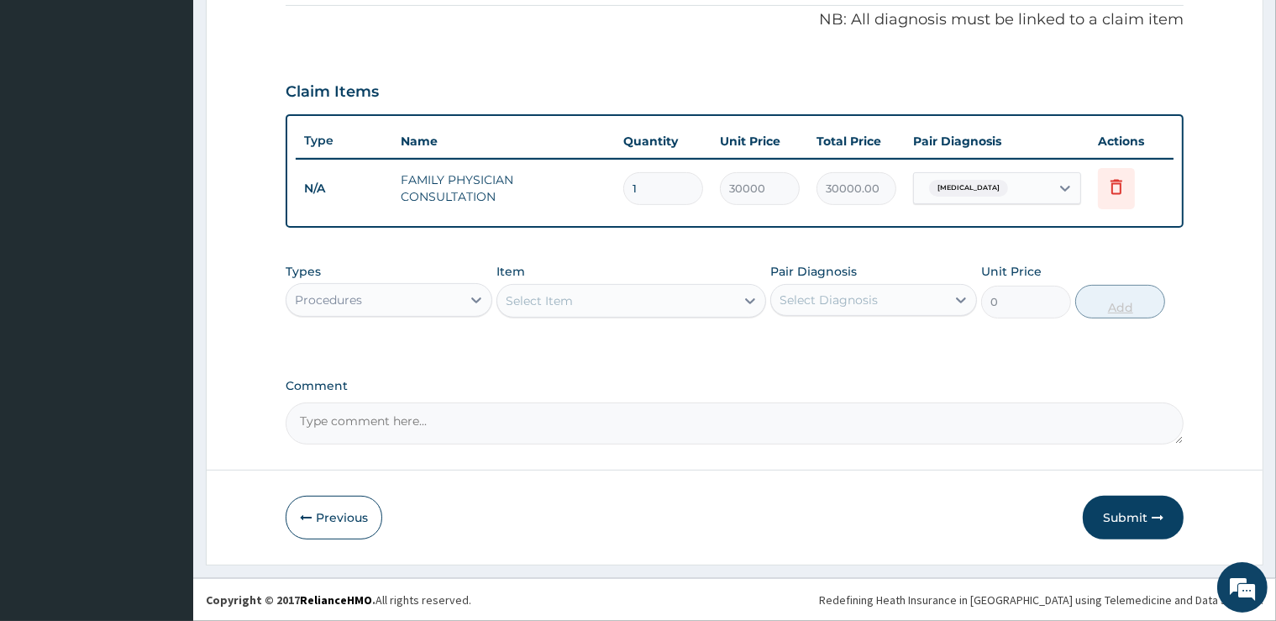
scroll to position [507, 0]
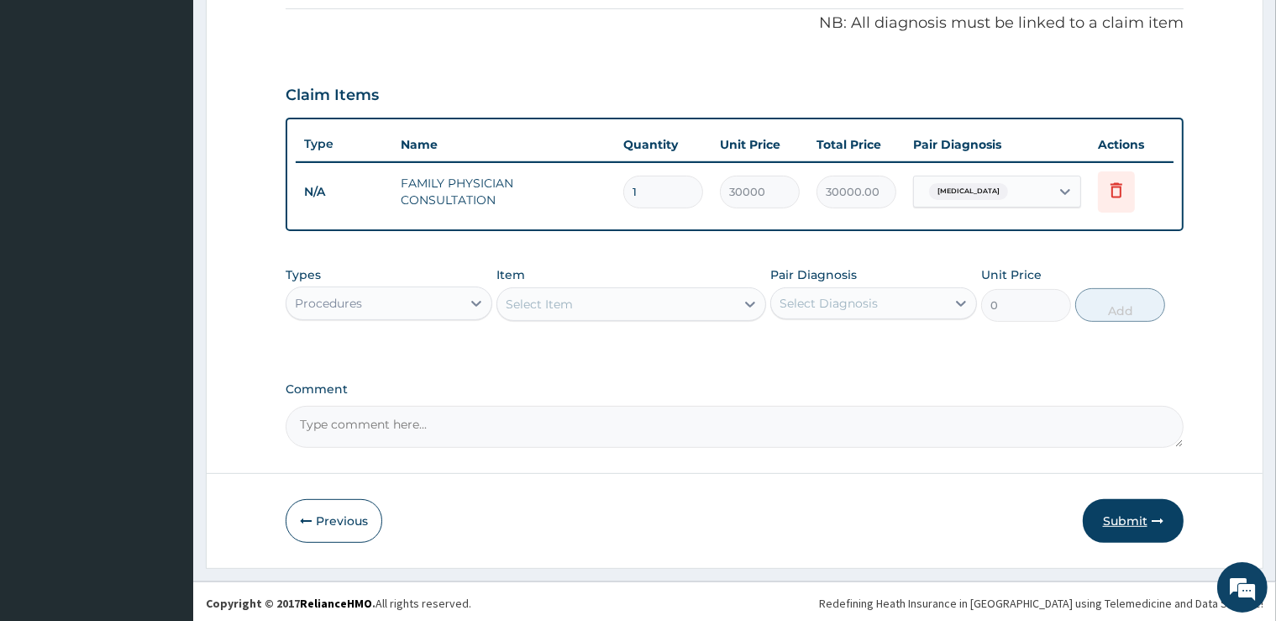
click at [1127, 517] on button "Submit" at bounding box center [1133, 521] width 101 height 44
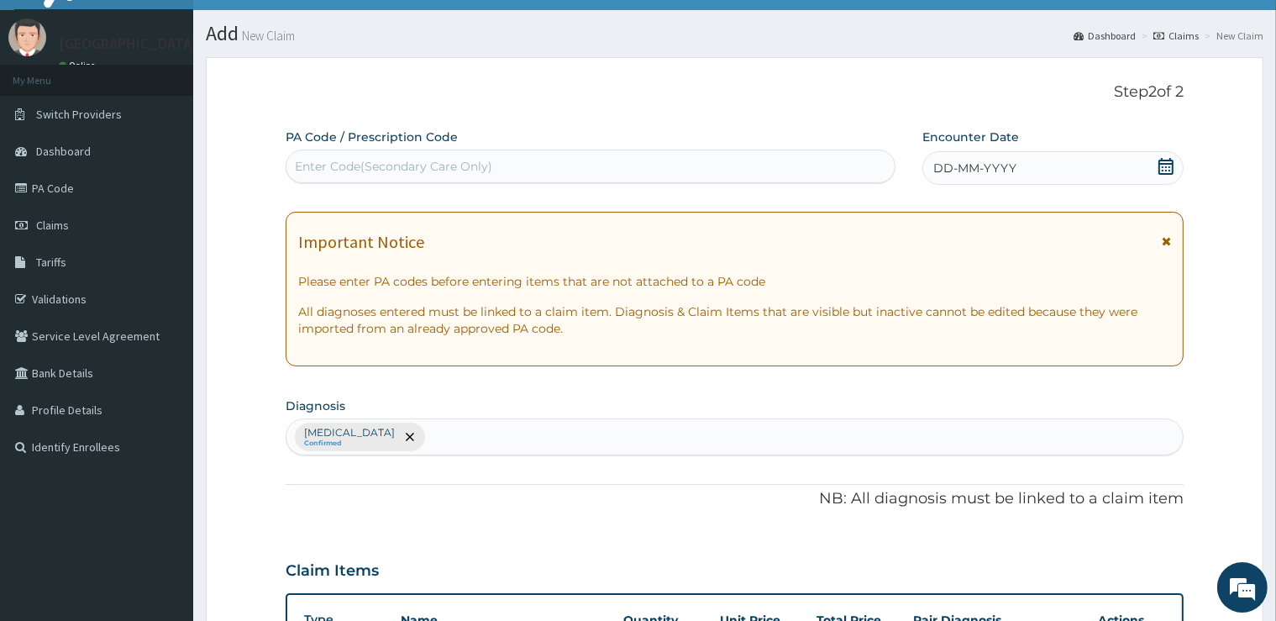
scroll to position [0, 0]
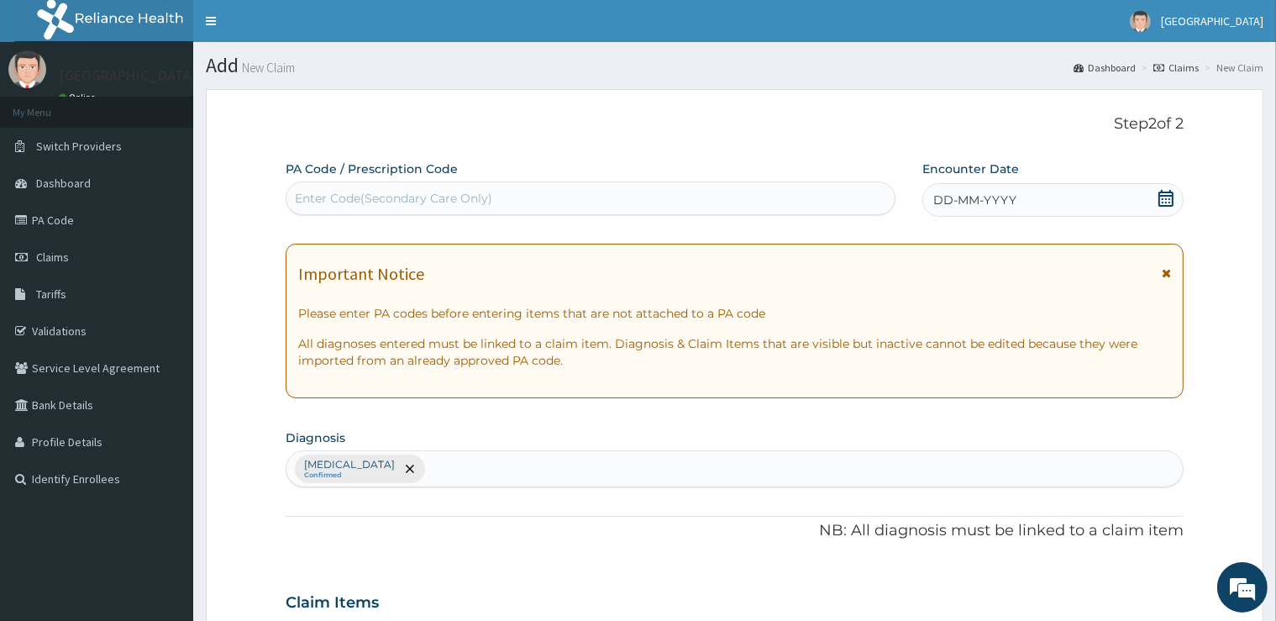
click at [1167, 194] on icon at bounding box center [1166, 198] width 17 height 17
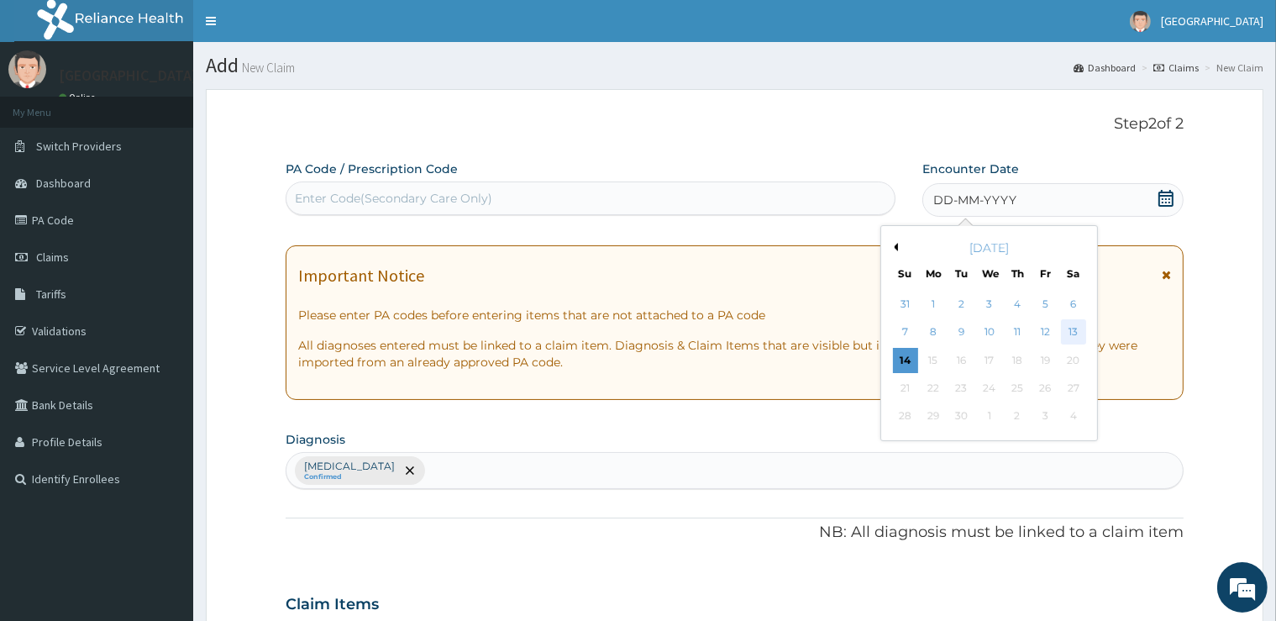
click at [1069, 332] on div "13" at bounding box center [1072, 332] width 25 height 25
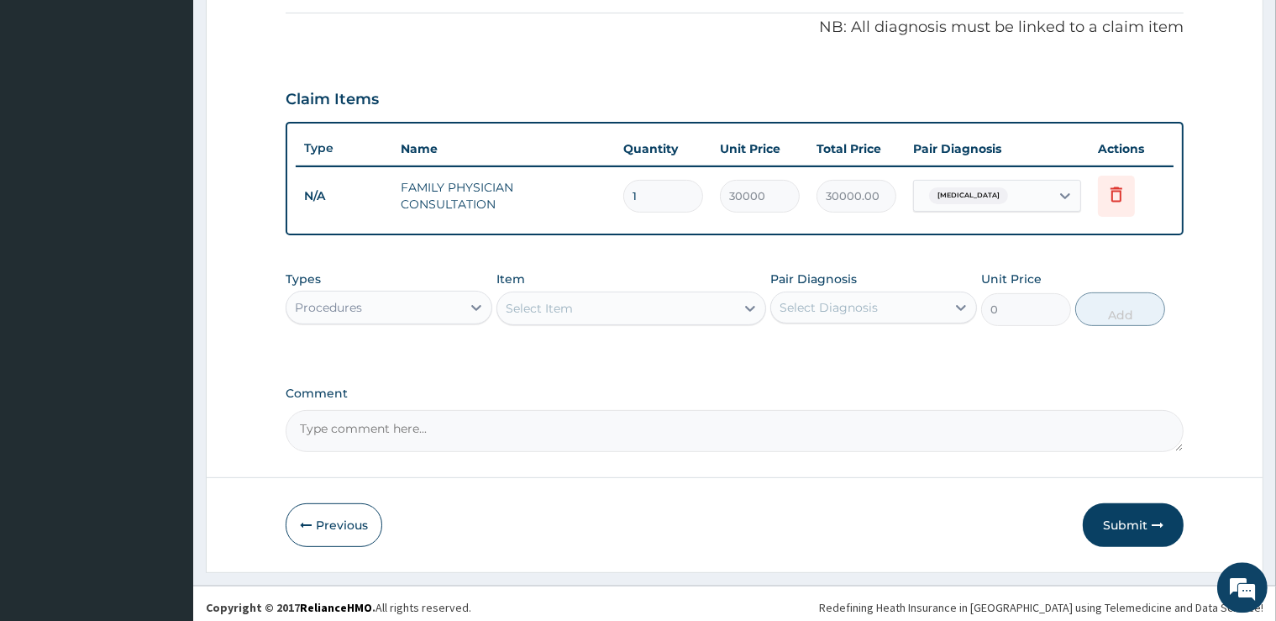
scroll to position [507, 0]
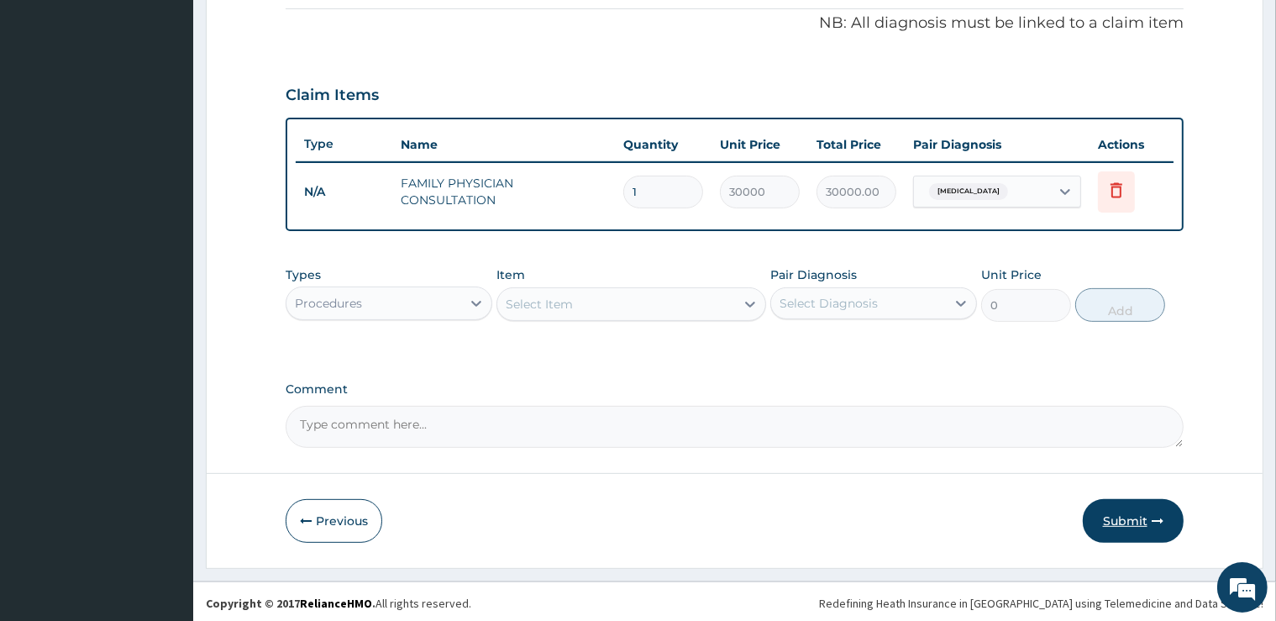
click at [1112, 537] on button "Submit" at bounding box center [1133, 521] width 101 height 44
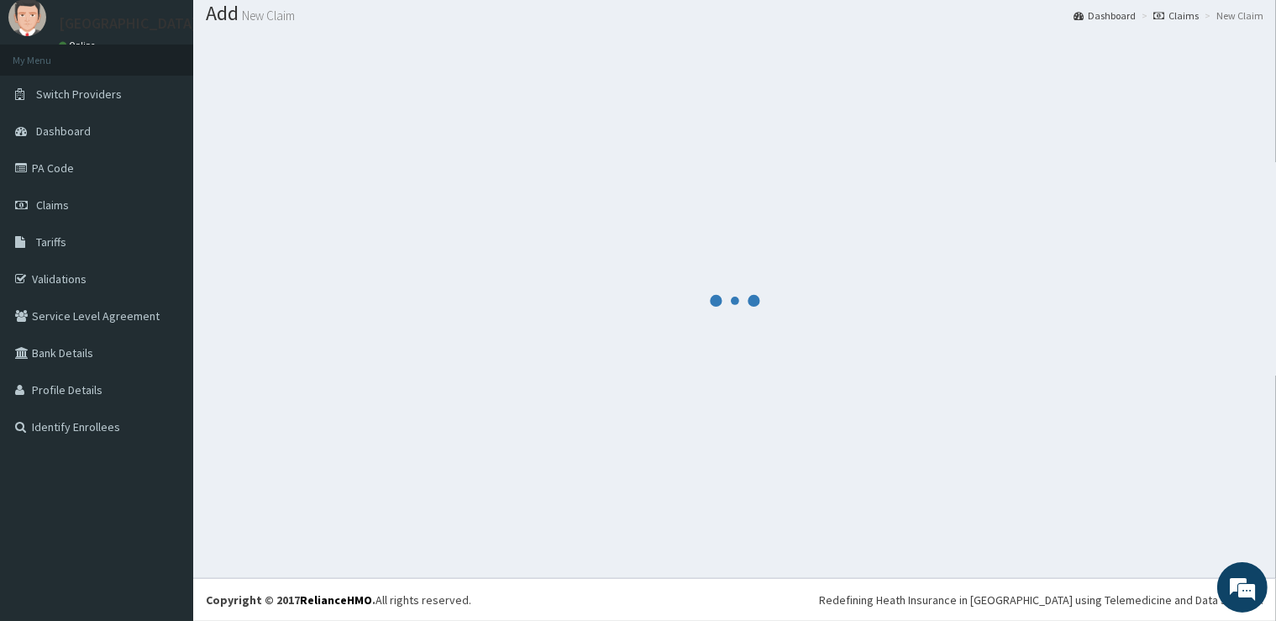
scroll to position [51, 0]
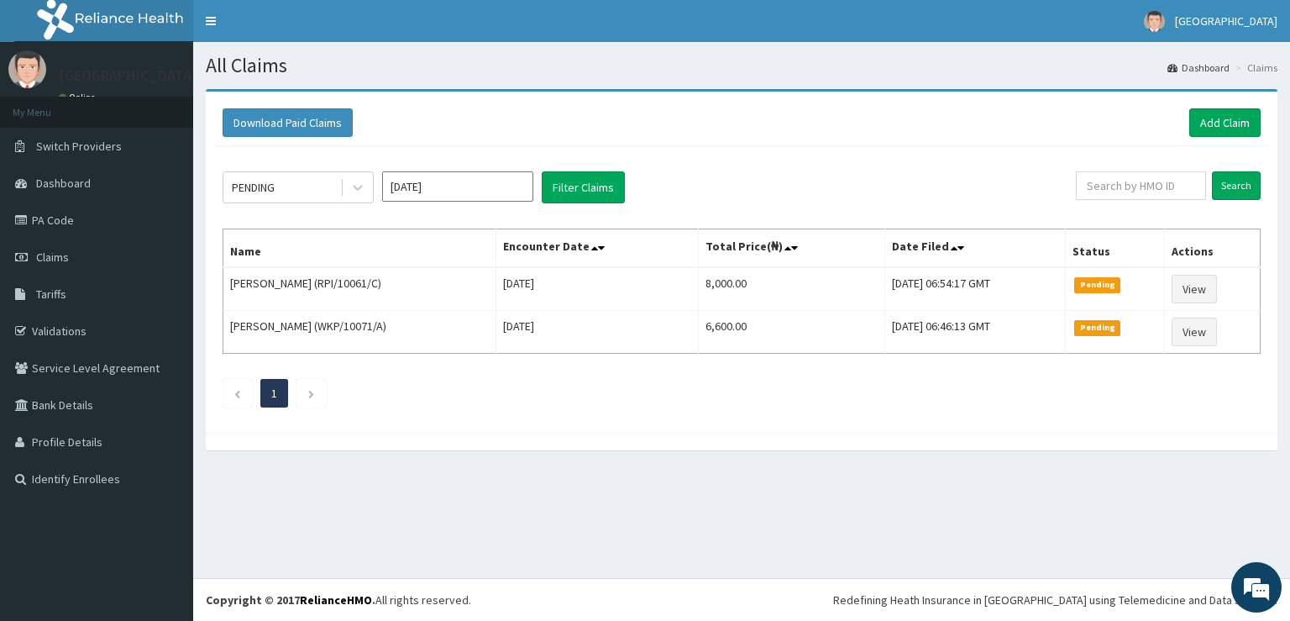
click at [898, 487] on div "All Claims Dashboard Claims Download Paid Claims Add Claim × Note you can only …" at bounding box center [741, 310] width 1097 height 536
